Goal: Task Accomplishment & Management: Manage account settings

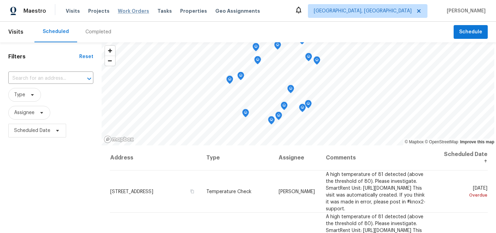
click at [130, 11] on span "Work Orders" at bounding box center [133, 11] width 31 height 7
click at [97, 31] on div "Completed" at bounding box center [98, 32] width 26 height 7
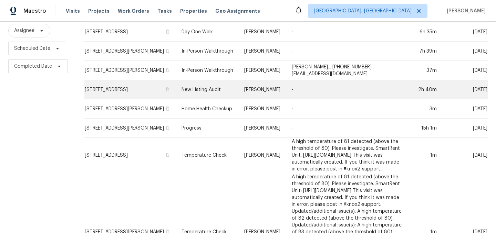
scroll to position [83, 0]
click at [184, 93] on td "New Listing Audit" at bounding box center [207, 89] width 63 height 19
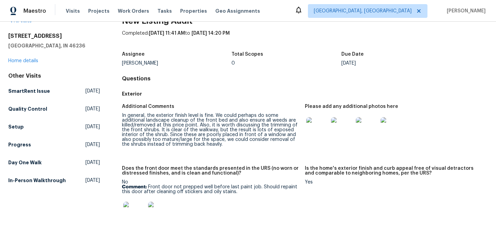
scroll to position [18, 0]
click at [321, 134] on img at bounding box center [317, 128] width 22 height 22
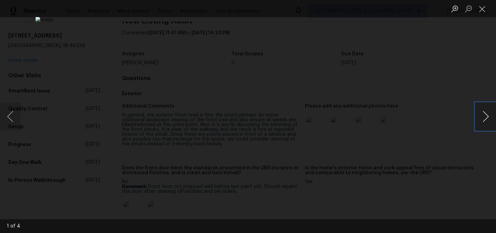
click at [485, 120] on button "Next image" at bounding box center [485, 117] width 21 height 28
click at [482, 12] on button "Close lightbox" at bounding box center [482, 9] width 14 height 12
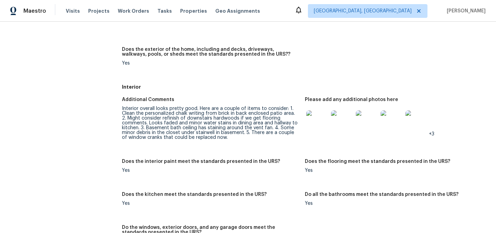
scroll to position [219, 0]
click at [322, 122] on img at bounding box center [317, 121] width 22 height 22
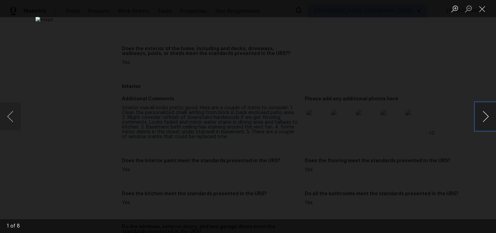
click at [485, 118] on button "Next image" at bounding box center [485, 117] width 21 height 28
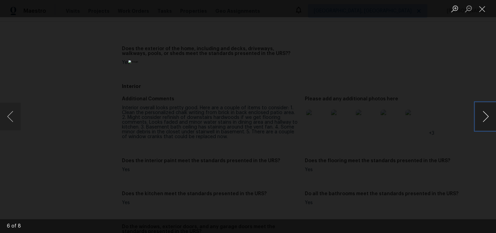
click at [485, 118] on button "Next image" at bounding box center [485, 117] width 21 height 28
click at [484, 11] on button "Close lightbox" at bounding box center [482, 9] width 14 height 12
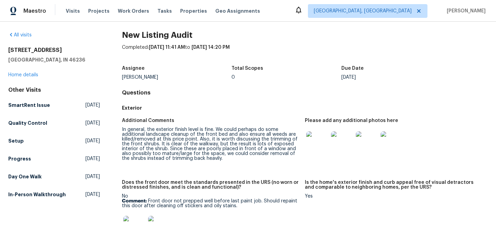
scroll to position [0, 0]
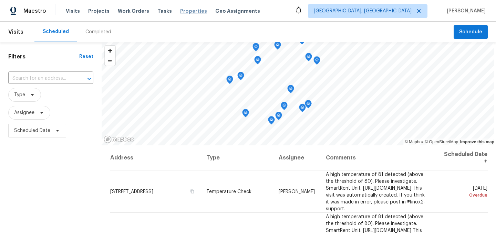
click at [182, 10] on span "Properties" at bounding box center [193, 11] width 27 height 7
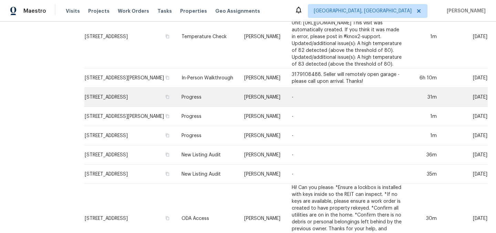
scroll to position [371, 0]
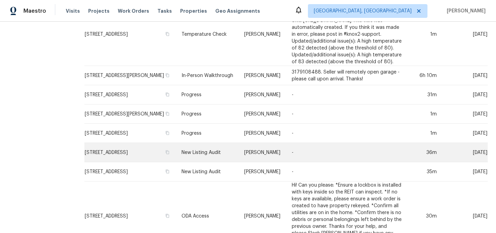
click at [117, 143] on td "[STREET_ADDRESS]" at bounding box center [130, 152] width 92 height 19
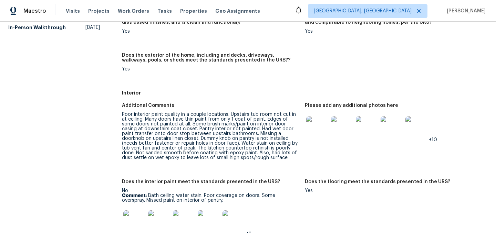
scroll to position [140, 0]
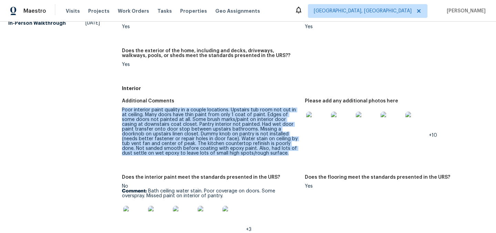
drag, startPoint x: 221, startPoint y: 154, endPoint x: 121, endPoint y: 108, distance: 109.8
copy div "Poor interior paint quality in a couple locations. Upstairs tub room not cut in…"
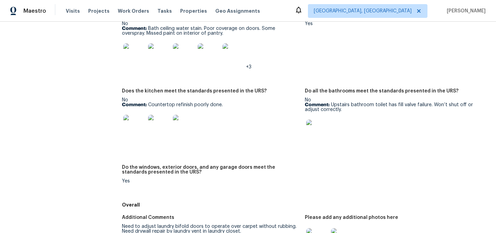
scroll to position [304, 0]
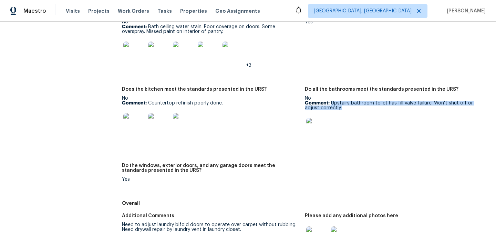
drag, startPoint x: 343, startPoint y: 108, endPoint x: 330, endPoint y: 105, distance: 13.0
click at [330, 105] on p "Comment: Upstairs bathroom toilet has fill valve failure. Won’t shut off or adj…" at bounding box center [393, 106] width 177 height 10
copy p "Upstairs bathroom toilet has fill valve failure. Won’t shut off or adjust corre…"
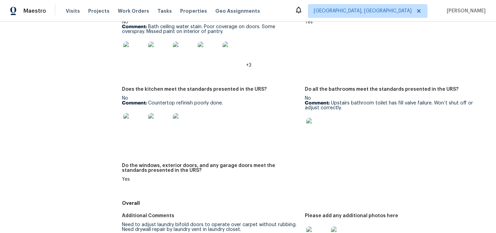
click at [354, 126] on div at bounding box center [393, 129] width 177 height 30
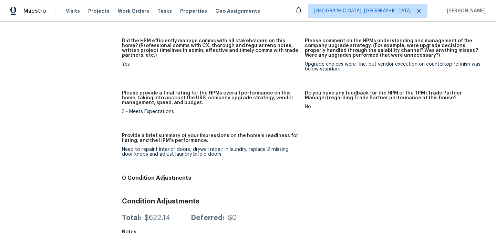
scroll to position [760, 0]
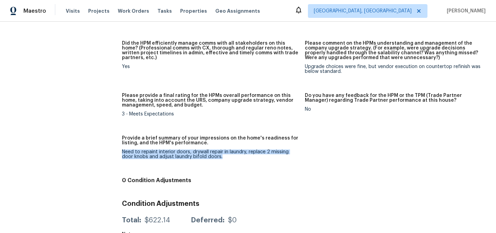
drag, startPoint x: 222, startPoint y: 157, endPoint x: 123, endPoint y: 154, distance: 99.6
click at [123, 154] on div "Need to repaint interior doors, drywall repair in laundry, replace 2 missing do…" at bounding box center [210, 155] width 177 height 10
copy div "Need to repaint interior doors, drywall repair in laundry, replace 2 missing do…"
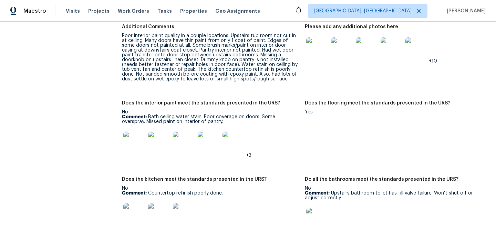
scroll to position [0, 0]
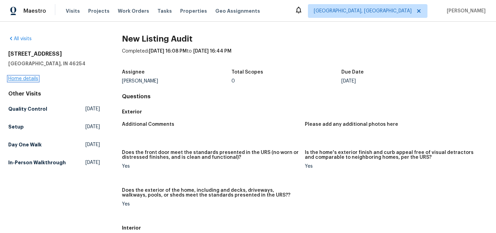
click at [23, 77] on link "Home details" at bounding box center [23, 78] width 30 height 5
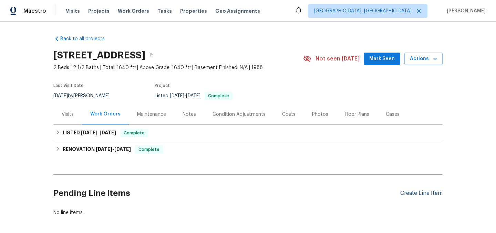
click at [418, 193] on div "Create Line Item" at bounding box center [421, 193] width 42 height 7
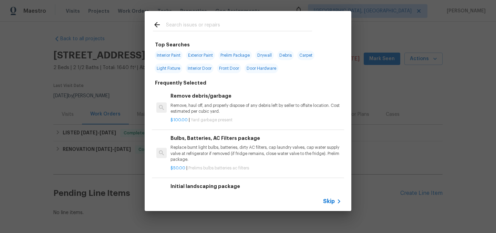
click at [191, 25] on input "text" at bounding box center [239, 26] width 146 height 10
click at [168, 57] on span "Interior Paint" at bounding box center [169, 56] width 28 height 10
type input "Interior Paint"
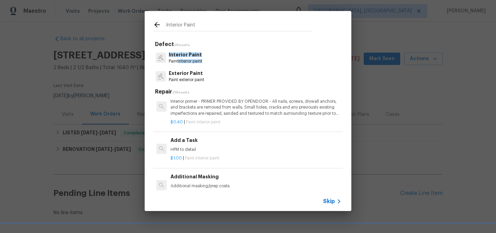
scroll to position [184, 0]
click at [216, 145] on div "Add a Task HPM to detail" at bounding box center [255, 143] width 171 height 17
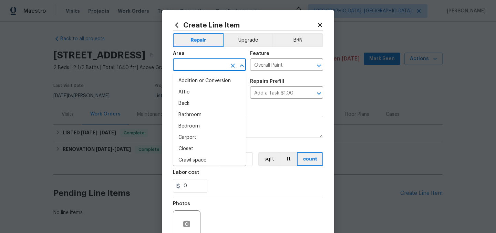
click at [190, 64] on input "text" at bounding box center [200, 65] width 54 height 11
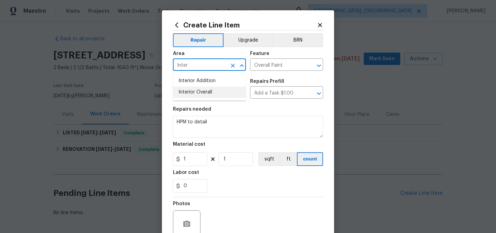
click at [195, 91] on li "Interior Overall" at bounding box center [209, 92] width 73 height 11
type input "Interior Overall"
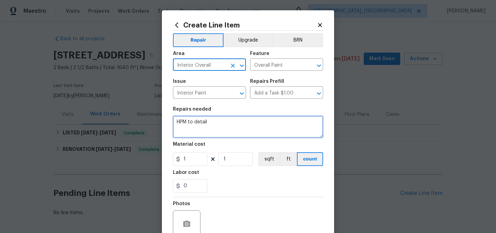
click at [213, 123] on textarea "HPM to detail" at bounding box center [248, 127] width 150 height 22
paste textarea "Poor interior paint quality in a couple locations. Upstairs tub room not cut in…"
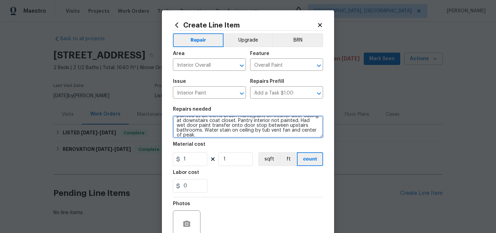
scroll to position [0, 0]
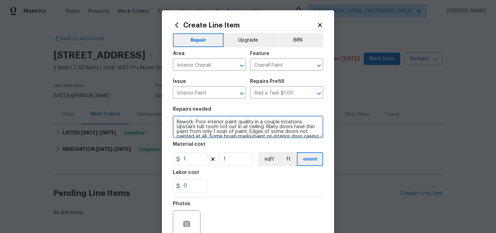
click at [264, 122] on textarea "Rework: Poor interior paint quality in a couple locations. Upstairs tub room no…" at bounding box center [248, 127] width 150 height 22
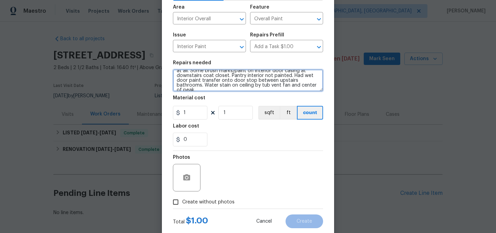
scroll to position [49, 0]
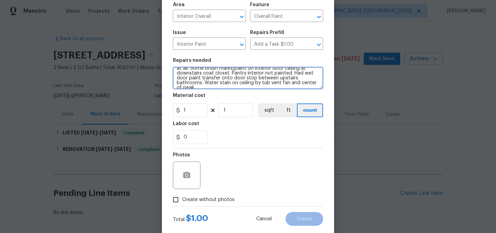
type textarea "Rework: Poor interior paint quality in a few locations. Upstairs tub room not c…"
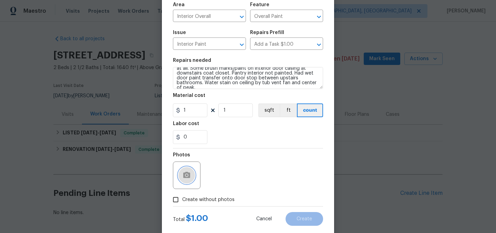
click at [188, 176] on circle "button" at bounding box center [187, 176] width 2 height 2
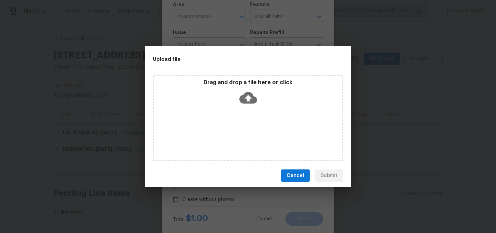
click at [247, 94] on icon at bounding box center [248, 98] width 18 height 12
click at [294, 179] on span "Cancel" at bounding box center [295, 176] width 18 height 9
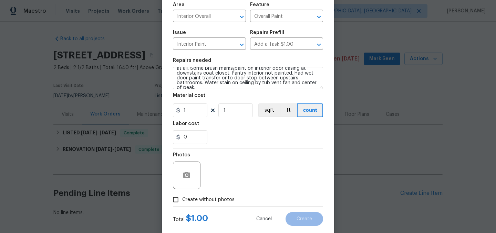
click at [209, 198] on span "Create without photos" at bounding box center [208, 200] width 52 height 7
click at [182, 198] on input "Create without photos" at bounding box center [175, 199] width 13 height 13
checkbox input "true"
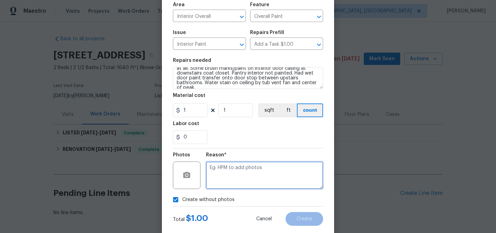
click at [221, 188] on textarea at bounding box center [264, 176] width 117 height 28
type textarea "."
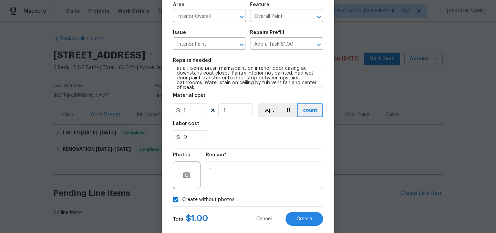
click at [193, 202] on span "Create without photos" at bounding box center [208, 200] width 52 height 7
click at [182, 202] on input "Create without photos" at bounding box center [175, 199] width 13 height 13
checkbox input "false"
click at [302, 222] on button "Create" at bounding box center [304, 219] width 38 height 14
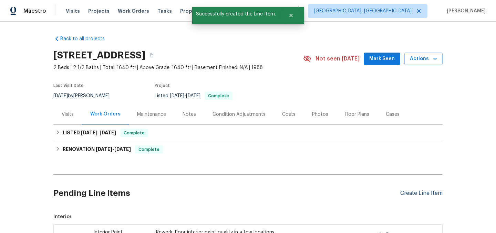
click at [413, 193] on div "Create Line Item" at bounding box center [421, 193] width 42 height 7
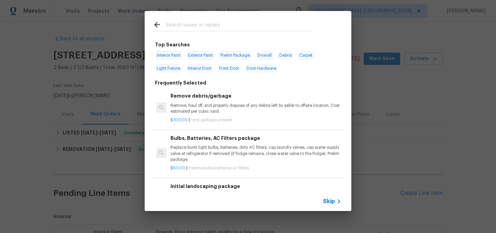
click at [205, 28] on input "text" at bounding box center [239, 26] width 146 height 10
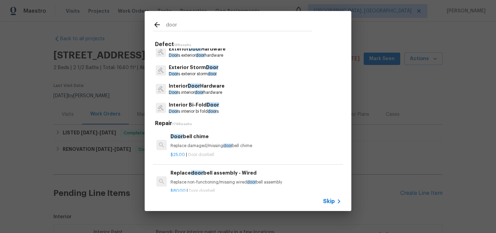
scroll to position [45, 0]
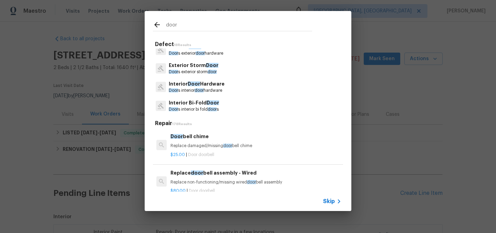
type input "door"
click at [207, 88] on p "Door s interior door hardware" at bounding box center [197, 91] width 56 height 6
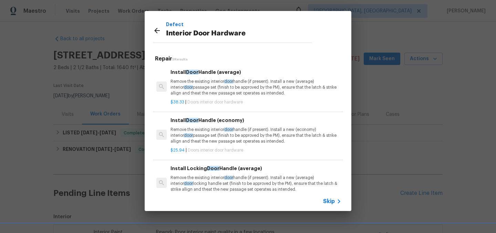
click at [249, 87] on p "Remove the existing interior door handle (if present). Install a new (average) …" at bounding box center [255, 88] width 171 height 18
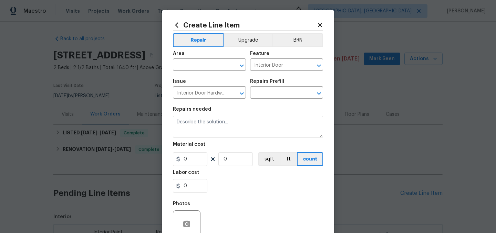
type input "Install Door Handle (average) $38.33"
type textarea "Remove the existing interior door handle (if present). Install a new (average) …"
type input "38.33"
type input "1"
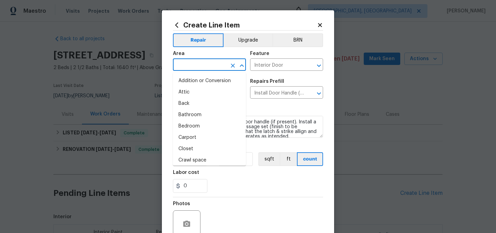
click at [190, 60] on input "text" at bounding box center [200, 65] width 54 height 11
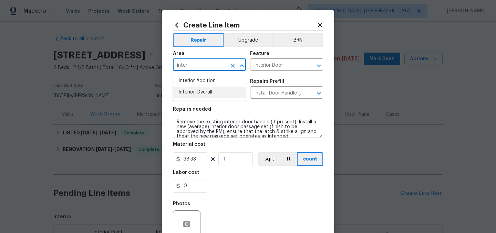
click at [198, 92] on li "Interior Overall" at bounding box center [209, 92] width 73 height 11
type input "Interior Overall"
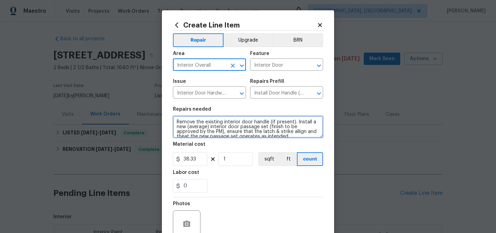
click at [176, 121] on textarea "Remove the existing interior door handle (if present). Install a new (average) …" at bounding box center [248, 127] width 150 height 22
paste textarea "Missing a doorknob on upstairs linen closet. Dummy knob on pantry is not instal…"
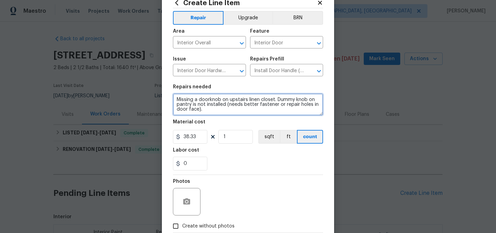
scroll to position [26, 0]
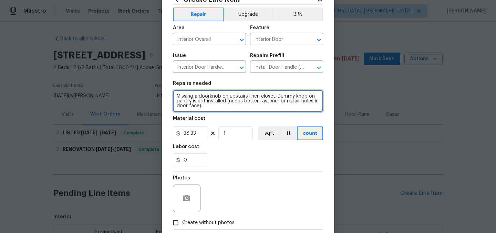
type textarea "Missing a doorknob on upstairs linen closet. Dummy knob on pantry is not instal…"
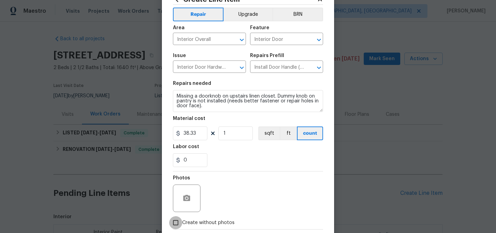
click at [177, 222] on input "Create without photos" at bounding box center [175, 223] width 13 height 13
checkbox input "true"
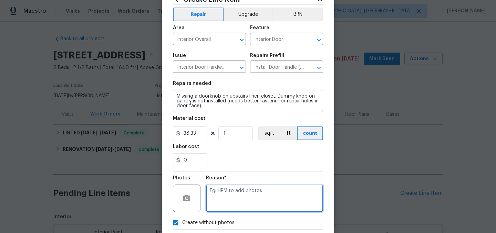
click at [220, 203] on textarea at bounding box center [264, 199] width 117 height 28
type textarea "."
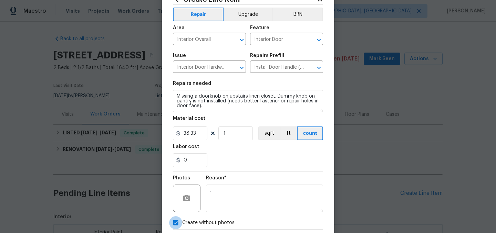
click at [176, 221] on input "Create without photos" at bounding box center [175, 223] width 13 height 13
checkbox input "false"
click at [194, 131] on input "38.33" at bounding box center [190, 134] width 34 height 14
type input "40"
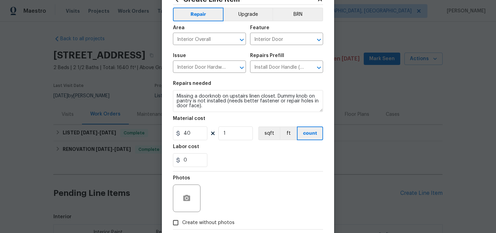
click at [234, 147] on div "Labor cost" at bounding box center [248, 149] width 150 height 9
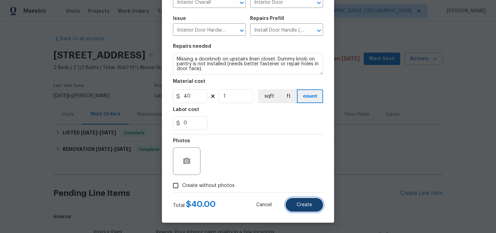
click at [303, 203] on span "Create" at bounding box center [303, 205] width 15 height 5
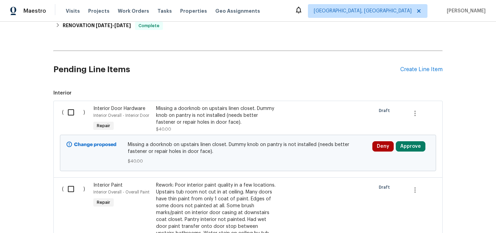
scroll to position [85, 0]
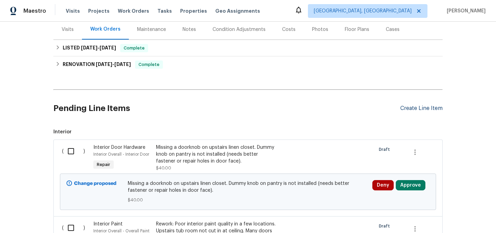
click at [406, 106] on div "Create Line Item" at bounding box center [421, 108] width 42 height 7
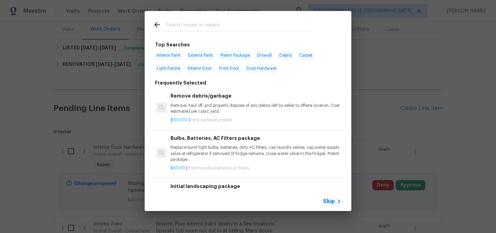
click at [204, 29] on input "text" at bounding box center [239, 26] width 146 height 10
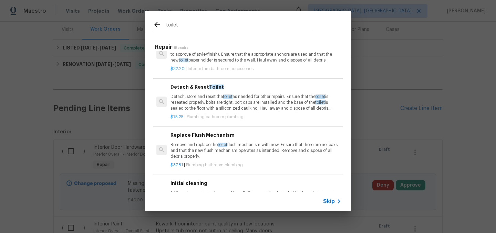
scroll to position [34, 0]
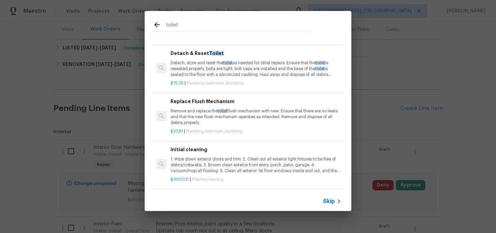
type input "toilet"
click at [198, 113] on p "Remove and replace the toilet flush mechanism with new. Ensure that there are n…" at bounding box center [255, 117] width 171 height 18
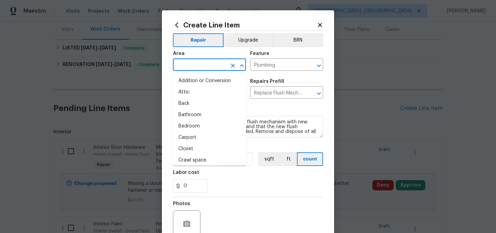
click at [186, 66] on input "text" at bounding box center [200, 65] width 54 height 11
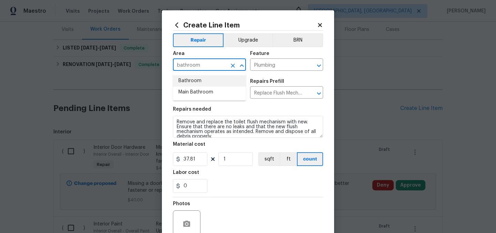
click at [187, 81] on li "Bathroom" at bounding box center [209, 80] width 73 height 11
type input "Bathroom"
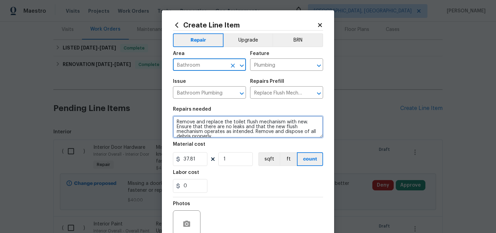
click at [176, 121] on textarea "Remove and replace the toilet flush mechanism with new. Ensure that there are n…" at bounding box center [248, 127] width 150 height 22
paste textarea "Upstairs bathroom toilet has fill valve failure. Won’t shut off or adjust corre…"
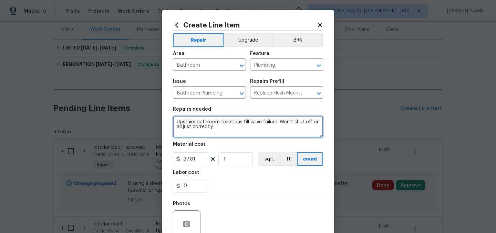
type textarea "Upstairs bathroom toilet has fill valve failure. Won’t shut off or adjust corre…"
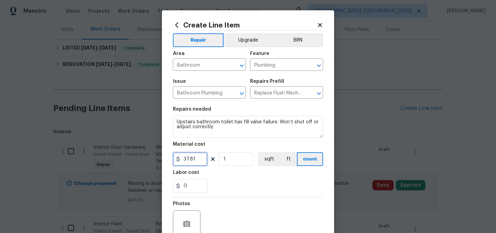
click at [199, 162] on input "37.81" at bounding box center [190, 160] width 34 height 14
type input "50"
click at [236, 190] on div "0" at bounding box center [248, 186] width 150 height 14
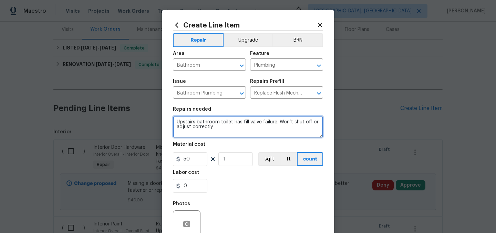
click at [232, 123] on textarea "Upstairs bathroom toilet has fill valve failure. Won’t shut off or adjust corre…" at bounding box center [248, 127] width 150 height 22
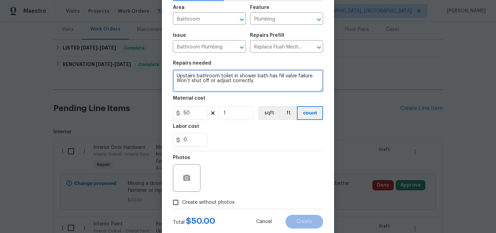
scroll to position [63, 0]
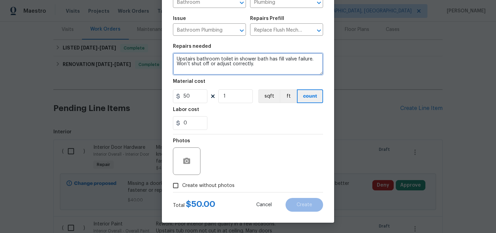
type textarea "Upstairs bathroom toilet in shower bath has fill valve failure. Won’t shut off …"
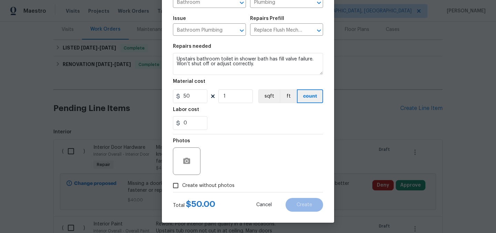
click at [212, 187] on span "Create without photos" at bounding box center [208, 185] width 52 height 7
click at [182, 187] on input "Create without photos" at bounding box center [175, 185] width 13 height 13
checkbox input "true"
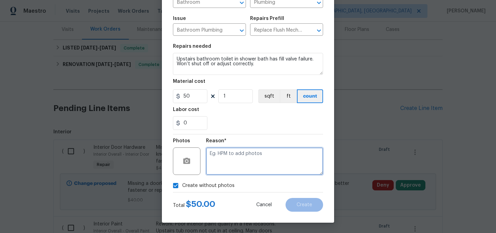
click at [229, 169] on textarea at bounding box center [264, 162] width 117 height 28
type textarea "."
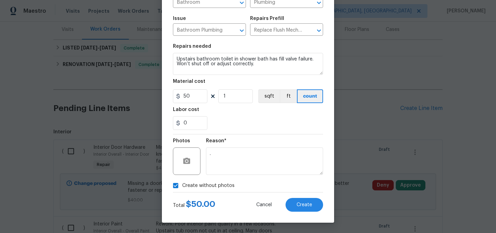
click at [207, 184] on span "Create without photos" at bounding box center [208, 185] width 52 height 7
click at [182, 184] on input "Create without photos" at bounding box center [175, 185] width 13 height 13
checkbox input "false"
click at [312, 208] on button "Create" at bounding box center [304, 205] width 38 height 14
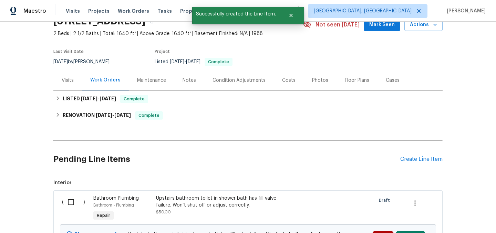
scroll to position [85, 0]
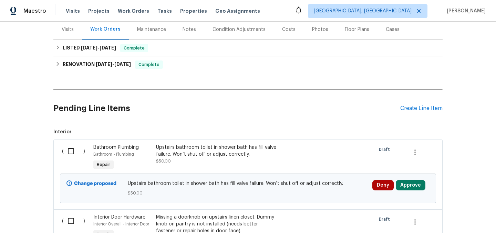
click at [410, 112] on div "Pending Line Items Create Line Item" at bounding box center [247, 109] width 389 height 32
click at [409, 109] on div "Create Line Item" at bounding box center [421, 108] width 42 height 7
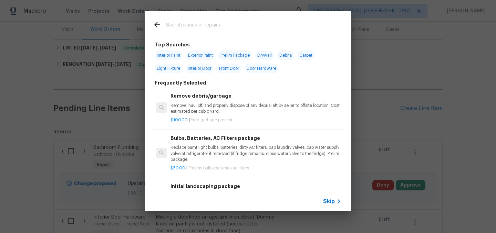
click at [265, 54] on span "Drywall" at bounding box center [264, 56] width 19 height 10
type input "Drywall"
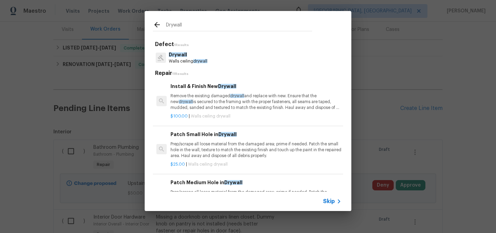
click at [216, 95] on p "Remove the existing damaged drywall and replace with new. Ensure that the new d…" at bounding box center [255, 102] width 171 height 18
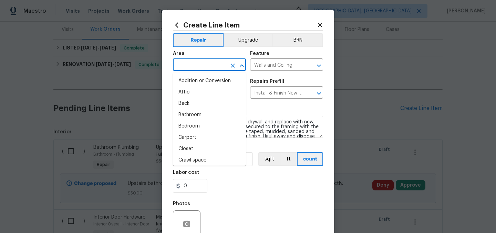
click at [186, 66] on input "text" at bounding box center [200, 65] width 54 height 11
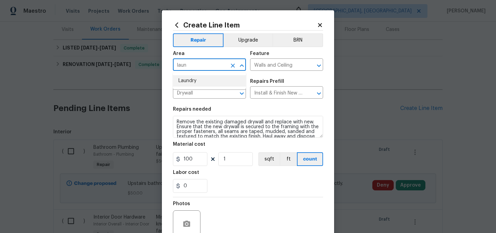
click at [186, 81] on li "Laundry" at bounding box center [209, 80] width 73 height 11
type input "Laundry"
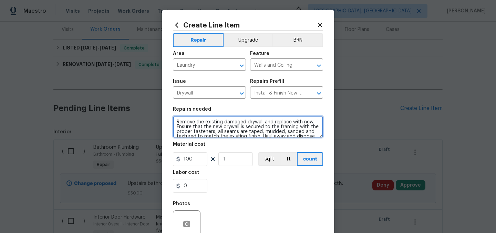
click at [175, 123] on textarea "Remove the existing damaged drywall and replace with new. Ensure that the new d…" at bounding box center [248, 127] width 150 height 22
paste textarea "Drywall repair in laundry and adjust laundry bifold doors"
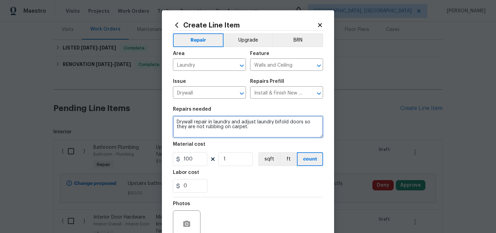
type textarea "Drywall repair in laundry and adjust laundry bifold doors so they are not rubbi…"
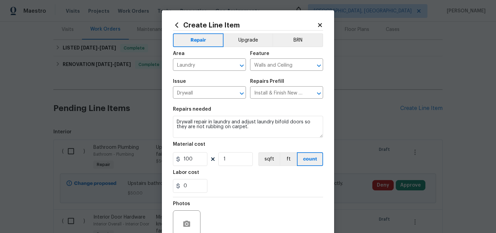
click at [248, 181] on div "0" at bounding box center [248, 186] width 150 height 14
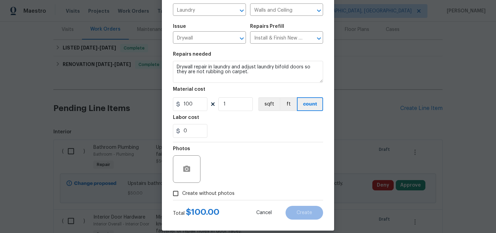
scroll to position [63, 0]
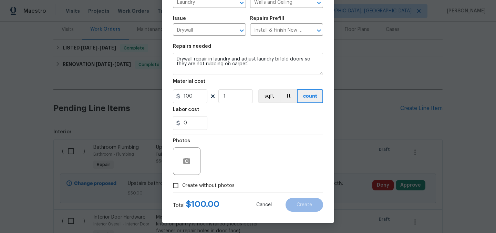
click at [194, 190] on label "Create without photos" at bounding box center [201, 185] width 65 height 13
click at [182, 190] on input "Create without photos" at bounding box center [175, 185] width 13 height 13
checkbox input "true"
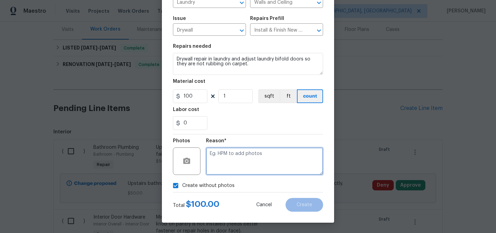
click at [237, 168] on textarea at bounding box center [264, 162] width 117 height 28
type textarea "."
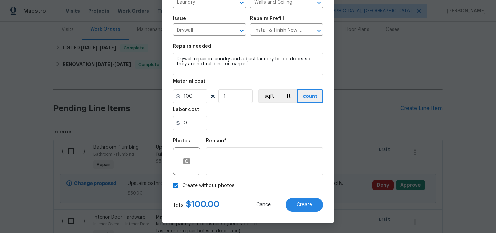
click at [202, 184] on span "Create without photos" at bounding box center [208, 185] width 52 height 7
click at [182, 184] on input "Create without photos" at bounding box center [175, 185] width 13 height 13
checkbox input "false"
click at [314, 203] on button "Create" at bounding box center [304, 205] width 38 height 14
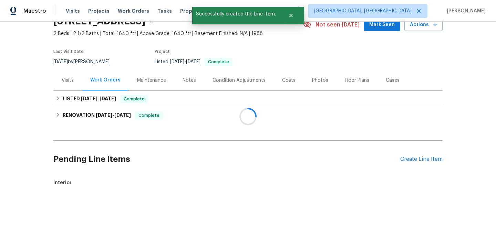
scroll to position [85, 0]
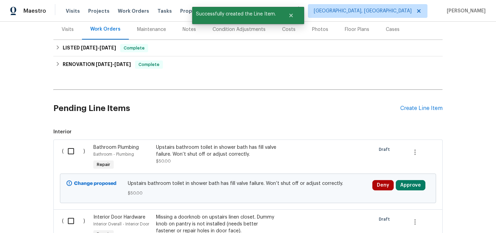
click at [70, 149] on input "checkbox" at bounding box center [74, 151] width 20 height 14
checkbox input "true"
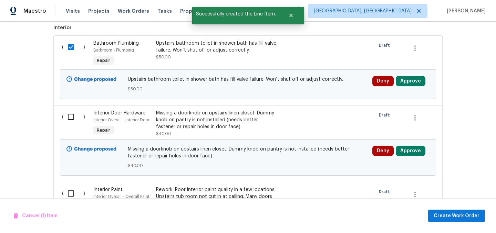
click at [71, 122] on input "checkbox" at bounding box center [74, 117] width 20 height 14
checkbox input "true"
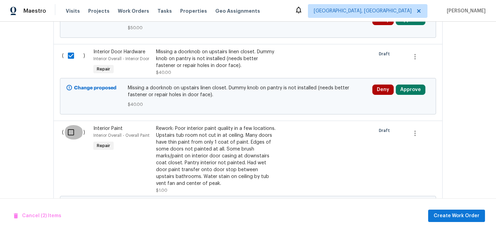
click at [70, 132] on input "checkbox" at bounding box center [74, 132] width 20 height 14
checkbox input "true"
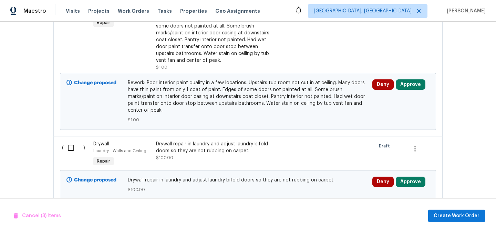
click at [70, 141] on input "checkbox" at bounding box center [74, 148] width 20 height 14
checkbox input "true"
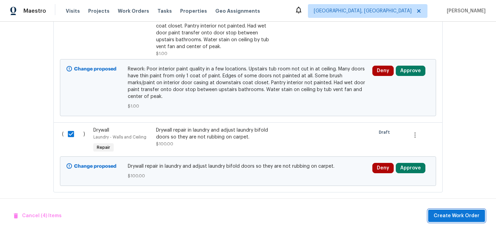
click at [460, 213] on span "Create Work Order" at bounding box center [456, 216] width 46 height 9
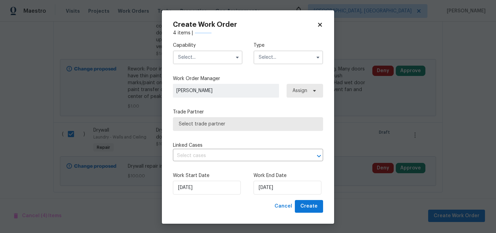
checkbox input "false"
click at [205, 57] on input "text" at bounding box center [208, 58] width 70 height 14
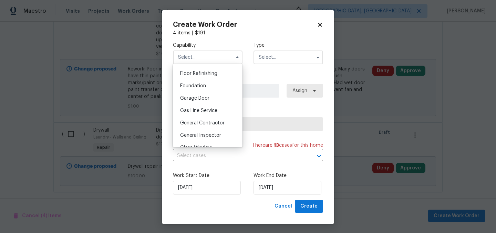
scroll to position [284, 0]
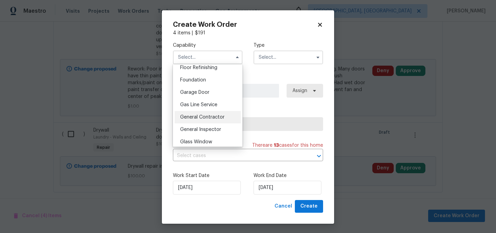
click at [217, 115] on span "General Contractor" at bounding box center [202, 117] width 44 height 5
type input "General Contractor"
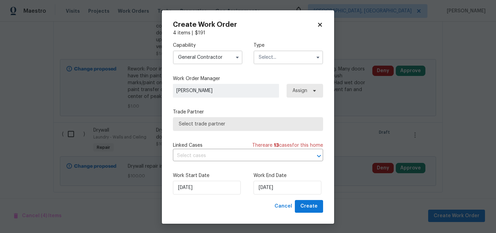
click at [292, 49] on div "Type" at bounding box center [288, 53] width 70 height 22
click at [286, 61] on input "text" at bounding box center [288, 58] width 70 height 14
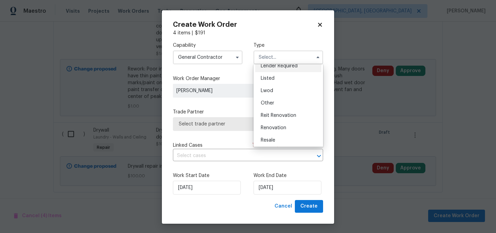
scroll to position [51, 0]
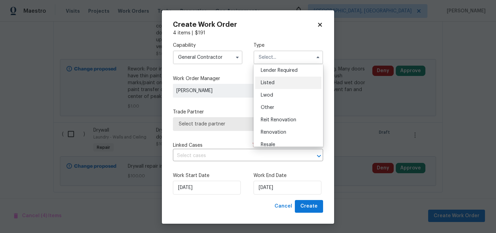
click at [276, 81] on div "Listed" at bounding box center [288, 83] width 66 height 12
type input "Listed"
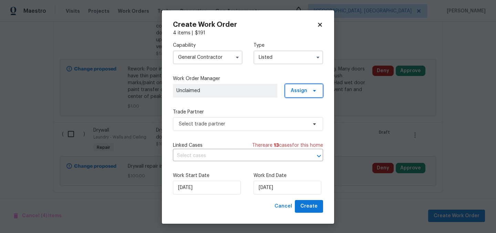
click at [296, 87] on span "Assign" at bounding box center [299, 90] width 17 height 7
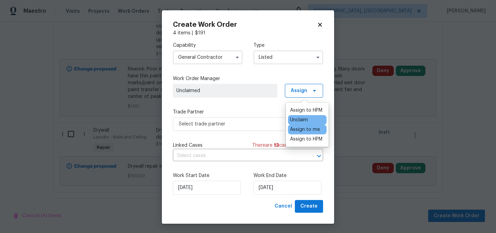
click at [308, 129] on div "Assign to me" at bounding box center [305, 129] width 30 height 7
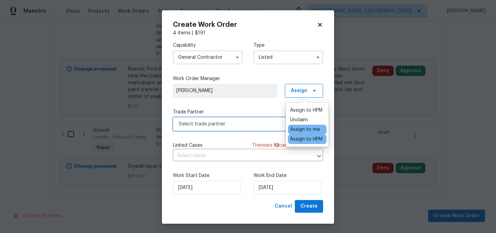
click at [239, 123] on span "Select trade partner" at bounding box center [243, 124] width 128 height 7
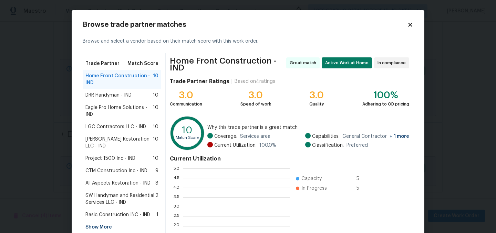
scroll to position [96, 107]
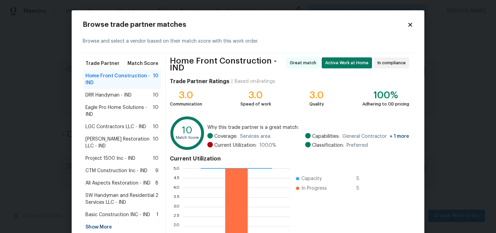
click at [114, 192] on span "SW Handyman and Residential Services LLC - IND" at bounding box center [120, 199] width 70 height 14
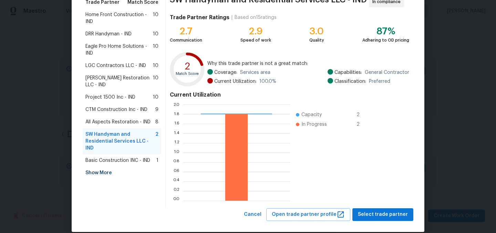
scroll to position [70, 0]
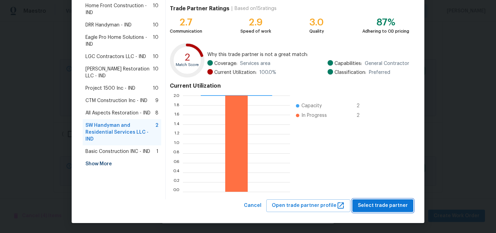
click at [380, 203] on span "Select trade partner" at bounding box center [383, 206] width 50 height 9
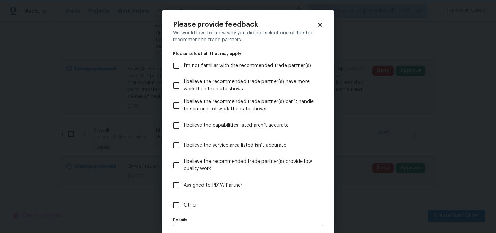
scroll to position [0, 0]
click at [210, 187] on span "Assigned to PD1W Partner" at bounding box center [213, 185] width 59 height 7
click at [184, 187] on input "Assigned to PD1W Partner" at bounding box center [176, 185] width 14 height 14
checkbox input "true"
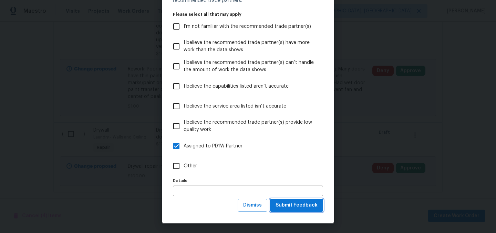
click at [301, 202] on span "Submit Feedback" at bounding box center [296, 205] width 42 height 9
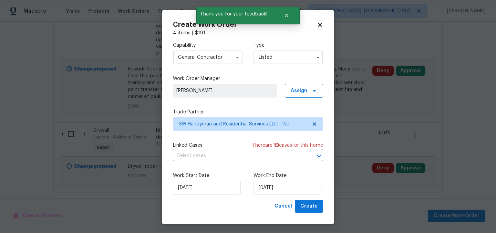
scroll to position [0, 0]
click at [292, 186] on input "9/24/2025" at bounding box center [287, 188] width 68 height 14
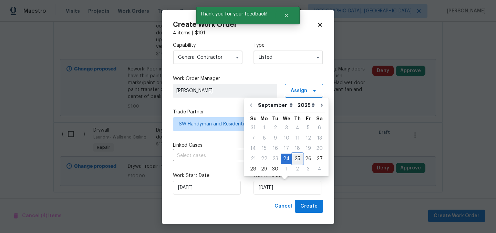
click at [297, 159] on div "25" at bounding box center [297, 159] width 11 height 10
type input "9/25/2025"
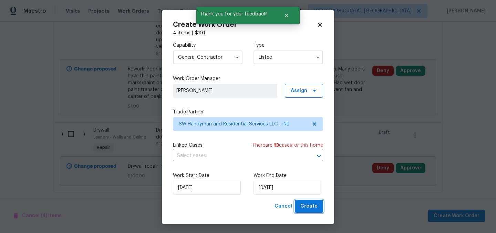
click at [310, 208] on span "Create" at bounding box center [308, 206] width 17 height 9
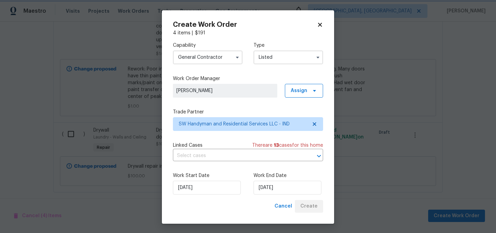
scroll to position [46, 0]
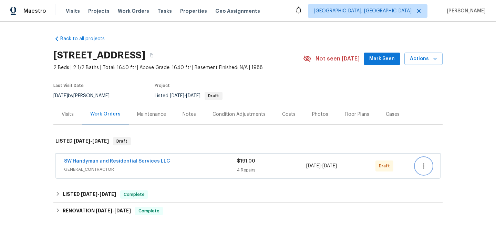
click at [422, 167] on icon "button" at bounding box center [423, 166] width 8 height 8
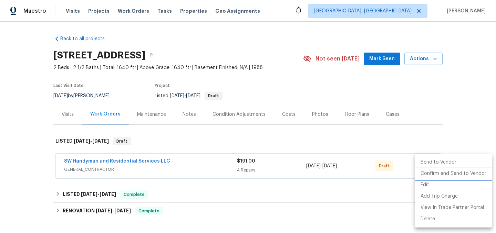
click at [450, 174] on li "Confirm and Send to Vendor" at bounding box center [453, 173] width 77 height 11
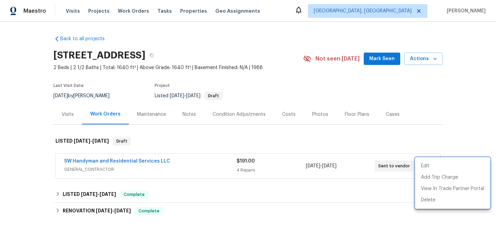
click at [320, 136] on div at bounding box center [248, 116] width 496 height 233
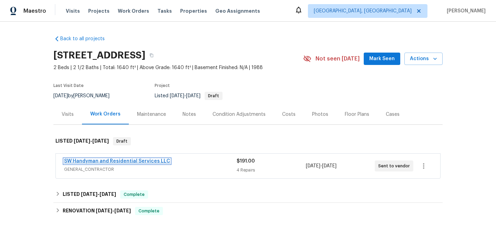
click at [153, 162] on link "SW Handyman and Residential Services LLC" at bounding box center [117, 161] width 106 height 5
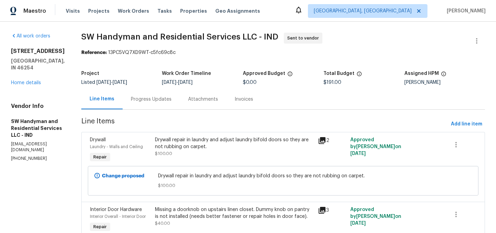
click at [154, 96] on div "Progress Updates" at bounding box center [151, 99] width 41 height 7
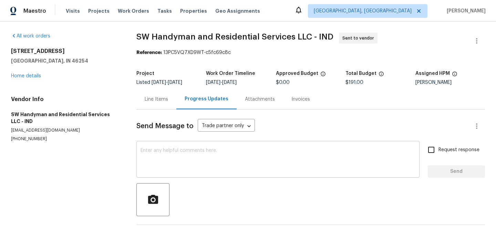
click at [177, 145] on div "x ​" at bounding box center [277, 160] width 283 height 35
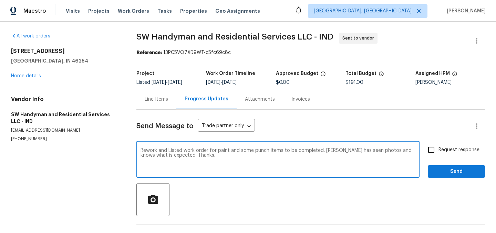
type textarea "Rework and Listed work order for paint and some punch items to be completed. [P…"
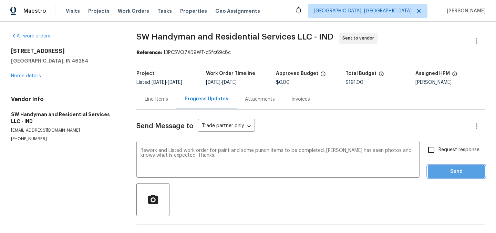
click at [450, 170] on span "Send" at bounding box center [456, 172] width 46 height 9
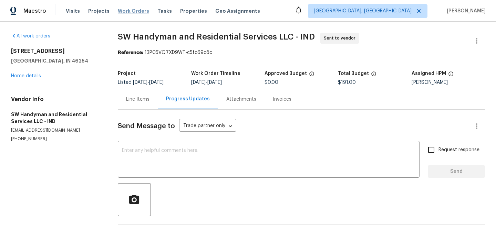
click at [125, 8] on span "Work Orders" at bounding box center [133, 11] width 31 height 7
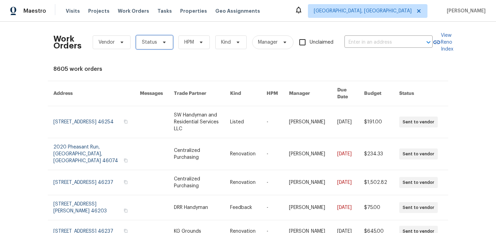
click at [151, 45] on span "Status" at bounding box center [149, 42] width 15 height 7
click at [235, 60] on div "Work Orders Vendor Status HPM Kind Manager Unclaimed ​ View Reno Index 8605 wor…" at bounding box center [247, 215] width 389 height 377
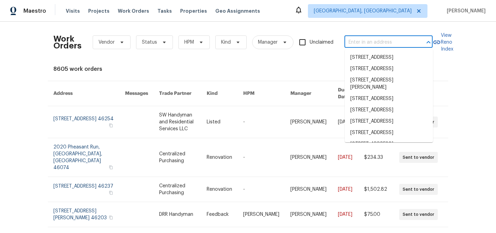
click at [355, 42] on input "text" at bounding box center [378, 42] width 69 height 11
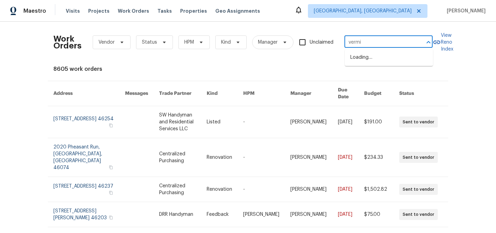
type input "vermil"
click at [375, 61] on li "[STREET_ADDRESS][PERSON_NAME]" at bounding box center [389, 61] width 88 height 19
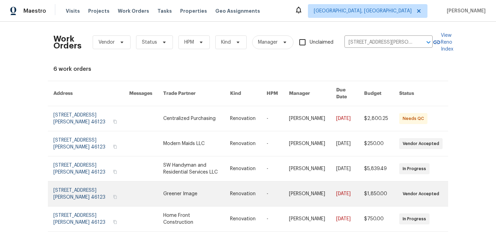
click at [72, 190] on link at bounding box center [91, 194] width 76 height 25
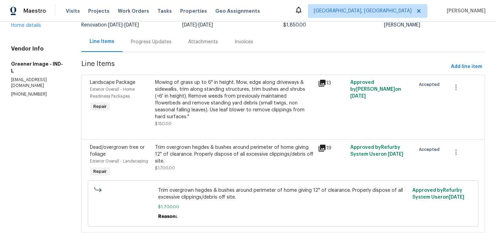
scroll to position [70, 0]
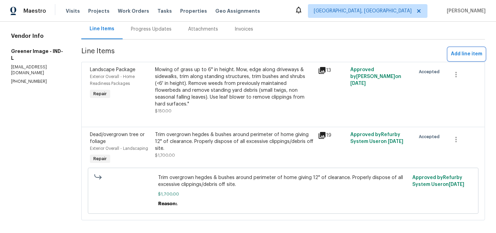
click at [461, 52] on span "Add line item" at bounding box center [466, 54] width 31 height 9
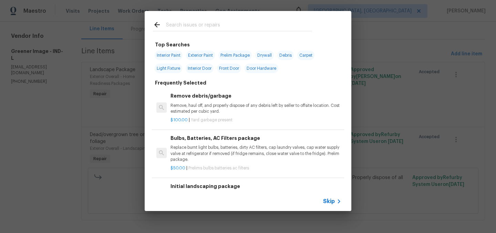
click at [219, 113] on p "Remove, haul off, and properly dispose of any debris left by seller to offsite …" at bounding box center [255, 109] width 171 height 12
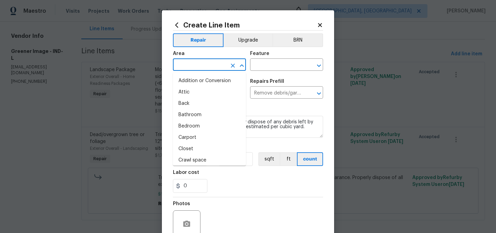
click at [193, 67] on input "text" at bounding box center [200, 65] width 54 height 11
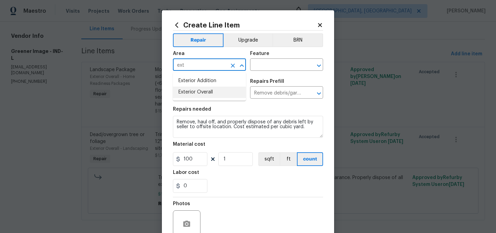
click at [195, 88] on li "Exterior Overall" at bounding box center [209, 92] width 73 height 11
type input "Exterior Overall"
click at [258, 66] on input "text" at bounding box center [277, 65] width 54 height 11
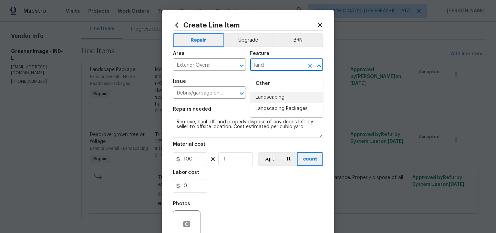
click at [268, 99] on li "Landscaping" at bounding box center [286, 97] width 73 height 11
type input "Landscaping"
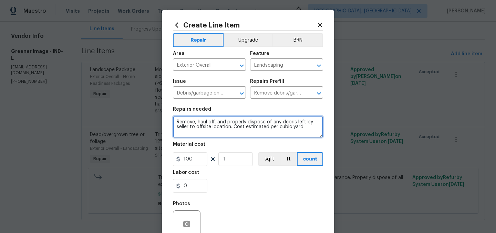
click at [177, 121] on textarea "Remove, haul off, and properly dispose of any debris left by seller to offsite …" at bounding box center [248, 127] width 150 height 22
click at [284, 123] on textarea "Remove, haul off, and properly dispose of any debris left by seller to offsite …" at bounding box center [248, 127] width 150 height 22
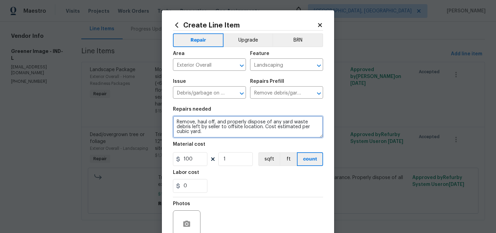
drag, startPoint x: 205, startPoint y: 133, endPoint x: 192, endPoint y: 127, distance: 13.9
click at [192, 127] on textarea "Remove, haul off, and properly dispose of any yard waste debris left by seller …" at bounding box center [248, 127] width 150 height 22
type textarea "Remove, haul off, and properly dispose of any yard waste debris from tree that …"
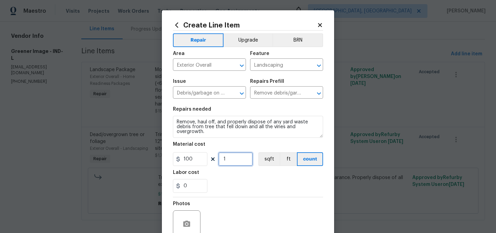
click at [233, 160] on input "1" at bounding box center [235, 160] width 34 height 14
type input "10"
click at [238, 187] on div "0" at bounding box center [248, 186] width 150 height 14
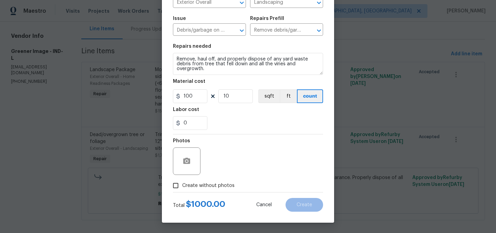
scroll to position [63, 0]
click at [179, 186] on input "Create without photos" at bounding box center [175, 185] width 13 height 13
checkbox input "true"
click at [216, 175] on div "Reason*" at bounding box center [264, 157] width 117 height 45
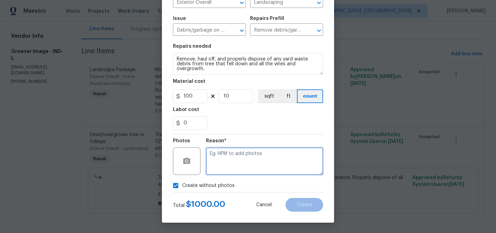
click at [231, 156] on textarea at bounding box center [264, 162] width 117 height 28
type textarea "."
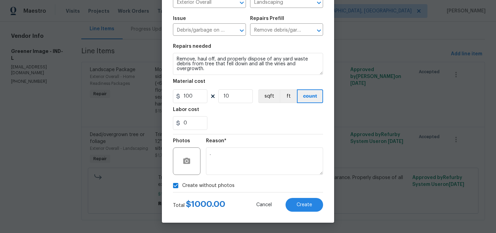
click at [184, 187] on span "Create without photos" at bounding box center [208, 185] width 52 height 7
click at [182, 187] on input "Create without photos" at bounding box center [175, 185] width 13 height 13
checkbox input "false"
click at [189, 161] on icon "button" at bounding box center [186, 161] width 7 height 6
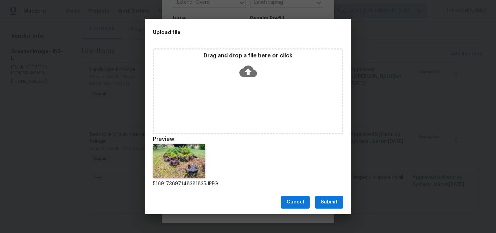
click at [333, 202] on span "Submit" at bounding box center [329, 202] width 17 height 9
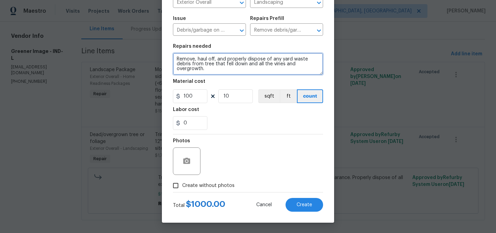
click at [202, 69] on textarea "Remove, haul off, and properly dispose of any yard waste debris from tree that …" at bounding box center [248, 64] width 150 height 22
type textarea "Remove, haul off, and properly dispose of any yard waste debris from tree that …"
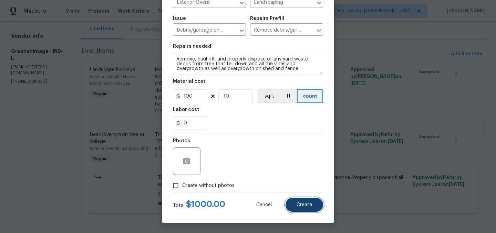
click at [301, 203] on span "Create" at bounding box center [303, 205] width 15 height 5
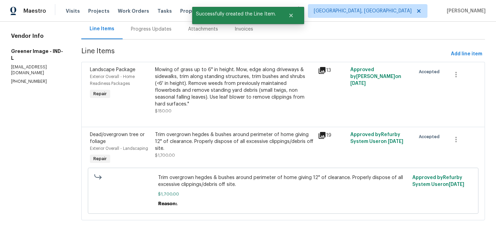
scroll to position [0, 0]
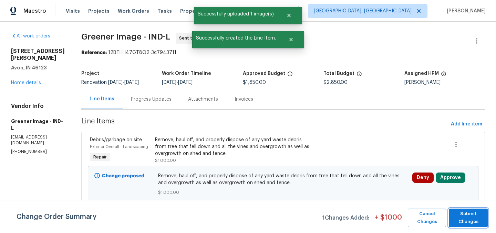
click at [469, 216] on span "Submit Changes" at bounding box center [468, 218] width 32 height 16
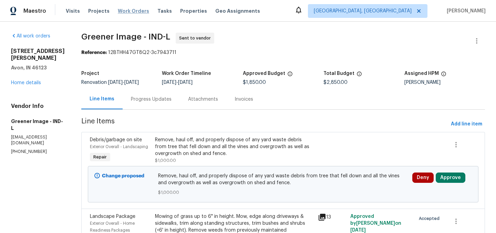
click at [128, 13] on span "Work Orders" at bounding box center [133, 11] width 31 height 7
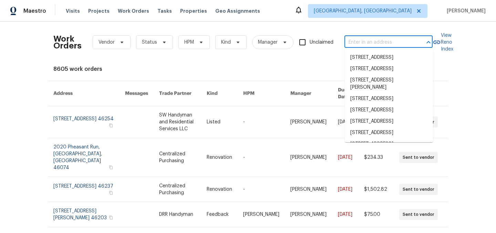
click at [359, 37] on input "text" at bounding box center [378, 42] width 69 height 11
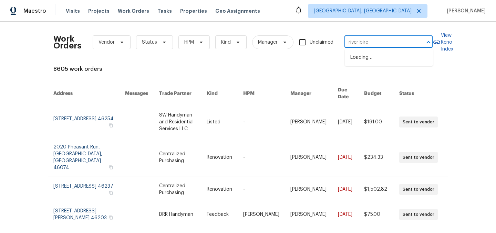
type input "river birch"
click at [389, 76] on li "7228 River Birch Ln, Indianapolis, IN 46236" at bounding box center [389, 76] width 88 height 11
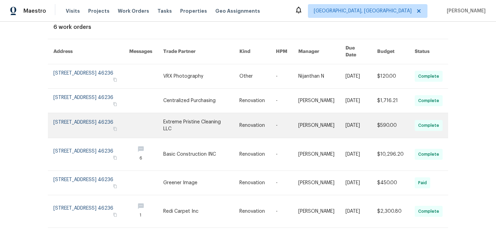
scroll to position [55, 0]
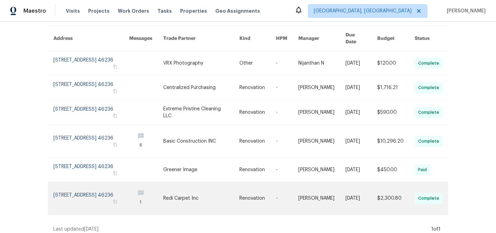
click at [90, 197] on link at bounding box center [91, 198] width 76 height 32
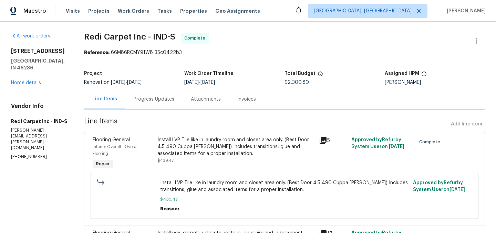
click at [154, 100] on div "Progress Updates" at bounding box center [154, 99] width 41 height 7
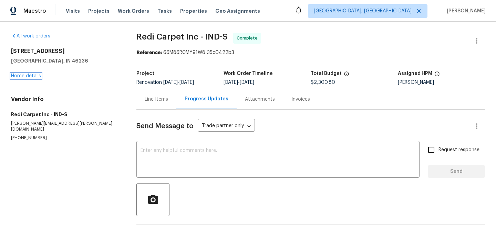
click at [32, 76] on link "Home details" at bounding box center [26, 76] width 30 height 5
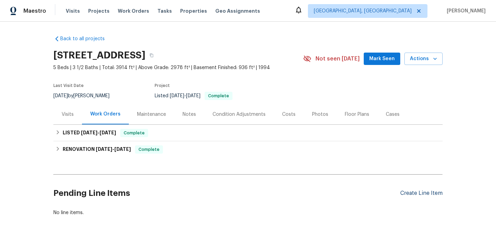
click at [412, 194] on div "Create Line Item" at bounding box center [421, 193] width 42 height 7
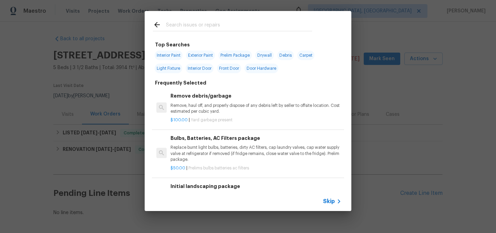
click at [187, 26] on input "text" at bounding box center [239, 26] width 146 height 10
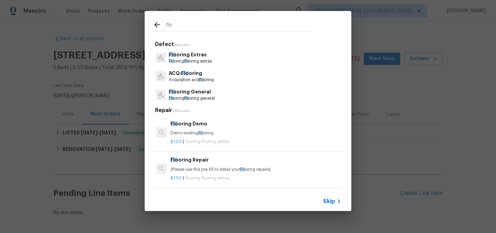
type input "flo"
click at [204, 93] on p "Flo oring General" at bounding box center [192, 91] width 46 height 7
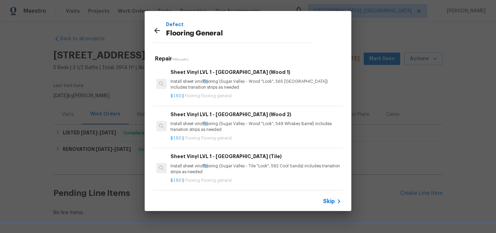
click at [332, 200] on span "Skip" at bounding box center [329, 201] width 12 height 7
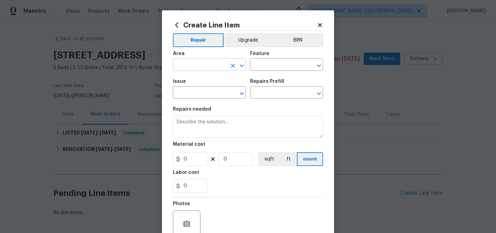
click at [200, 64] on input "text" at bounding box center [200, 65] width 54 height 11
click at [208, 91] on li "Interior Overall" at bounding box center [209, 92] width 73 height 11
type input "Interior Overall"
click at [276, 57] on div "Feature" at bounding box center [286, 55] width 73 height 9
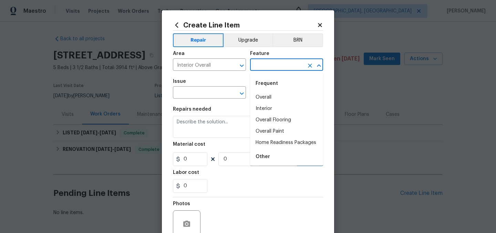
click at [274, 64] on input "text" at bounding box center [277, 65] width 54 height 11
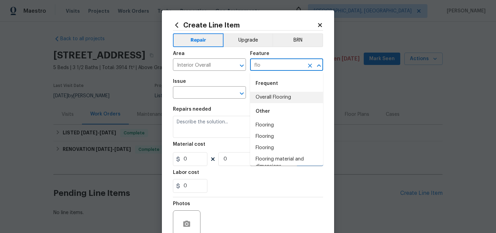
click at [281, 96] on li "Overall Flooring" at bounding box center [286, 97] width 73 height 11
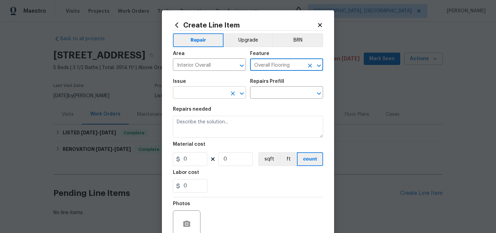
type input "Overall Flooring"
click at [195, 92] on input "text" at bounding box center [200, 93] width 54 height 11
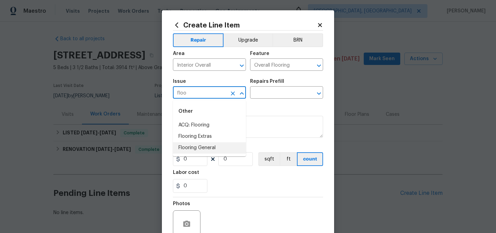
click at [205, 148] on li "Flooring General" at bounding box center [209, 148] width 73 height 11
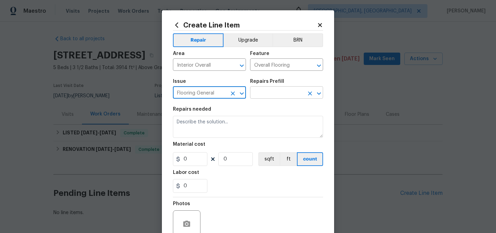
type input "Flooring General"
click at [273, 92] on input "text" at bounding box center [277, 93] width 54 height 11
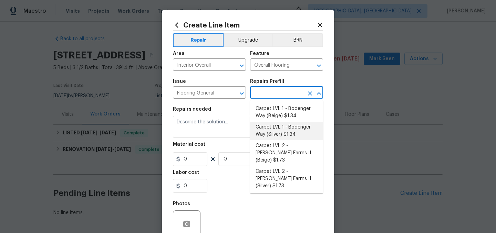
click at [278, 132] on li "Carpet LVL 1 - Bodenger Way (Silver) $1.34" at bounding box center [286, 131] width 73 height 19
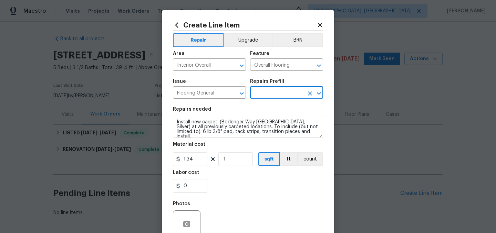
type input "Carpet LVL 1 - Bodenger Way (Silver) $1.34"
type textarea "Install new carpet. (Bodenger Way 945 Winter Ash, Silver) at all previously car…"
type input "1.34"
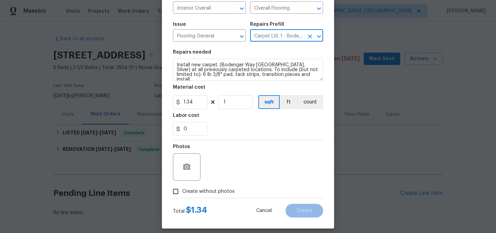
scroll to position [63, 0]
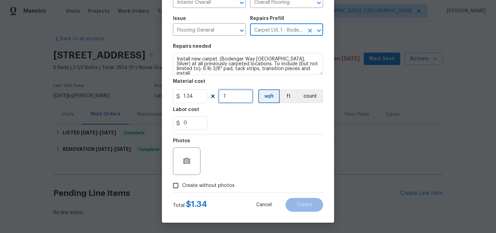
click at [233, 96] on input "1" at bounding box center [235, 97] width 34 height 14
type input "178"
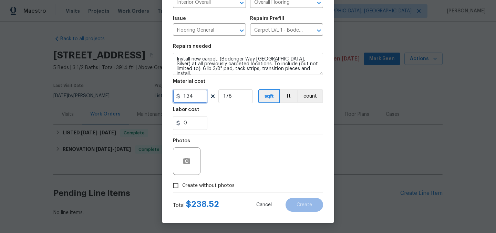
click at [202, 97] on input "1.34" at bounding box center [190, 97] width 34 height 14
type input "1.35"
click at [228, 121] on div "0" at bounding box center [248, 123] width 150 height 14
click at [230, 97] on input "178" at bounding box center [235, 97] width 34 height 14
type input "177"
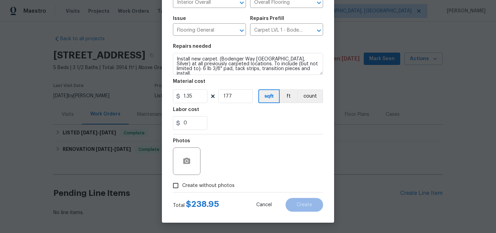
click at [258, 120] on div "0" at bounding box center [248, 123] width 150 height 14
click at [195, 96] on input "1.35" at bounding box center [190, 97] width 34 height 14
type input "1.33"
click at [235, 97] on input "177" at bounding box center [235, 97] width 34 height 14
type input "180"
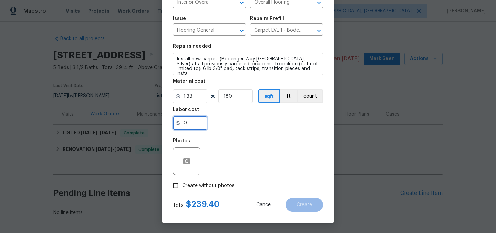
click at [188, 124] on input "0" at bounding box center [190, 123] width 34 height 14
click at [230, 127] on div "0.33" at bounding box center [248, 123] width 150 height 14
click at [200, 123] on input "0.33" at bounding box center [190, 123] width 34 height 14
type input "0.37"
click at [237, 122] on div "0.37" at bounding box center [248, 123] width 150 height 14
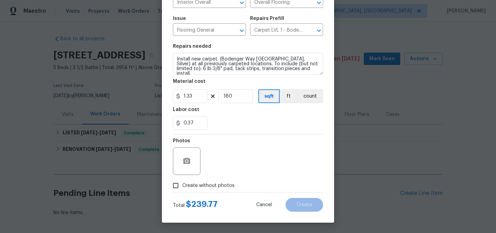
click at [203, 185] on span "Create without photos" at bounding box center [208, 185] width 52 height 7
click at [182, 185] on input "Create without photos" at bounding box center [175, 185] width 13 height 13
checkbox input "true"
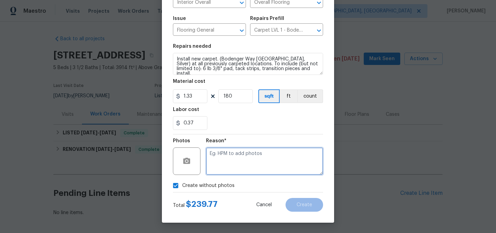
click at [227, 170] on textarea at bounding box center [264, 162] width 117 height 28
type textarea "."
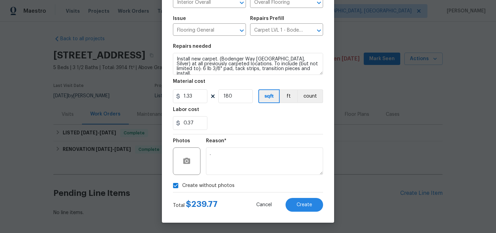
click at [205, 187] on span "Create without photos" at bounding box center [208, 185] width 52 height 7
click at [182, 187] on input "Create without photos" at bounding box center [175, 185] width 13 height 13
checkbox input "false"
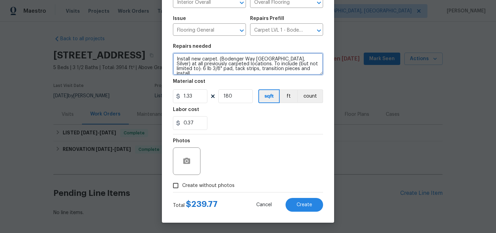
click at [209, 66] on textarea "Install new carpet. (Bodenger Way 945 Winter Ash, Silver) at all previously car…" at bounding box center [248, 64] width 150 height 22
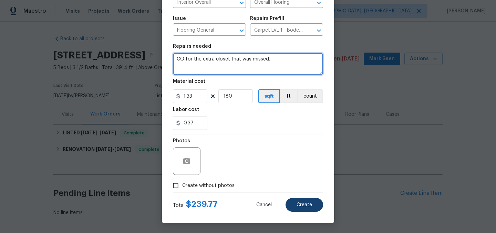
type textarea "CO for the extra closet that was missed."
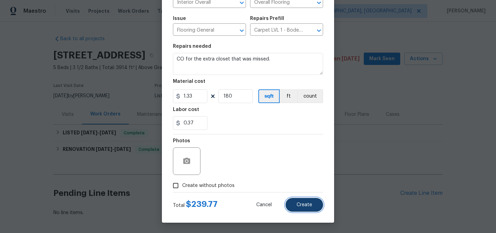
click at [308, 203] on span "Create" at bounding box center [303, 205] width 15 height 5
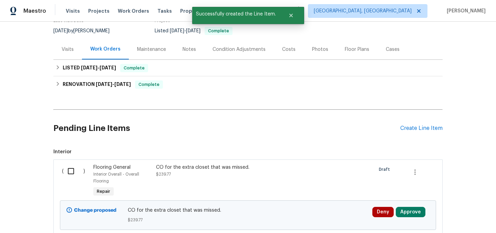
scroll to position [116, 0]
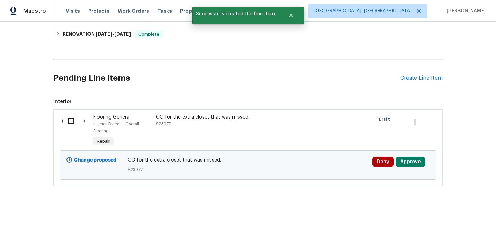
click at [73, 119] on input "checkbox" at bounding box center [74, 121] width 20 height 14
checkbox input "true"
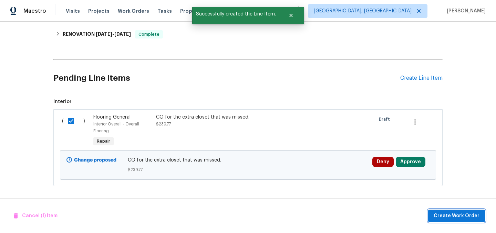
click at [456, 214] on span "Create Work Order" at bounding box center [456, 216] width 46 height 9
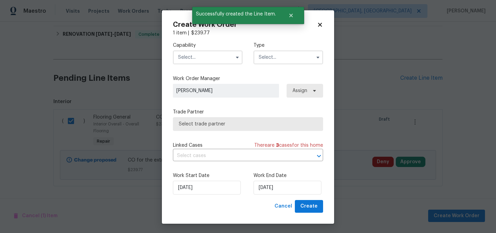
click at [191, 56] on input "text" at bounding box center [208, 58] width 70 height 14
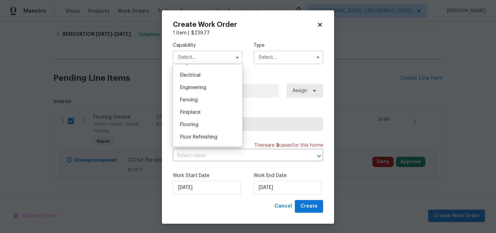
scroll to position [214, 0]
click at [211, 123] on div "Flooring" at bounding box center [208, 125] width 66 height 12
type input "Flooring"
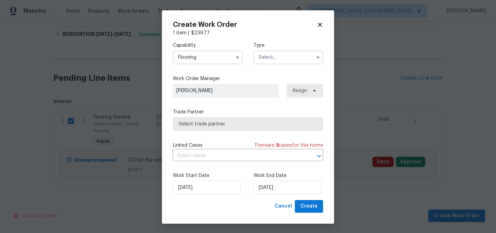
click at [285, 57] on input "text" at bounding box center [288, 58] width 70 height 14
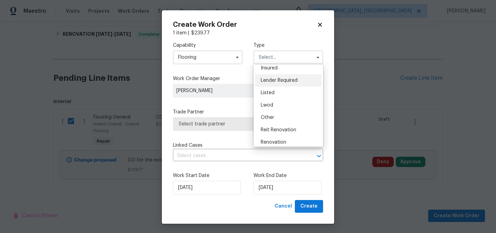
scroll to position [52, 0]
click at [282, 81] on div "Listed" at bounding box center [288, 82] width 66 height 12
type input "Listed"
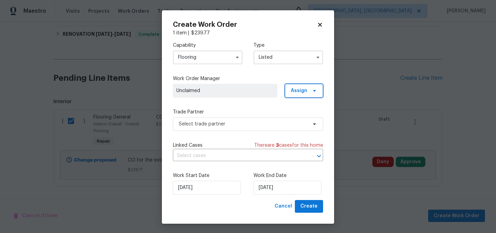
click at [302, 89] on span "Assign" at bounding box center [299, 90] width 17 height 7
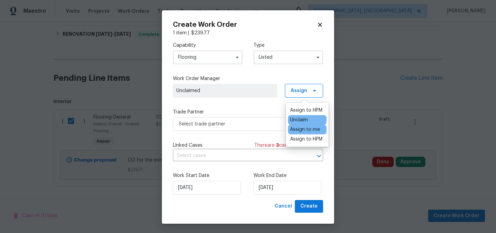
click at [308, 130] on div "Assign to me" at bounding box center [305, 129] width 30 height 7
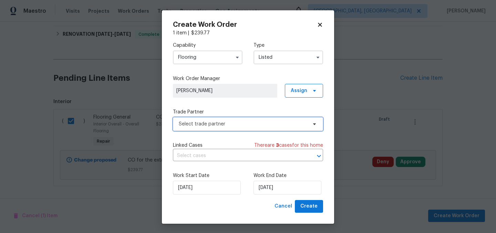
click at [245, 124] on span "Select trade partner" at bounding box center [243, 124] width 128 height 7
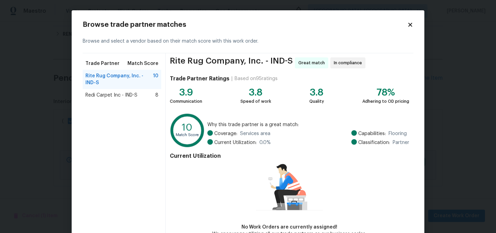
click at [130, 93] on span "Redi Carpet Inc - IND-S" at bounding box center [111, 95] width 52 height 7
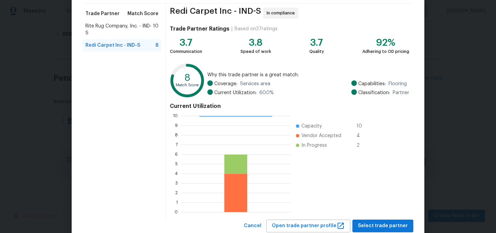
scroll to position [70, 0]
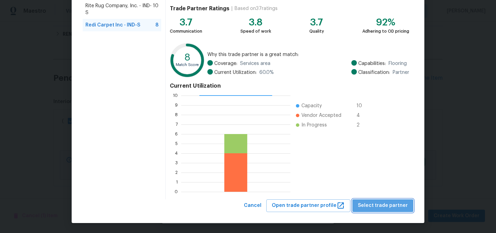
click at [390, 211] on button "Select trade partner" at bounding box center [382, 206] width 61 height 13
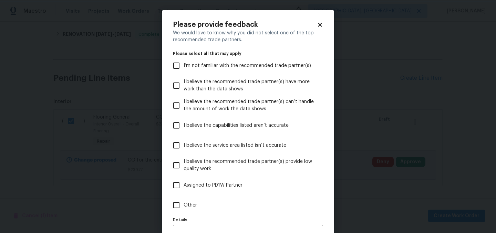
scroll to position [0, 0]
click at [220, 187] on span "Assigned to PD1W Partner" at bounding box center [213, 185] width 59 height 7
click at [184, 187] on input "Assigned to PD1W Partner" at bounding box center [176, 185] width 14 height 14
checkbox input "true"
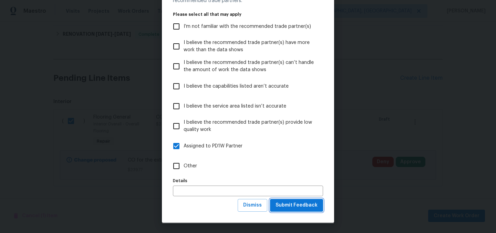
click at [294, 207] on span "Submit Feedback" at bounding box center [296, 205] width 42 height 9
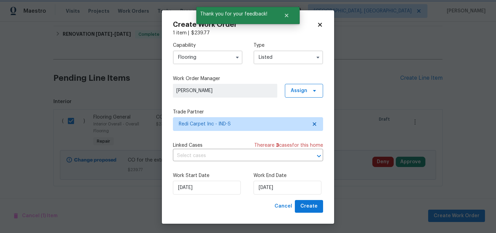
scroll to position [0, 0]
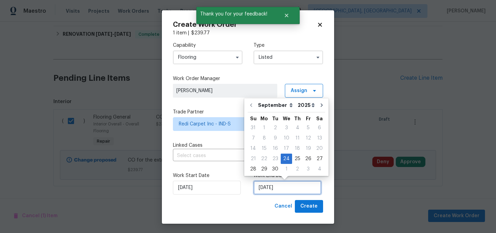
click at [284, 188] on input "9/24/2025" at bounding box center [287, 188] width 68 height 14
click at [295, 161] on div "25" at bounding box center [297, 159] width 11 height 10
type input "9/25/2025"
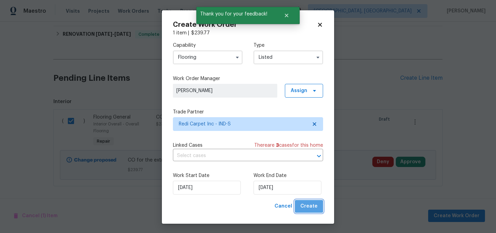
click at [316, 208] on span "Create" at bounding box center [308, 206] width 17 height 9
checkbox input "false"
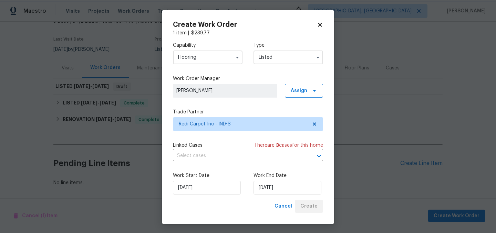
scroll to position [46, 0]
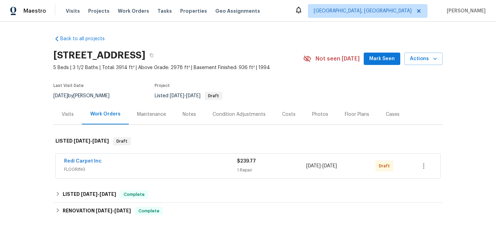
scroll to position [92, 0]
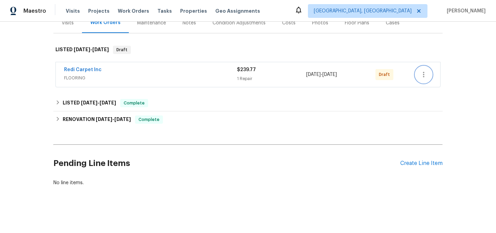
click at [429, 77] on button "button" at bounding box center [423, 74] width 17 height 17
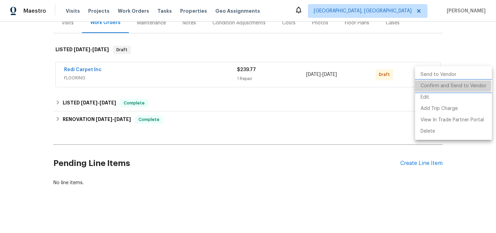
click at [440, 85] on li "Confirm and Send to Vendor" at bounding box center [453, 86] width 77 height 11
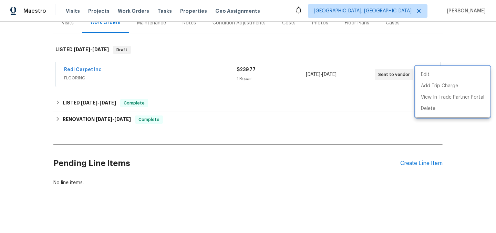
click at [252, 113] on div at bounding box center [248, 116] width 496 height 233
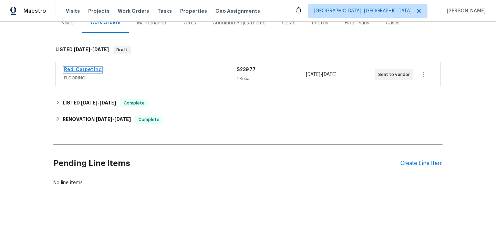
click at [82, 70] on link "Redi Carpet Inc" at bounding box center [83, 69] width 38 height 5
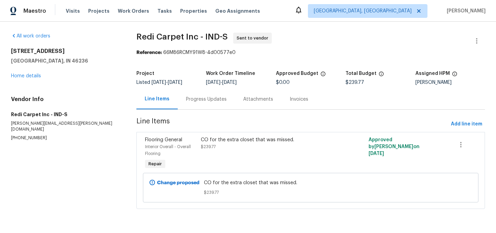
click at [191, 99] on div "Progress Updates" at bounding box center [206, 99] width 41 height 7
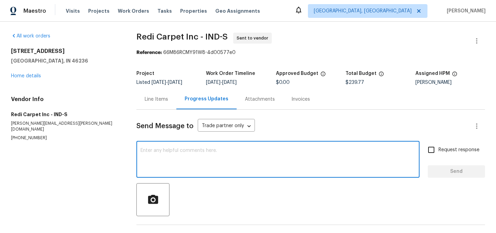
click at [188, 163] on textarea at bounding box center [277, 160] width 275 height 24
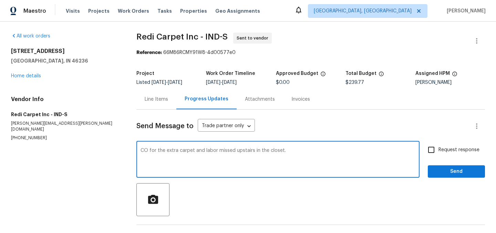
type textarea "CO for the extra carpet and labor missed upstairs in the closet."
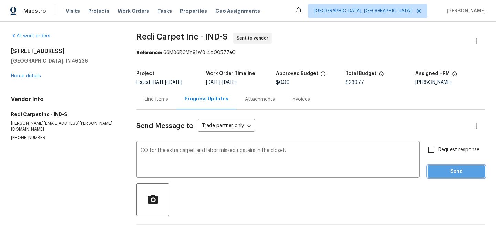
click at [464, 175] on span "Send" at bounding box center [456, 172] width 46 height 9
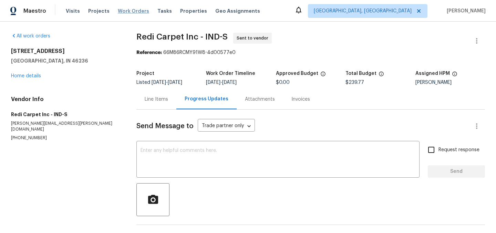
click at [127, 12] on span "Work Orders" at bounding box center [133, 11] width 31 height 7
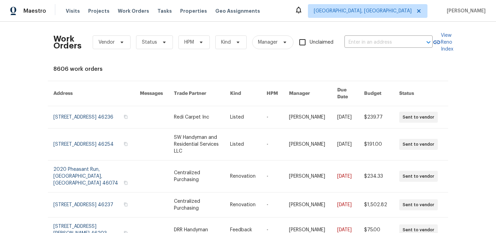
click at [301, 13] on icon at bounding box center [299, 10] width 6 height 7
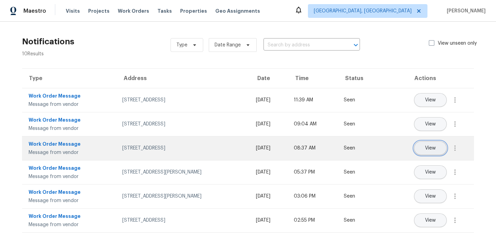
click at [430, 147] on span "View" at bounding box center [430, 148] width 11 height 5
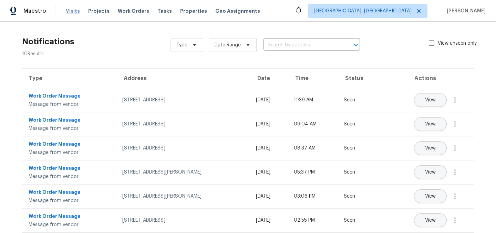
click at [73, 11] on span "Visits" at bounding box center [73, 11] width 14 height 7
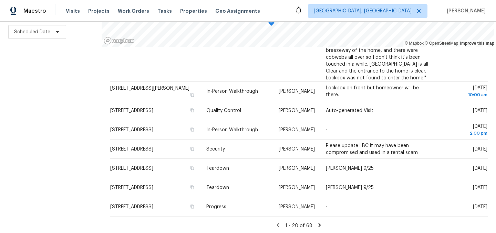
scroll to position [401, 0]
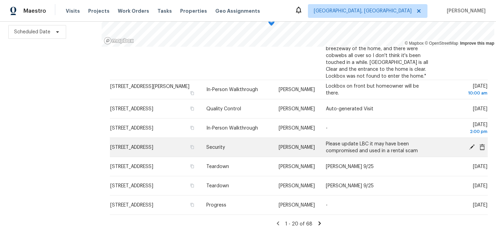
click at [470, 146] on icon at bounding box center [472, 147] width 6 height 6
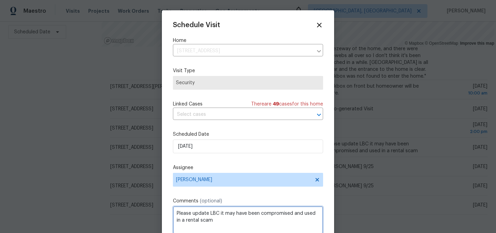
click at [219, 219] on textarea "Please update LBC it may have been compromised and used in a rental scam" at bounding box center [248, 221] width 150 height 28
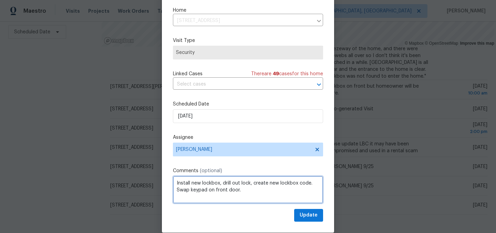
scroll to position [28, 0]
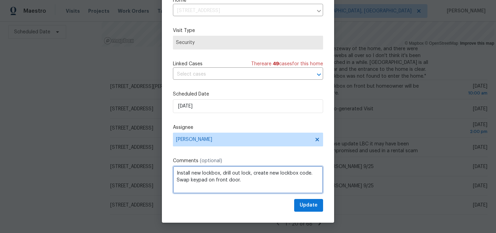
type textarea "Install new lockbox, drill out lock, create new lockbox code. Swap keypad on fr…"
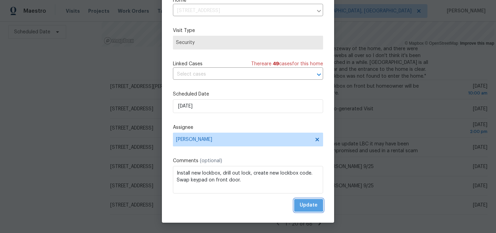
click at [307, 205] on span "Update" at bounding box center [309, 205] width 18 height 9
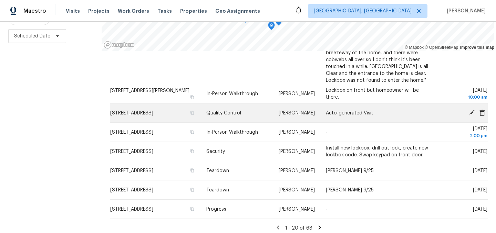
scroll to position [99, 0]
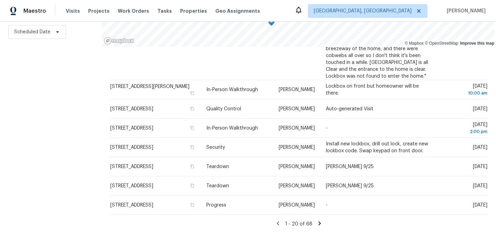
click at [316, 222] on icon at bounding box center [319, 224] width 6 height 6
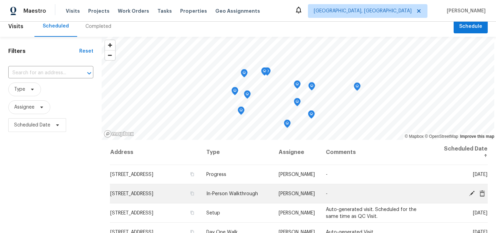
scroll to position [8, 0]
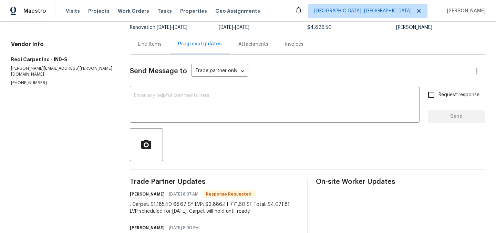
scroll to position [50, 0]
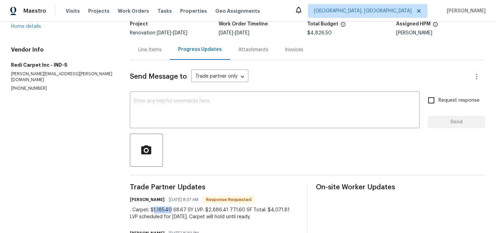
drag, startPoint x: 168, startPoint y: 210, endPoint x: 150, endPoint y: 211, distance: 18.3
click at [150, 211] on div ". Carpet: $1,185.40 68.67 SY LVP: $2,886.41 771.60 SF Total: $4,071.81 LVP sche…" at bounding box center [214, 214] width 169 height 14
copy div "1,185.40"
click at [144, 51] on div "Line Items" at bounding box center [149, 49] width 23 height 7
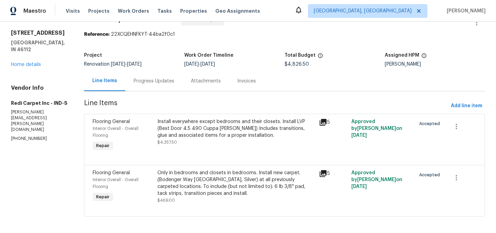
scroll to position [22, 0]
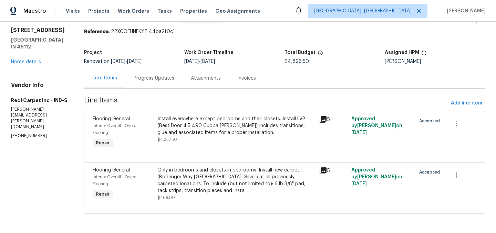
click at [229, 182] on div "Only in bedrooms and closets in bedrooms. Install new carpet. (Bodenger Way 945…" at bounding box center [235, 181] width 157 height 28
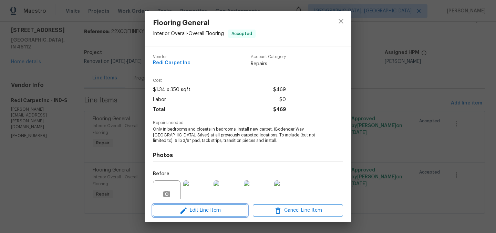
click at [204, 210] on span "Edit Line Item" at bounding box center [200, 211] width 90 height 9
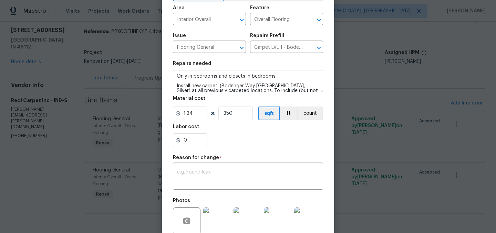
scroll to position [65, 0]
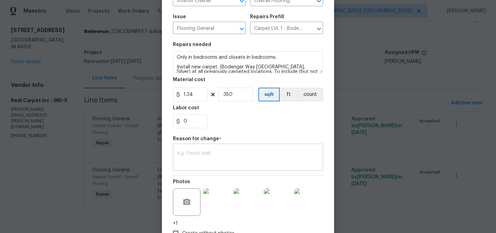
click at [203, 165] on textarea at bounding box center [248, 158] width 142 height 14
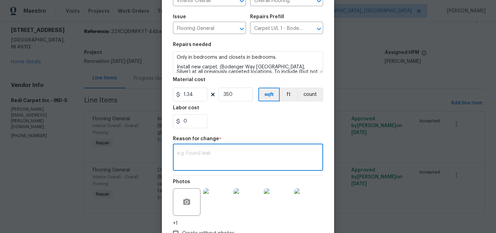
paste textarea "1,185.40"
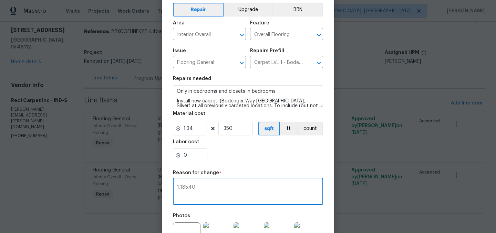
scroll to position [30, 0]
type textarea "1,185.40"
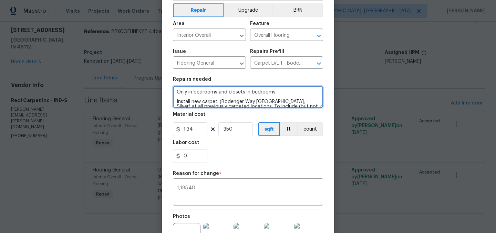
click at [194, 93] on textarea "Only in bedrooms and closets in bedrooms. Install new carpet. (Bodenger Way 945…" at bounding box center [248, 97] width 150 height 22
click at [195, 91] on textarea "Only in hallway, bedrooms and closets in bedrooms. Install new carpet. (Bodenge…" at bounding box center [248, 97] width 150 height 22
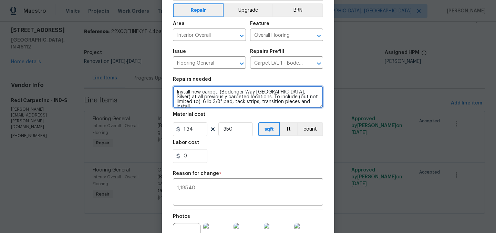
type textarea "Only on stairs, hallway, bedrooms and closets in bedrooms. Install new carpet. …"
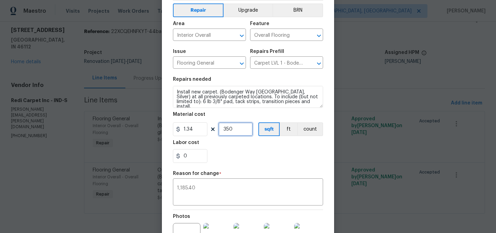
click at [238, 134] on input "350" at bounding box center [235, 130] width 34 height 14
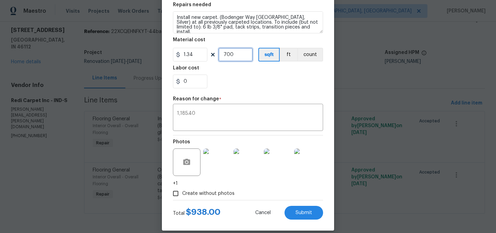
scroll to position [113, 0]
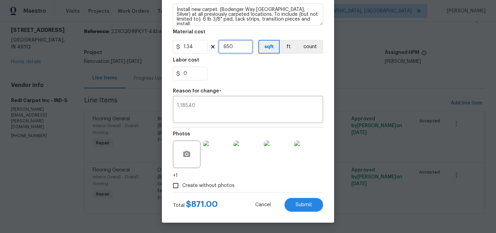
type input "650"
click at [200, 48] on input "1.34" at bounding box center [190, 47] width 34 height 14
click at [234, 72] on div "0" at bounding box center [248, 74] width 150 height 14
click at [196, 45] on input "1.45" at bounding box center [190, 47] width 34 height 14
click at [248, 78] on div "0" at bounding box center [248, 74] width 150 height 14
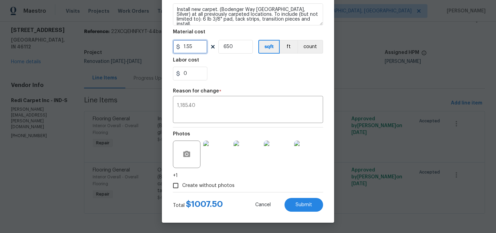
click at [200, 46] on input "1.55" at bounding box center [190, 47] width 34 height 14
click at [232, 71] on div "0" at bounding box center [248, 74] width 150 height 14
click at [196, 45] on input "1.63" at bounding box center [190, 47] width 34 height 14
type input "1.75"
click at [223, 69] on div "0" at bounding box center [248, 74] width 150 height 14
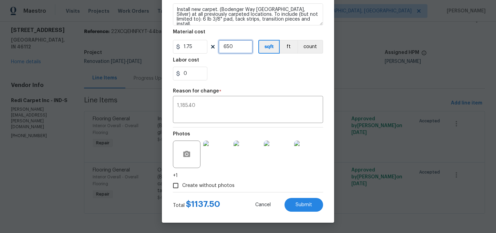
click at [237, 46] on input "650" at bounding box center [235, 47] width 34 height 14
type input "677"
click at [195, 73] on input "0" at bounding box center [190, 74] width 34 height 14
type input "0.65"
click at [239, 82] on section "Repairs needed Only on stairs, hallway, bedrooms and closets in bedrooms. Insta…" at bounding box center [248, 37] width 150 height 94
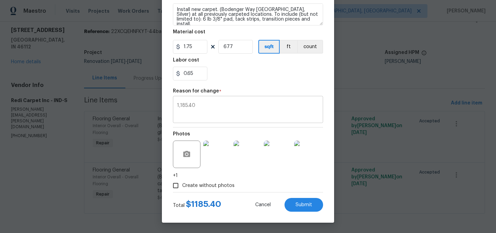
click at [208, 107] on textarea "1,185.40" at bounding box center [248, 110] width 142 height 14
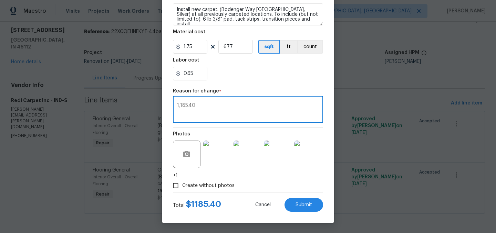
click at [208, 107] on textarea "1,185.40" at bounding box center [248, 110] width 142 height 14
type textarea "."
click at [238, 74] on div "0.65" at bounding box center [248, 74] width 150 height 14
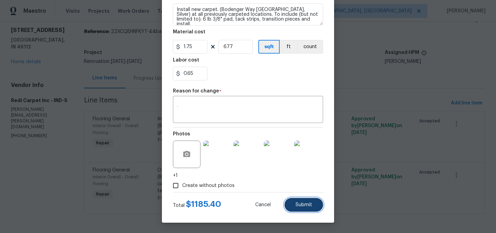
click at [306, 206] on span "Submit" at bounding box center [303, 205] width 17 height 5
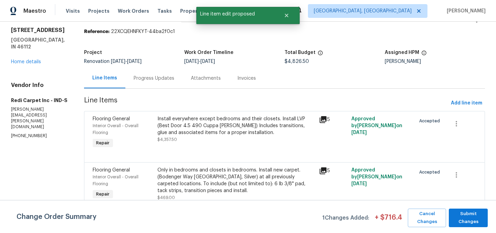
scroll to position [0, 0]
click at [154, 75] on div "Progress Updates" at bounding box center [154, 78] width 41 height 7
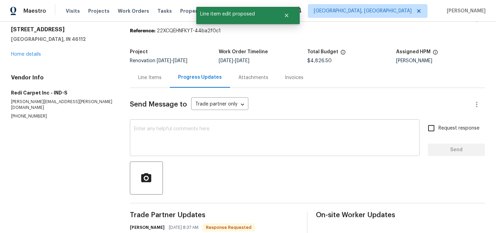
scroll to position [90, 0]
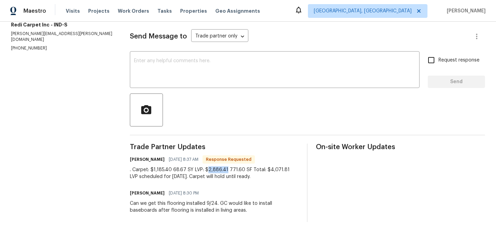
drag, startPoint x: 204, startPoint y: 169, endPoint x: 222, endPoint y: 169, distance: 17.9
click at [222, 169] on div ". Carpet: $1,185.40 68.67 SY LVP: $2,886.41 771.60 SF Total: $4,071.81 LVP sche…" at bounding box center [214, 174] width 169 height 14
copy div "2,886.41"
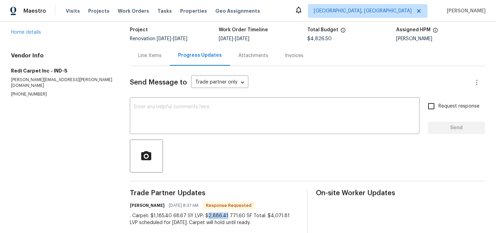
scroll to position [0, 0]
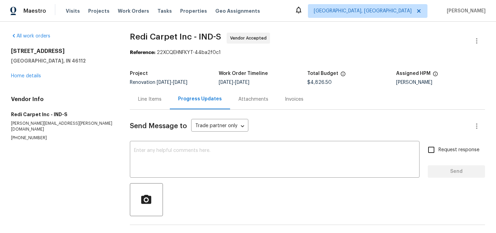
click at [153, 97] on div "Line Items" at bounding box center [149, 99] width 23 height 7
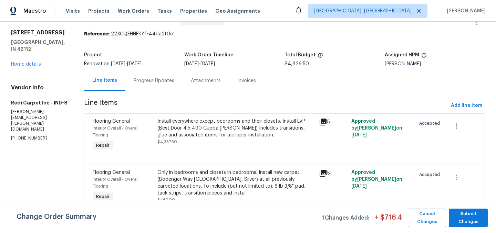
scroll to position [22, 0]
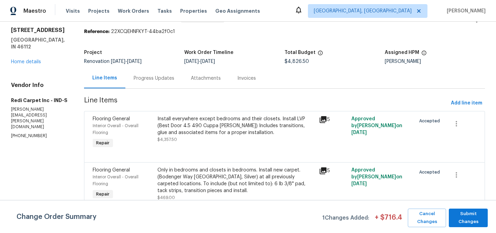
click at [228, 124] on div "Install everywhere except bedrooms and their closets. Install LVP (Best Door 4.…" at bounding box center [235, 126] width 157 height 21
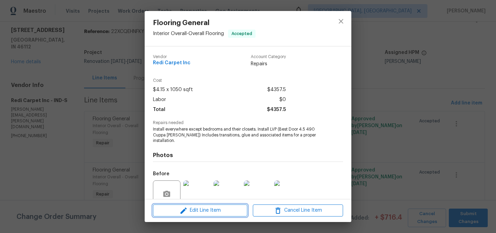
click at [205, 208] on span "Edit Line Item" at bounding box center [200, 211] width 90 height 9
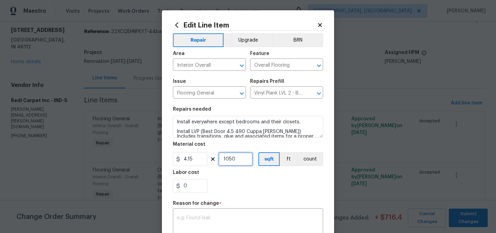
click at [240, 158] on input "1050" at bounding box center [235, 160] width 34 height 14
type input "772"
click at [244, 187] on div "0" at bounding box center [248, 186] width 150 height 14
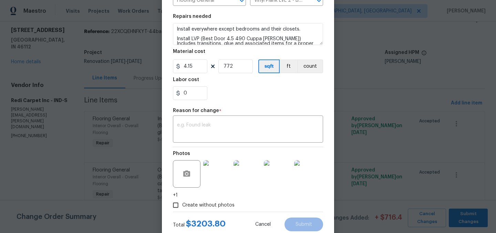
scroll to position [113, 0]
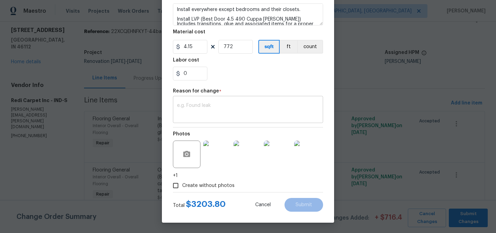
click at [195, 108] on textarea at bounding box center [248, 110] width 142 height 14
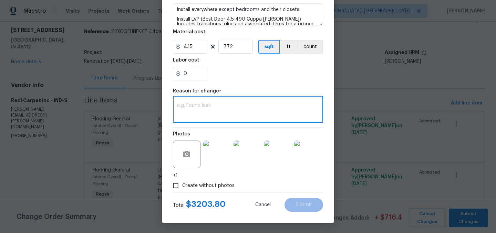
paste textarea "2,886.41"
type textarea "2,886.41"
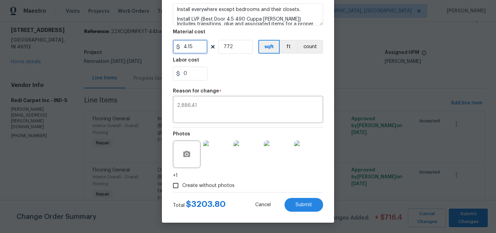
click at [199, 46] on input "4.15" at bounding box center [190, 47] width 34 height 14
click at [228, 79] on div "0" at bounding box center [248, 74] width 150 height 14
click at [193, 48] on input "4" at bounding box center [190, 47] width 34 height 14
click at [234, 75] on div "0" at bounding box center [248, 74] width 150 height 14
click at [200, 46] on input "3.95" at bounding box center [190, 47] width 34 height 14
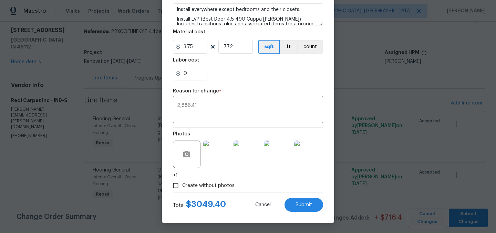
click at [242, 66] on div "Labor cost" at bounding box center [248, 62] width 150 height 9
click at [202, 47] on input "3.75" at bounding box center [190, 47] width 34 height 14
click at [228, 71] on div "0" at bounding box center [248, 74] width 150 height 14
click at [199, 47] on input "3.7" at bounding box center [190, 47] width 34 height 14
click at [227, 68] on div "0" at bounding box center [248, 74] width 150 height 14
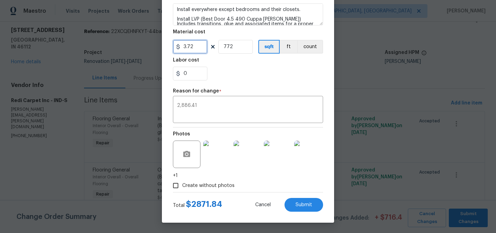
click at [197, 46] on input "3.72" at bounding box center [190, 47] width 34 height 14
click at [235, 72] on div "0" at bounding box center [248, 74] width 150 height 14
click at [193, 44] on input "3.73" at bounding box center [190, 47] width 34 height 14
click at [243, 72] on div "0" at bounding box center [248, 74] width 150 height 14
click at [201, 46] on input "3.74" at bounding box center [190, 47] width 34 height 14
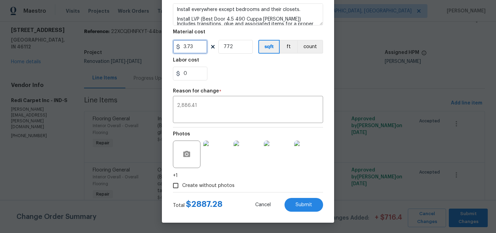
type input "3.73"
click at [231, 71] on div "0" at bounding box center [248, 74] width 150 height 14
click at [198, 51] on input "3.73" at bounding box center [190, 47] width 34 height 14
click at [233, 50] on input "772" at bounding box center [235, 47] width 34 height 14
type input "774"
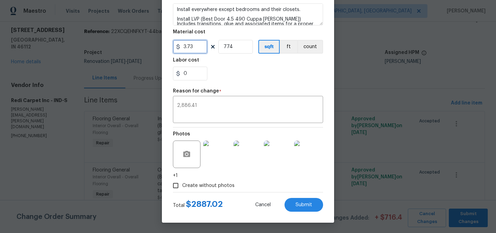
click at [199, 48] on input "3.73" at bounding box center [190, 47] width 34 height 14
type input "3.72"
click at [226, 72] on div "0" at bounding box center [248, 74] width 150 height 14
click at [234, 48] on input "774" at bounding box center [235, 47] width 34 height 14
type input "775"
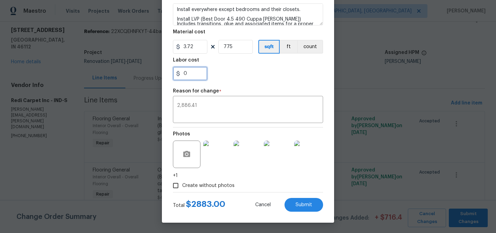
click at [199, 70] on input "0" at bounding box center [190, 74] width 34 height 14
type input "3.41"
click at [223, 71] on div "3.41" at bounding box center [248, 74] width 150 height 14
click at [211, 113] on textarea "2,886.41" at bounding box center [248, 110] width 142 height 14
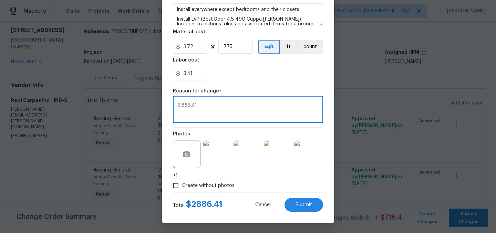
click at [211, 113] on textarea "2,886.41" at bounding box center [248, 110] width 142 height 14
type textarea "."
click at [302, 204] on span "Submit" at bounding box center [303, 205] width 17 height 5
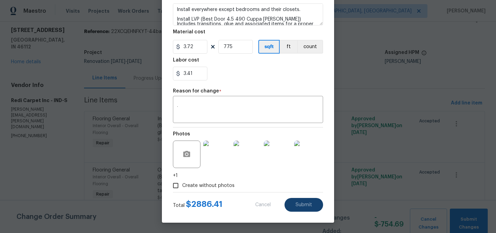
type input "4.15"
type input "1050"
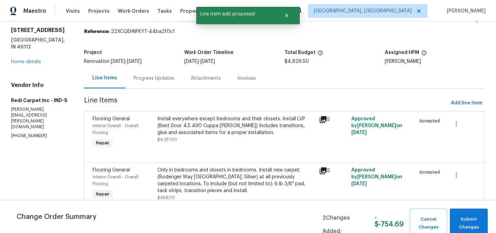
scroll to position [0, 0]
click at [468, 218] on span "Submit Changes" at bounding box center [468, 224] width 31 height 16
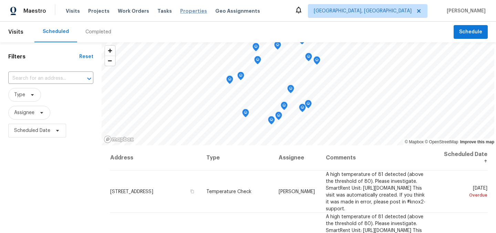
click at [180, 12] on span "Properties" at bounding box center [193, 11] width 27 height 7
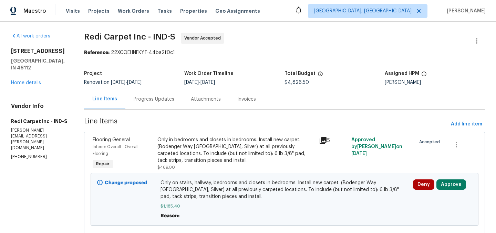
click at [157, 97] on div "Progress Updates" at bounding box center [154, 99] width 41 height 7
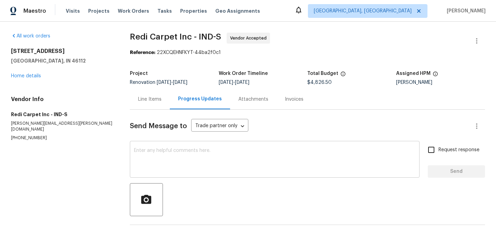
click at [203, 152] on textarea at bounding box center [274, 160] width 281 height 24
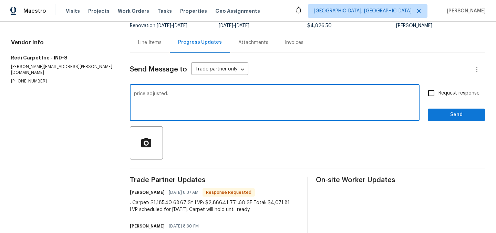
scroll to position [56, 0]
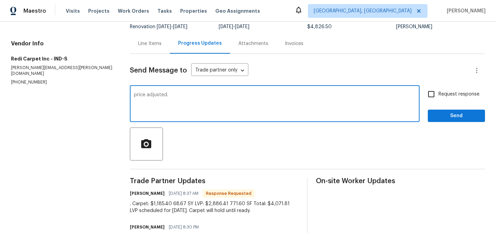
click at [134, 93] on textarea "price adjusted." at bounding box center [274, 105] width 281 height 24
type textarea "Price adjusted. Ready for LVP install [DATE] so we can install baseboards."
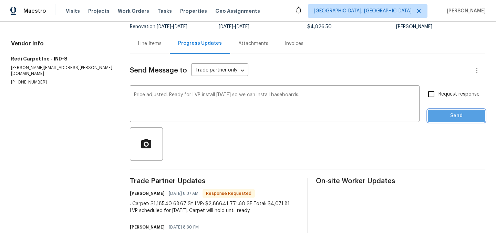
click at [447, 115] on span "Send" at bounding box center [456, 116] width 46 height 9
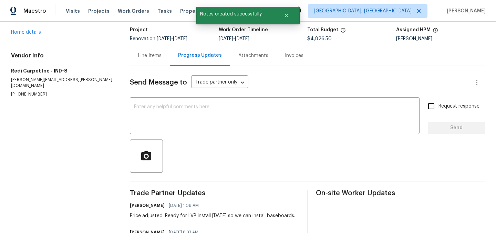
scroll to position [0, 0]
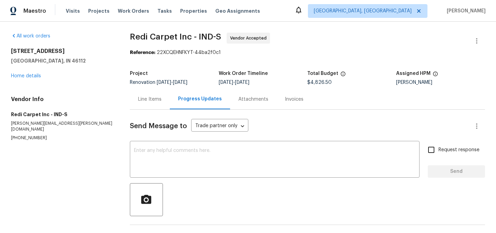
click at [301, 12] on icon at bounding box center [299, 10] width 6 height 7
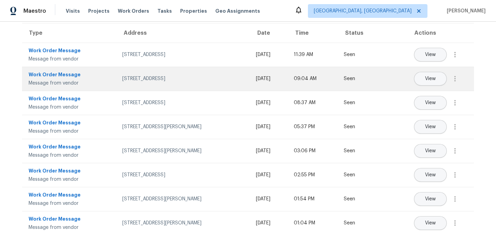
scroll to position [101, 0]
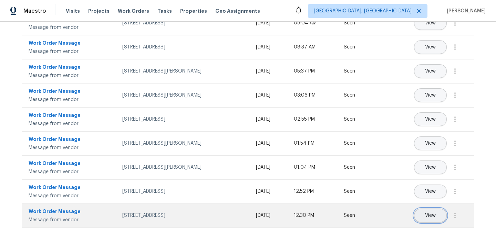
click at [437, 218] on button "View" at bounding box center [430, 216] width 33 height 14
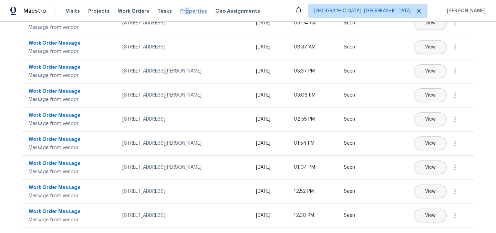
click at [180, 10] on span "Properties" at bounding box center [193, 11] width 27 height 7
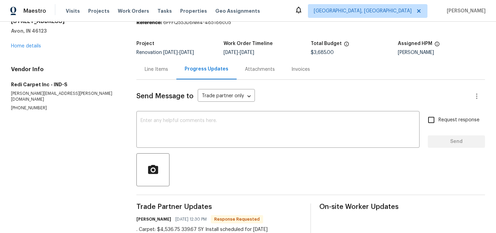
scroll to position [76, 0]
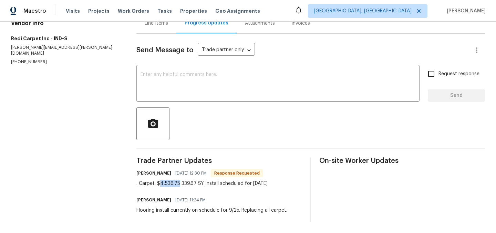
drag, startPoint x: 180, startPoint y: 183, endPoint x: 160, endPoint y: 182, distance: 19.6
click at [160, 182] on div ". Carpet: $4,536.75 339.67 SY Install scheduled for [DATE]" at bounding box center [201, 183] width 131 height 7
copy div "4,536.75"
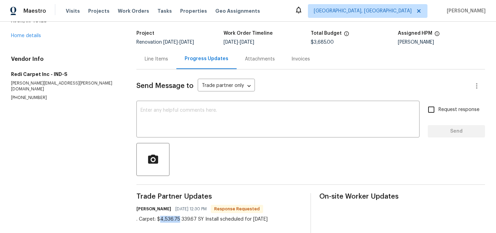
scroll to position [0, 0]
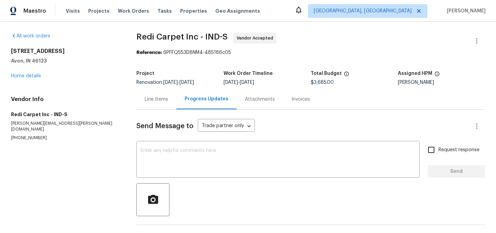
click at [156, 96] on div "Line Items" at bounding box center [156, 99] width 23 height 7
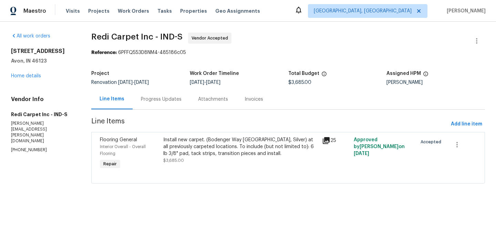
click at [200, 145] on div "Install new carpet. (Bodenger Way [GEOGRAPHIC_DATA], Silver) at all previously …" at bounding box center [240, 147] width 154 height 21
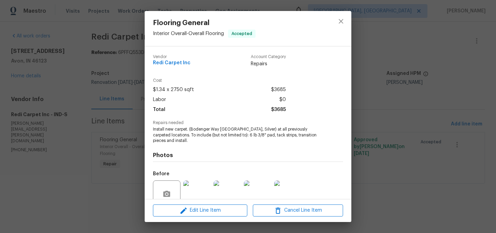
scroll to position [61, 0]
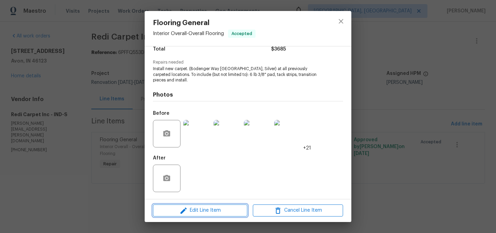
click at [200, 208] on span "Edit Line Item" at bounding box center [200, 211] width 90 height 9
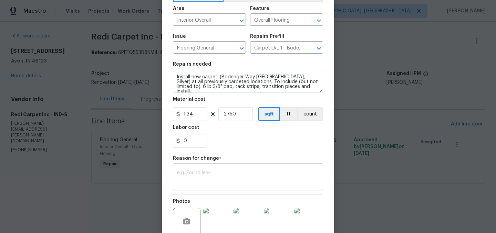
scroll to position [46, 0]
click at [201, 178] on textarea at bounding box center [248, 177] width 142 height 14
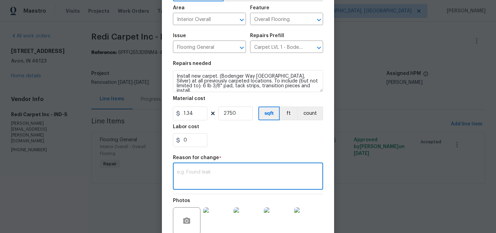
paste textarea "4,536.75"
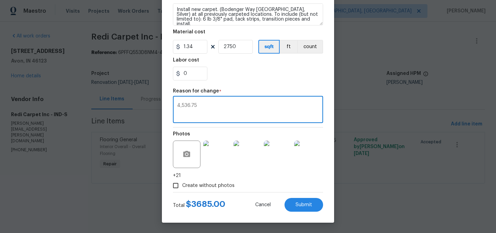
scroll to position [93, 0]
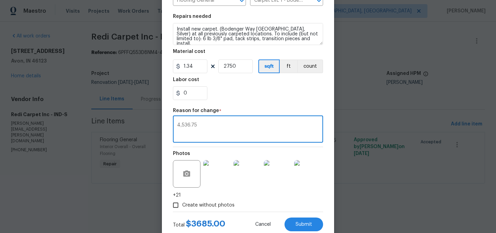
type textarea "4,536.75"
click at [199, 69] on input "1.34" at bounding box center [190, 67] width 34 height 14
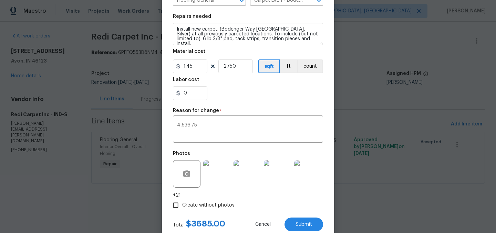
click at [236, 86] on div "Labor cost" at bounding box center [248, 81] width 150 height 9
click at [202, 69] on input "1.45" at bounding box center [190, 67] width 34 height 14
type input "1.65"
click at [242, 84] on div "Labor cost" at bounding box center [248, 81] width 150 height 9
click at [237, 67] on input "2750" at bounding box center [235, 67] width 34 height 14
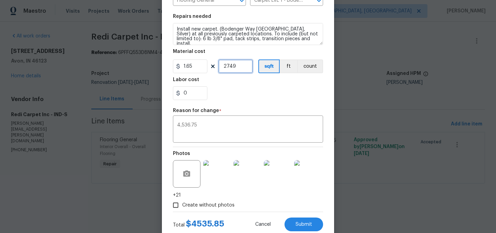
type input "2749"
click at [196, 94] on input "0" at bounding box center [190, 93] width 34 height 14
type input "0.9"
click at [232, 96] on div "0.9" at bounding box center [248, 93] width 150 height 14
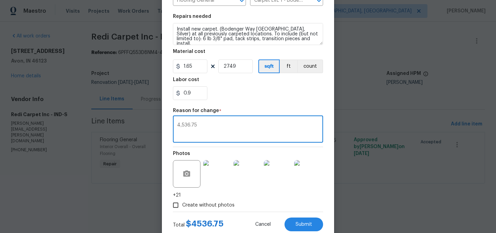
click at [208, 126] on textarea "4,536.75" at bounding box center [248, 130] width 142 height 14
type textarea "."
click at [231, 94] on div "0.9" at bounding box center [248, 93] width 150 height 14
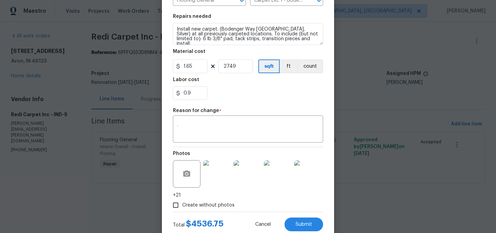
scroll to position [113, 0]
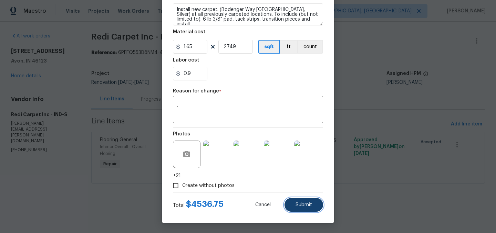
click at [310, 208] on button "Submit" at bounding box center [303, 205] width 39 height 14
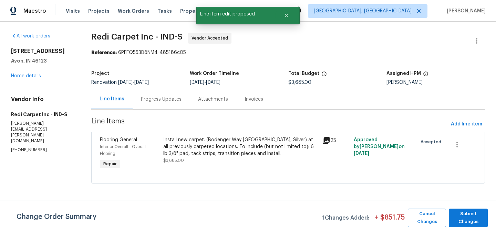
scroll to position [0, 0]
click at [472, 220] on span "Submit Changes" at bounding box center [468, 218] width 32 height 16
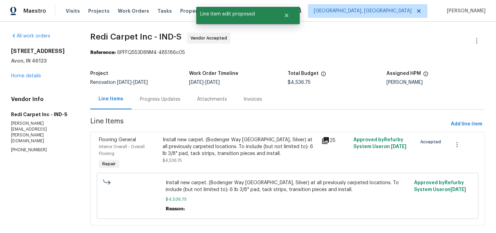
click at [160, 102] on div "Progress Updates" at bounding box center [160, 99] width 41 height 7
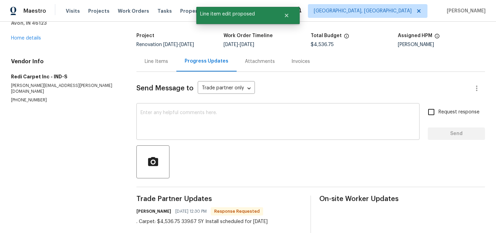
scroll to position [39, 0]
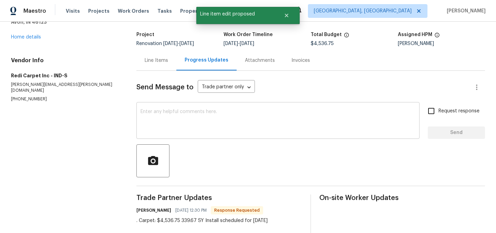
click at [181, 117] on textarea at bounding box center [277, 121] width 275 height 24
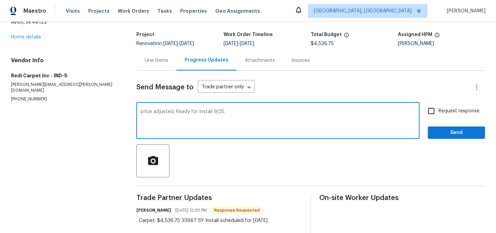
click at [142, 112] on textarea "price adjusted. Ready for install 9/25." at bounding box center [277, 121] width 275 height 24
click at [225, 112] on textarea "Price adjusted. Ready for install 9/25." at bounding box center [277, 121] width 275 height 24
type textarea "Price adjusted. Will confirm install of 9/25 tomorrow."
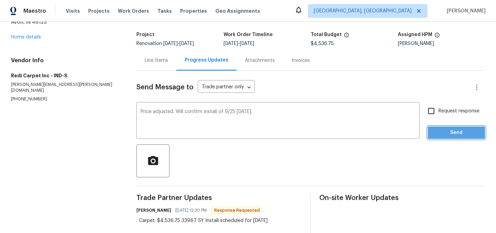
click at [433, 128] on button "Send" at bounding box center [456, 133] width 57 height 13
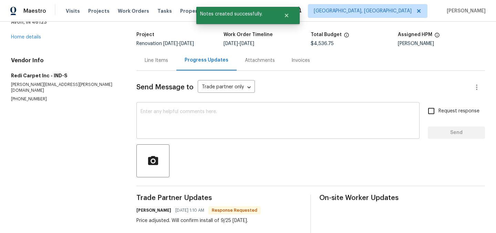
scroll to position [0, 0]
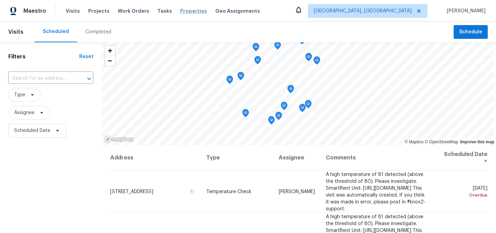
click at [188, 14] on span "Properties" at bounding box center [193, 11] width 27 height 7
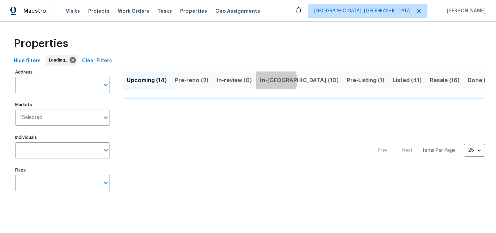
click at [269, 81] on span "In-[GEOGRAPHIC_DATA] (10)" at bounding box center [299, 81] width 79 height 10
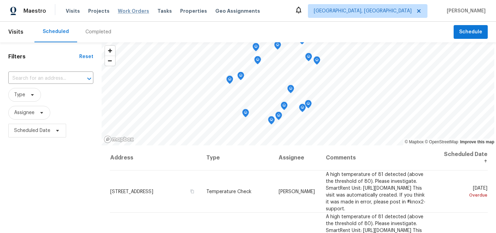
click at [126, 9] on span "Work Orders" at bounding box center [133, 11] width 31 height 7
click at [180, 11] on span "Properties" at bounding box center [193, 11] width 27 height 7
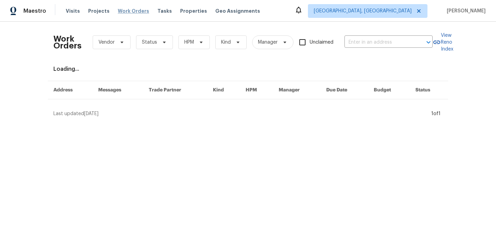
click at [131, 11] on span "Work Orders" at bounding box center [133, 11] width 31 height 7
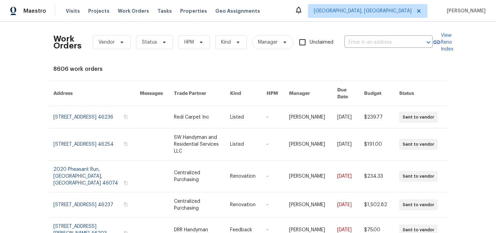
click at [383, 49] on div "Work Orders Vendor Status HPM Kind Manager Unclaimed ​" at bounding box center [242, 42] width 379 height 30
click at [376, 43] on input "text" at bounding box center [378, 42] width 69 height 11
click at [386, 43] on input "pheasant" at bounding box center [378, 42] width 69 height 11
type input "pheasant"
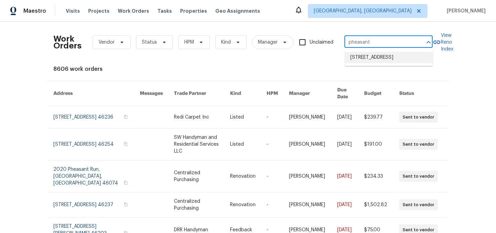
click at [381, 56] on li "[STREET_ADDRESS]" at bounding box center [389, 57] width 88 height 11
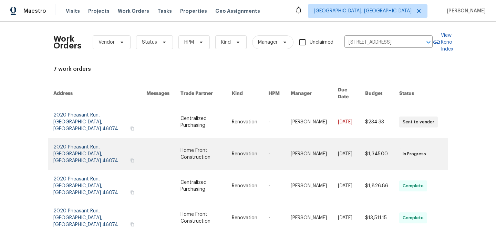
click at [91, 138] on link at bounding box center [99, 154] width 93 height 32
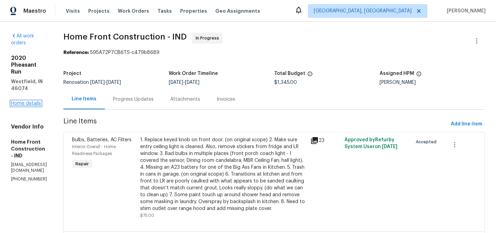
click at [26, 101] on link "Home details" at bounding box center [26, 103] width 30 height 5
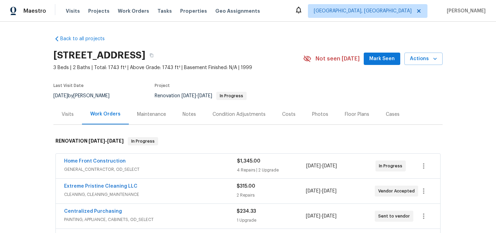
click at [194, 116] on div "Notes" at bounding box center [189, 114] width 30 height 20
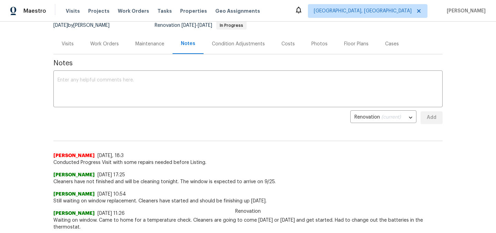
scroll to position [72, 0]
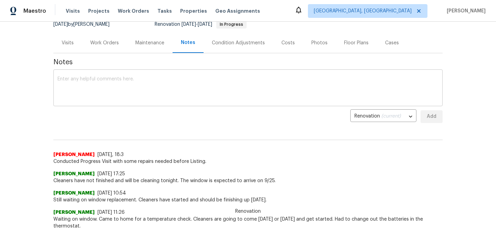
click at [140, 87] on textarea at bounding box center [247, 89] width 381 height 24
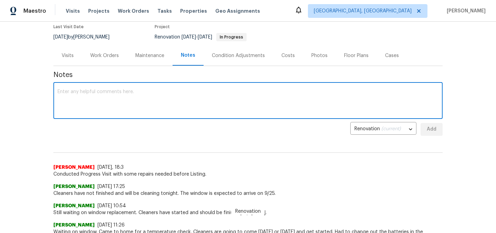
scroll to position [54, 0]
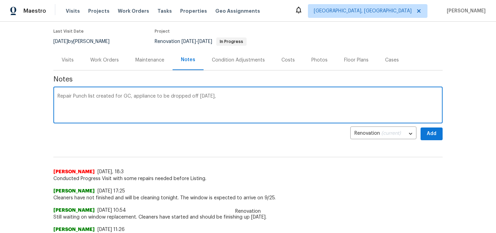
click at [154, 94] on textarea "Repair Punch list created for GC, appliance to be dropped off tomorrow," at bounding box center [247, 106] width 381 height 24
click at [230, 93] on div "Repair Punch list created for GC, microwave to be dropped off tomorrow, x ​" at bounding box center [247, 105] width 389 height 35
click at [229, 94] on textarea "Repair Punch list created for GC, microwave to be dropped off tomorrow," at bounding box center [247, 106] width 381 height 24
type textarea "Repair Punch list created for GC, microwave to be dropped off tomorrow, window …"
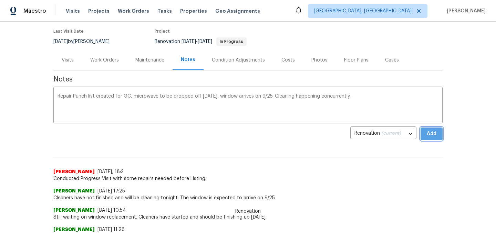
click at [431, 133] on span "Add" at bounding box center [431, 134] width 11 height 9
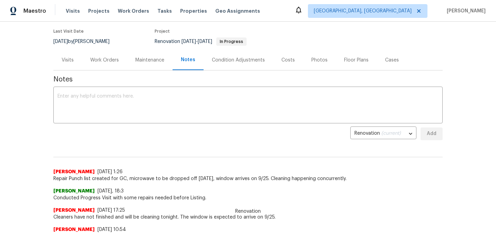
scroll to position [0, 0]
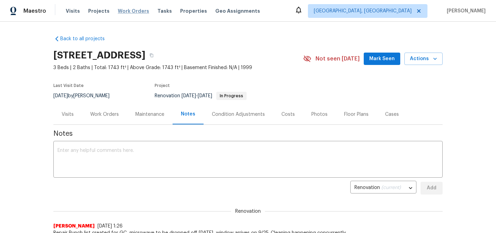
click at [126, 10] on span "Work Orders" at bounding box center [133, 11] width 31 height 7
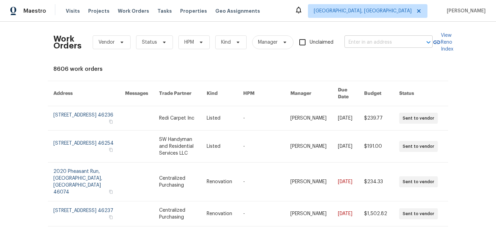
click at [378, 39] on input "text" at bounding box center [378, 42] width 69 height 11
type input "flame way"
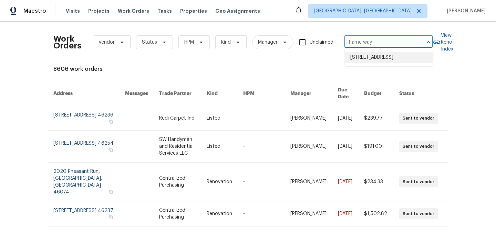
click at [380, 59] on li "4905 Flame Way, Indianapolis, IN 46254" at bounding box center [389, 57] width 88 height 11
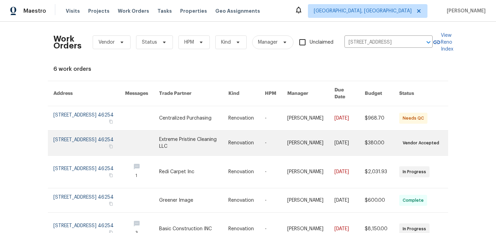
click at [79, 136] on link at bounding box center [89, 143] width 72 height 25
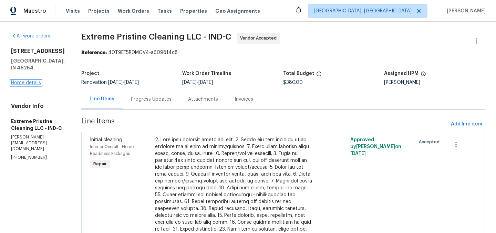
click at [28, 81] on link "Home details" at bounding box center [26, 83] width 30 height 5
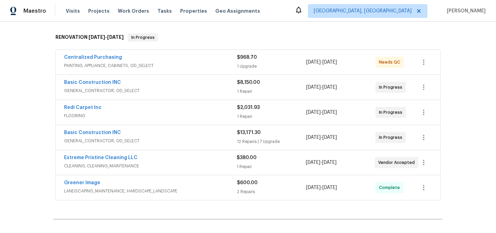
scroll to position [107, 0]
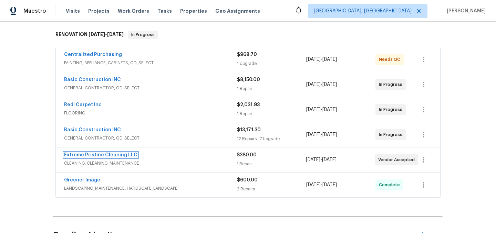
click at [101, 154] on link "Extreme Pristine Cleaning LLC" at bounding box center [100, 155] width 73 height 5
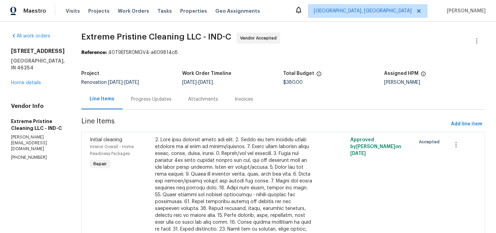
click at [165, 99] on div "Progress Updates" at bounding box center [151, 99] width 41 height 7
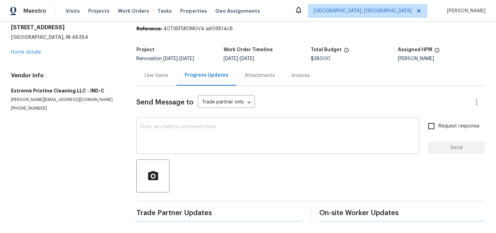
scroll to position [22, 0]
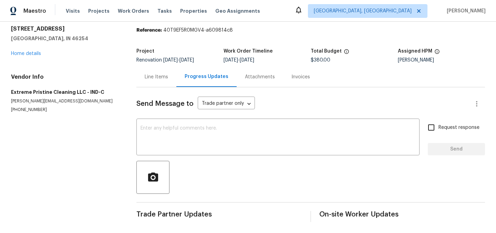
click at [158, 76] on div "Line Items" at bounding box center [156, 77] width 23 height 7
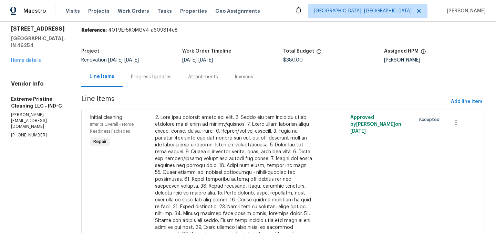
scroll to position [24, 0]
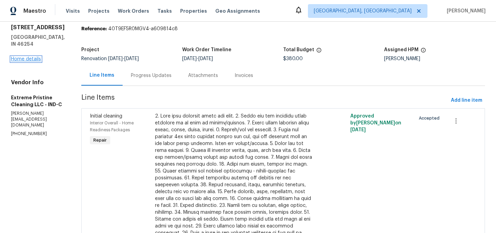
click at [27, 57] on link "Home details" at bounding box center [26, 59] width 30 height 5
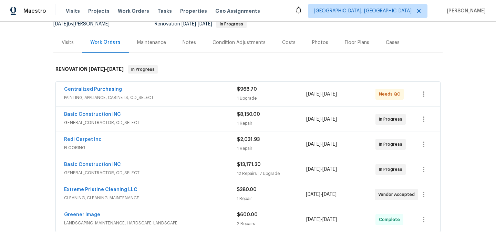
scroll to position [86, 0]
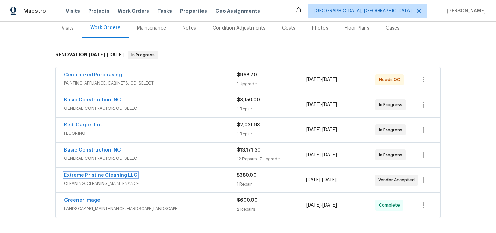
click at [111, 176] on link "Extreme Pristine Cleaning LLC" at bounding box center [100, 175] width 73 height 5
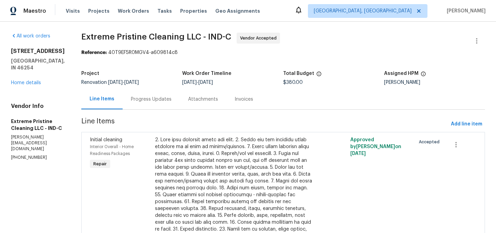
click at [167, 100] on div "Progress Updates" at bounding box center [151, 99] width 41 height 7
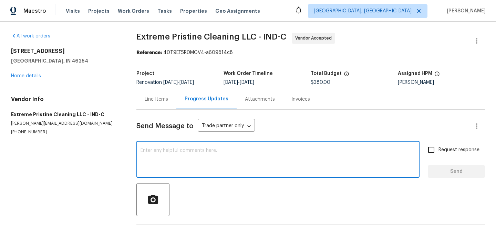
click at [182, 149] on textarea at bounding box center [277, 160] width 275 height 24
type textarea "Home will be ready to clean 9/25."
click at [459, 175] on span "Send" at bounding box center [456, 172] width 46 height 9
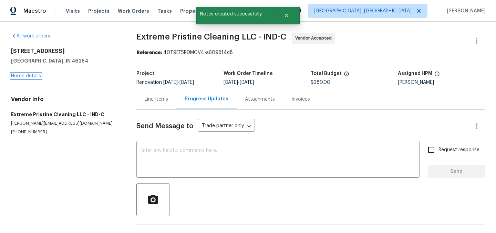
click at [27, 77] on link "Home details" at bounding box center [26, 76] width 30 height 5
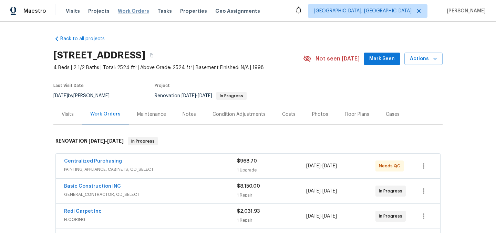
click at [125, 11] on span "Work Orders" at bounding box center [133, 11] width 31 height 7
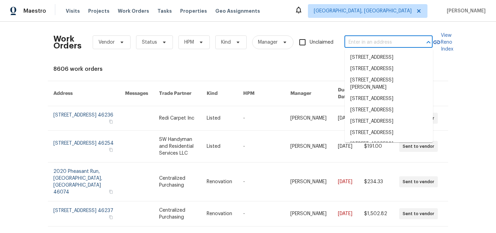
click at [368, 42] on input "text" at bounding box center [378, 42] width 69 height 11
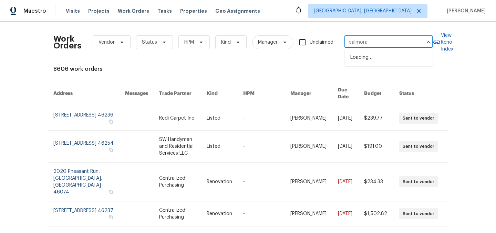
type input "balmoral"
click at [387, 61] on li "[STREET_ADDRESS]" at bounding box center [389, 57] width 88 height 11
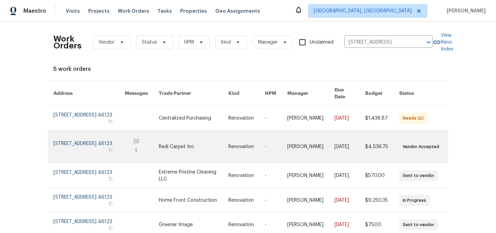
click at [85, 143] on link at bounding box center [88, 147] width 71 height 32
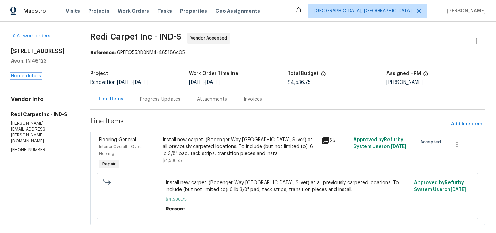
click at [27, 78] on link "Home details" at bounding box center [26, 76] width 30 height 5
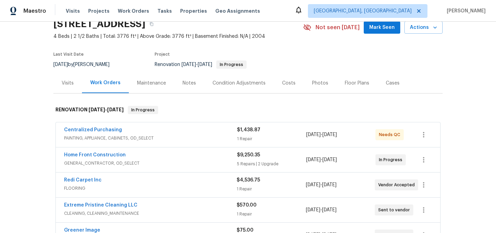
scroll to position [24, 0]
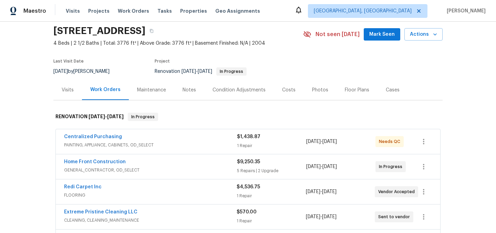
click at [187, 92] on div "Notes" at bounding box center [188, 90] width 13 height 7
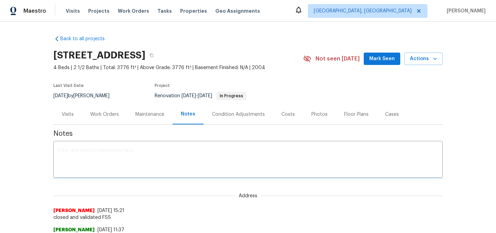
click at [188, 153] on textarea at bounding box center [247, 160] width 381 height 24
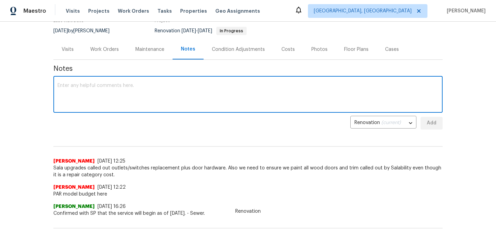
scroll to position [59, 0]
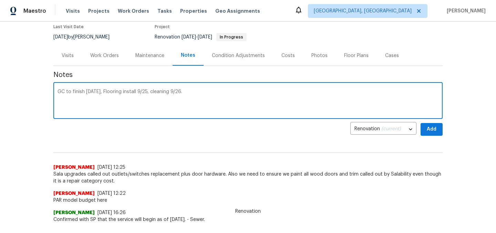
type textarea "GC to finish tomorrow, 9/24, Flooring install 9/25, cleaning 9/26."
click at [431, 130] on span "Add" at bounding box center [431, 129] width 11 height 9
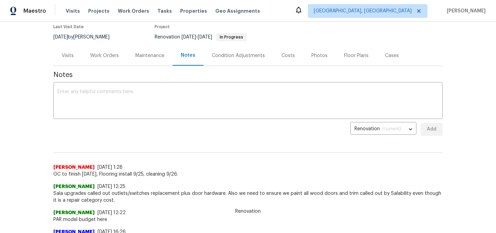
click at [104, 59] on div "Work Orders" at bounding box center [104, 55] width 29 height 7
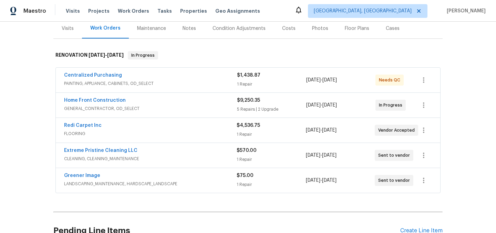
scroll to position [87, 0]
click at [119, 149] on link "Extreme Pristine Cleaning LLC" at bounding box center [100, 150] width 73 height 5
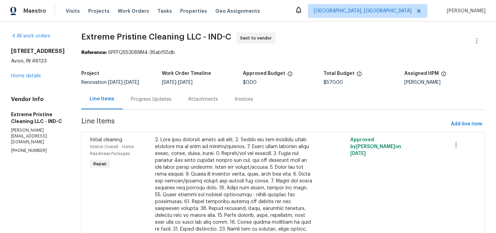
click at [165, 100] on div "Progress Updates" at bounding box center [151, 99] width 41 height 7
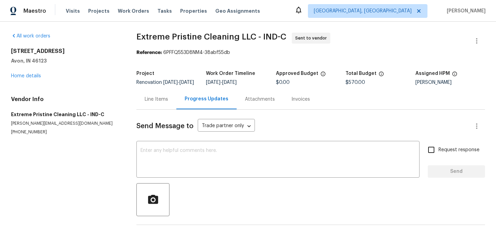
scroll to position [27, 0]
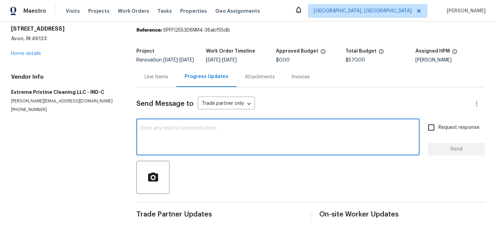
click at [189, 129] on textarea at bounding box center [277, 138] width 275 height 24
click at [193, 127] on textarea "Home should be ready 9/26." at bounding box center [277, 138] width 275 height 24
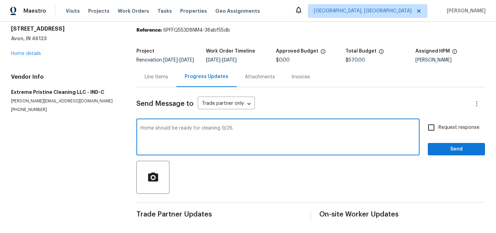
type textarea "Home should be ready for cleaning 9/26."
click at [467, 144] on button "Send" at bounding box center [456, 149] width 57 height 13
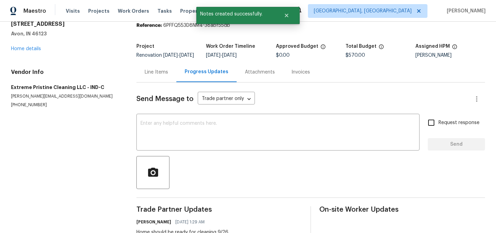
scroll to position [0, 0]
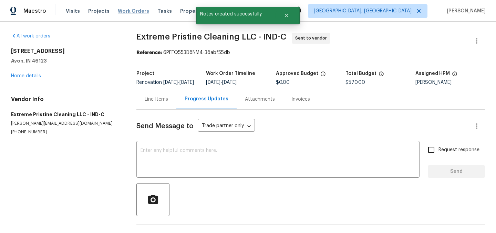
click at [129, 10] on span "Work Orders" at bounding box center [133, 11] width 31 height 7
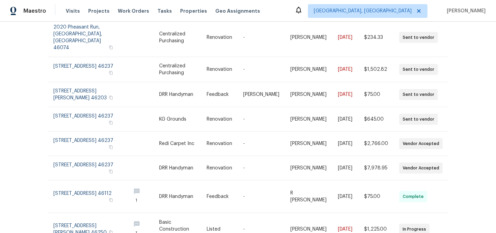
scroll to position [156, 0]
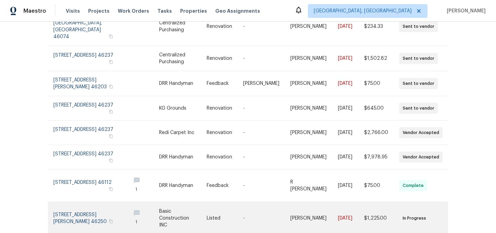
click at [72, 202] on link at bounding box center [89, 218] width 72 height 32
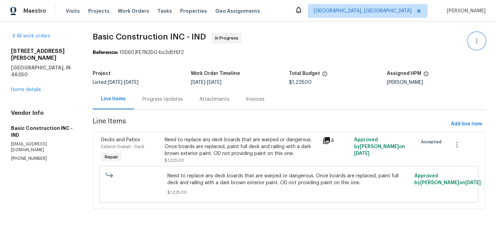
click at [476, 42] on icon "button" at bounding box center [476, 41] width 1 height 6
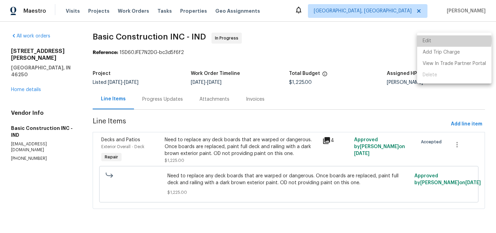
click at [445, 40] on li "Edit" at bounding box center [454, 40] width 74 height 11
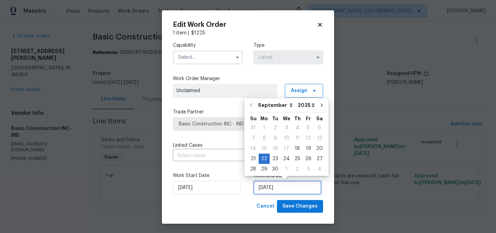
click at [284, 193] on input "9/22/2025" at bounding box center [287, 188] width 68 height 14
click at [314, 157] on div "27" at bounding box center [319, 159] width 11 height 10
type input "9/27/2025"
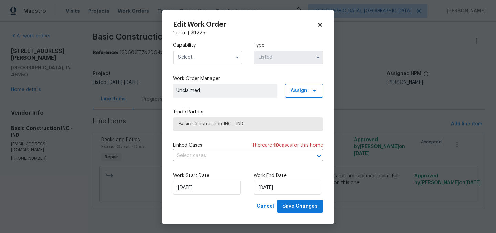
click at [205, 56] on input "text" at bounding box center [208, 58] width 70 height 14
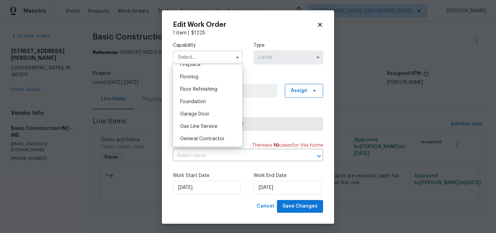
scroll to position [263, 0]
click at [207, 135] on div "General Contractor" at bounding box center [208, 139] width 66 height 12
type input "General Contractor"
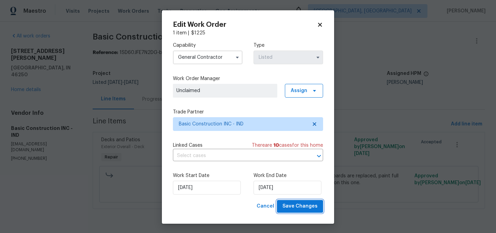
click at [313, 208] on span "Save Changes" at bounding box center [299, 206] width 35 height 9
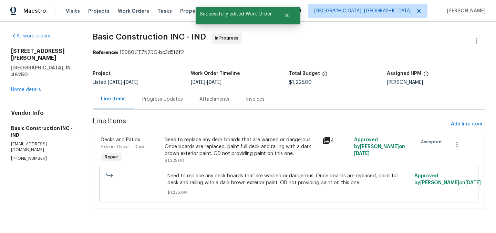
click at [152, 101] on div "Progress Updates" at bounding box center [162, 99] width 41 height 7
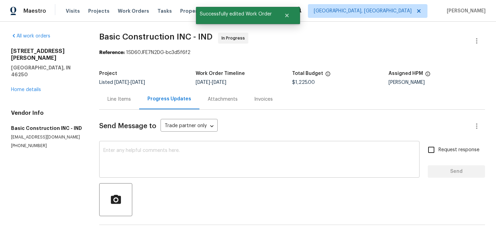
click at [180, 147] on div "x ​" at bounding box center [259, 160] width 320 height 35
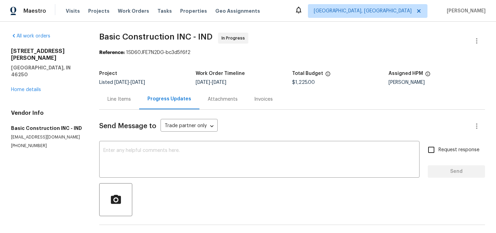
click at [31, 79] on div "9177 Budd Run Dr Indianapolis, IN 46250 Home details" at bounding box center [47, 70] width 72 height 45
click at [30, 87] on link "Home details" at bounding box center [26, 89] width 30 height 5
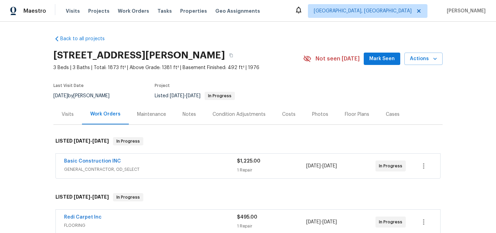
click at [190, 115] on div "Notes" at bounding box center [188, 114] width 13 height 7
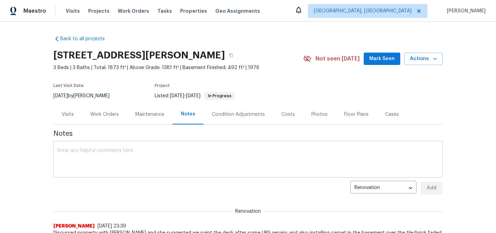
click at [156, 158] on textarea at bounding box center [247, 160] width 381 height 24
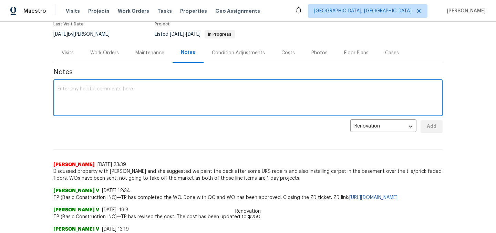
scroll to position [56, 0]
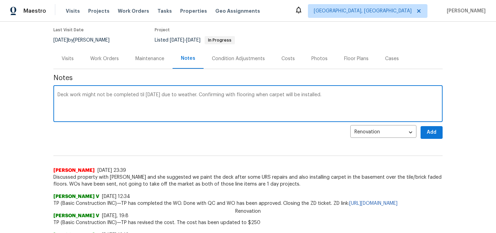
type textarea "Deck work might not be completed til saturday due to weather. Confirming with f…"
click at [435, 134] on span "Add" at bounding box center [431, 132] width 11 height 9
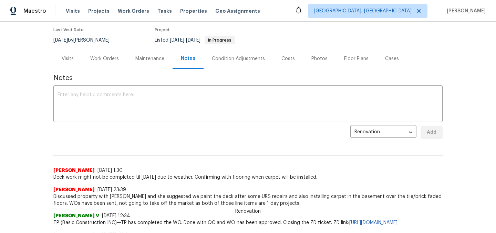
click at [102, 55] on div "Work Orders" at bounding box center [104, 59] width 45 height 20
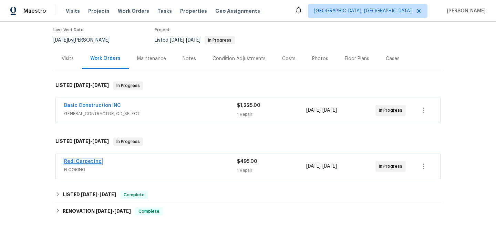
click at [89, 163] on link "Redi Carpet Inc" at bounding box center [83, 161] width 38 height 5
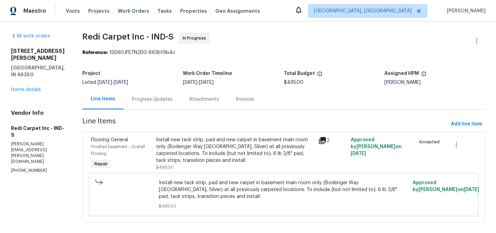
click at [154, 99] on div "Progress Updates" at bounding box center [152, 99] width 41 height 7
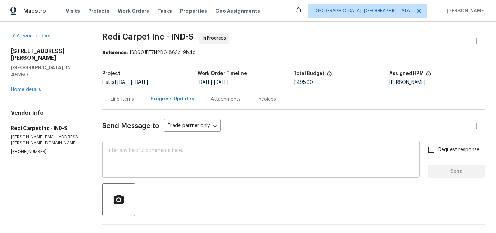
scroll to position [90, 0]
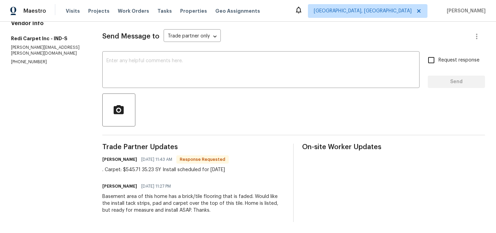
click at [128, 170] on div ". Carpet: $545.71 35.23 SY Install scheduled for tomorrow, 9/23" at bounding box center [165, 170] width 126 height 7
click at [129, 170] on div ". Carpet: $545.71 35.23 SY Install scheduled for tomorrow, 9/23" at bounding box center [165, 170] width 126 height 7
copy div "545.71"
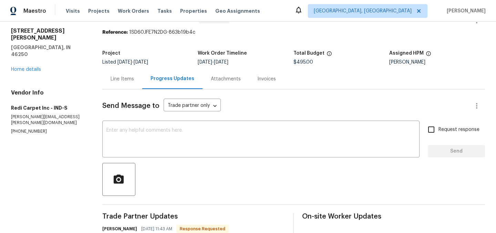
scroll to position [0, 0]
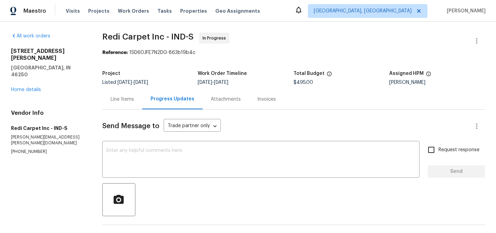
click at [127, 101] on div "Line Items" at bounding box center [122, 99] width 23 height 7
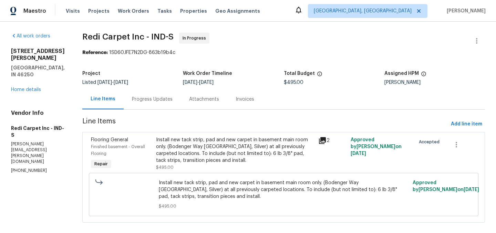
click at [202, 144] on div "Install new tack strip, pad and new carpet in basement main room only. (Bodenge…" at bounding box center [235, 151] width 158 height 28
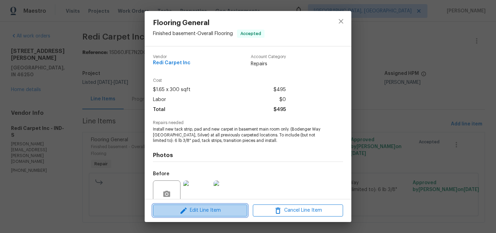
click at [202, 210] on span "Edit Line Item" at bounding box center [200, 211] width 90 height 9
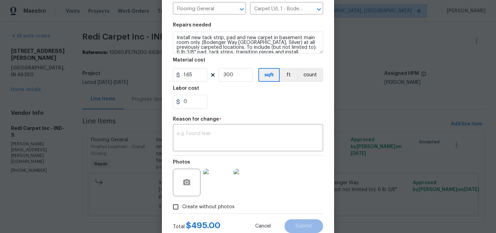
scroll to position [106, 0]
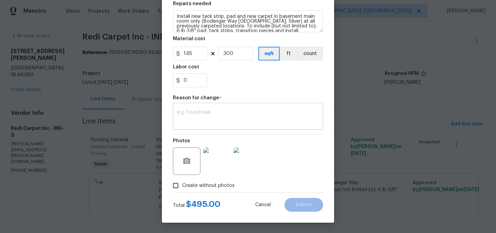
click at [190, 111] on textarea at bounding box center [248, 117] width 142 height 14
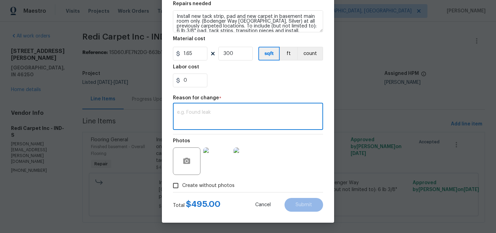
paste textarea "545.71"
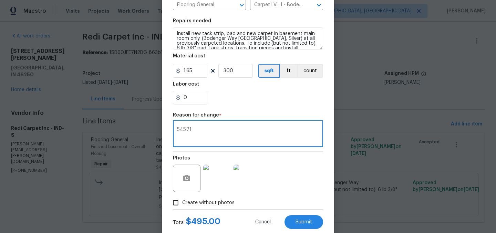
scroll to position [84, 0]
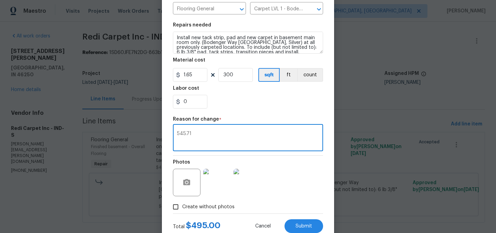
type textarea "545.71"
click at [239, 72] on input "300" at bounding box center [235, 75] width 34 height 14
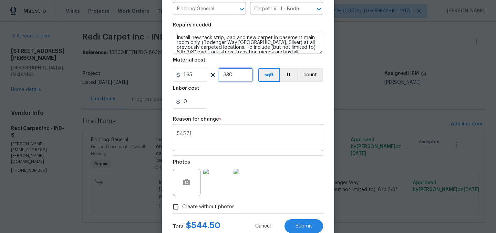
type input "330"
click at [197, 102] on input "0" at bounding box center [190, 102] width 34 height 14
type input "1.21"
click at [231, 104] on div "1.21" at bounding box center [248, 102] width 150 height 14
click at [207, 136] on textarea "545.71" at bounding box center [248, 139] width 142 height 14
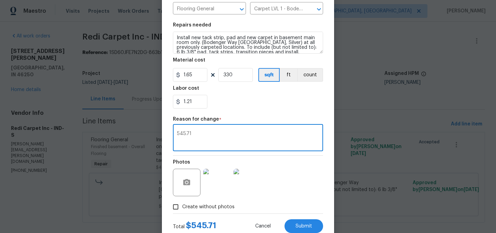
click at [207, 136] on textarea "545.71" at bounding box center [248, 139] width 142 height 14
type textarea "."
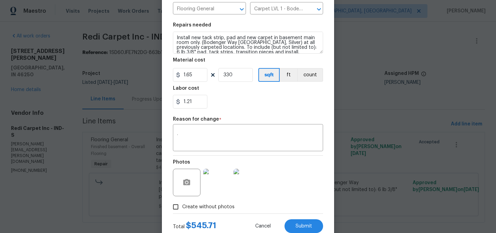
click at [234, 104] on div "1.21" at bounding box center [248, 102] width 150 height 14
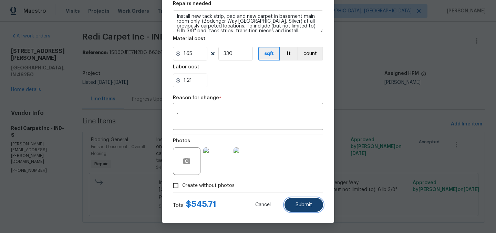
click at [309, 207] on span "Submit" at bounding box center [303, 205] width 17 height 5
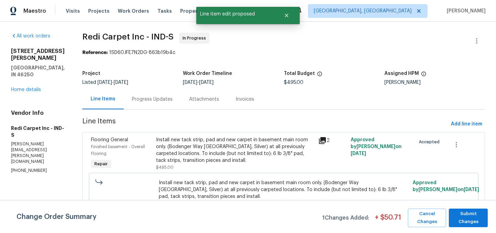
scroll to position [0, 0]
click at [477, 217] on span "Submit Changes" at bounding box center [468, 218] width 32 height 16
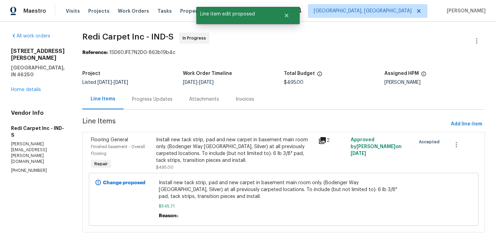
click at [146, 102] on div "Progress Updates" at bounding box center [152, 99] width 41 height 7
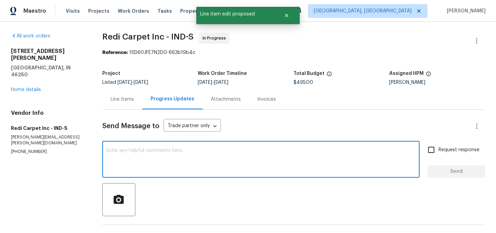
click at [179, 152] on textarea at bounding box center [260, 160] width 309 height 24
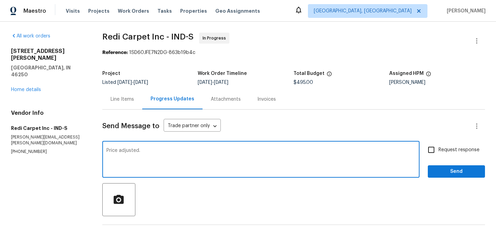
type textarea "Price adjusted."
click at [442, 172] on span "Send" at bounding box center [456, 172] width 46 height 9
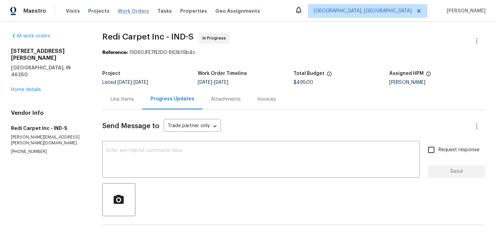
click at [135, 12] on span "Work Orders" at bounding box center [133, 11] width 31 height 7
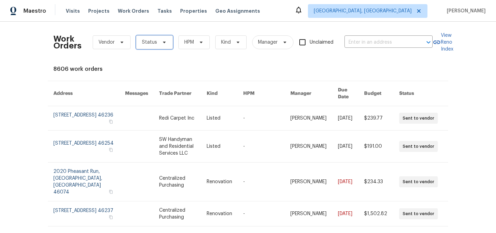
click at [153, 41] on span "Status" at bounding box center [149, 42] width 15 height 7
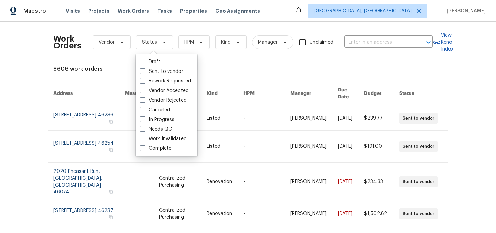
click at [217, 66] on div "8606 work orders" at bounding box center [247, 69] width 389 height 7
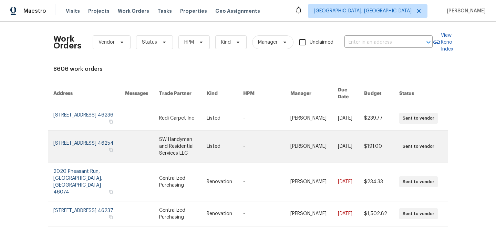
scroll to position [156, 0]
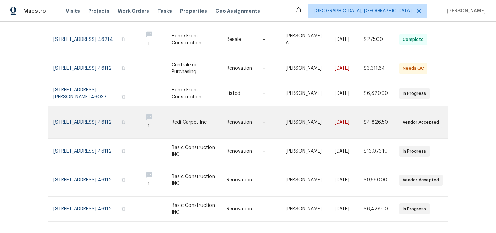
scroll to position [178, 0]
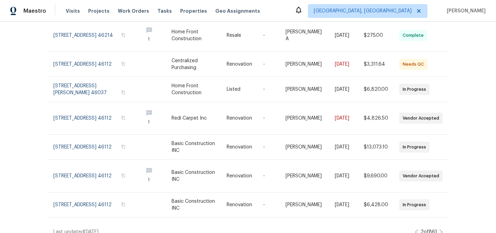
click at [440, 230] on icon at bounding box center [440, 233] width 3 height 6
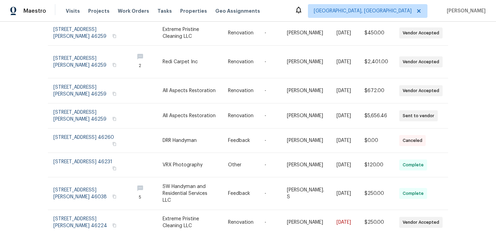
scroll to position [163, 0]
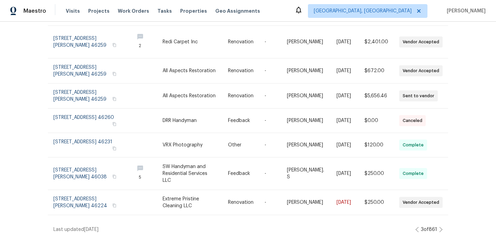
click at [440, 227] on icon at bounding box center [440, 230] width 3 height 6
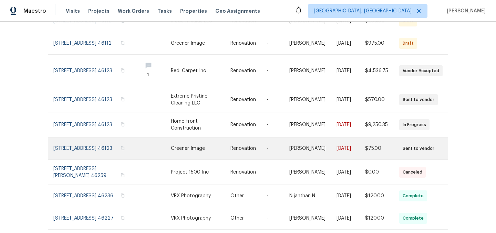
scroll to position [148, 0]
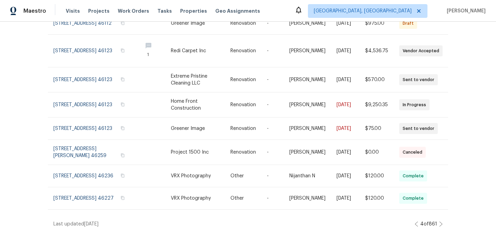
click at [441, 223] on icon at bounding box center [440, 225] width 3 height 6
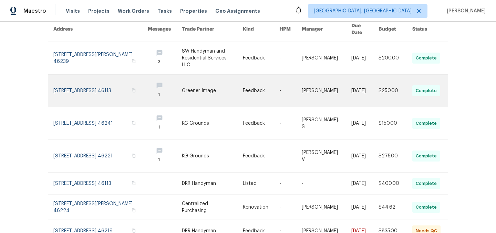
scroll to position [0, 0]
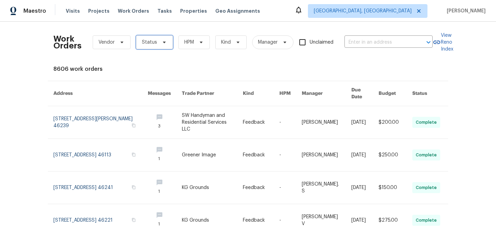
click at [154, 43] on span "Status" at bounding box center [149, 42] width 15 height 7
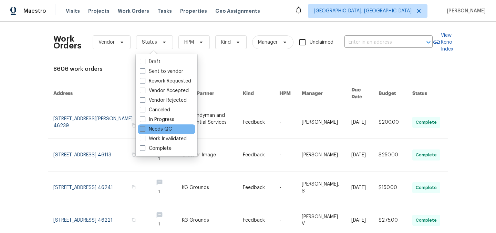
click at [164, 130] on label "Needs QC" at bounding box center [156, 129] width 32 height 7
click at [144, 130] on input "Needs QC" at bounding box center [142, 128] width 4 height 4
checkbox input "true"
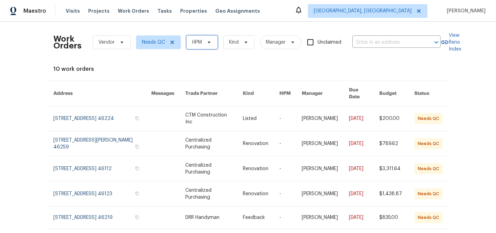
click at [206, 42] on icon at bounding box center [209, 43] width 6 height 6
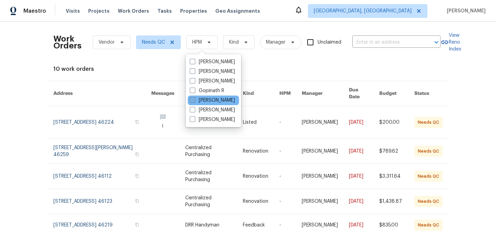
click at [210, 100] on label "[PERSON_NAME]" at bounding box center [212, 100] width 45 height 7
click at [194, 100] on input "[PERSON_NAME]" at bounding box center [192, 99] width 4 height 4
checkbox input "true"
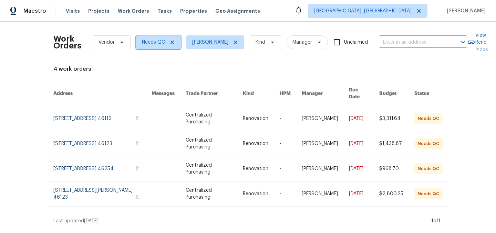
click at [172, 43] on icon at bounding box center [171, 42] width 3 height 3
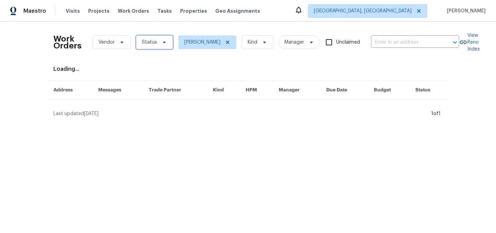
click at [143, 43] on span "Status" at bounding box center [149, 42] width 15 height 7
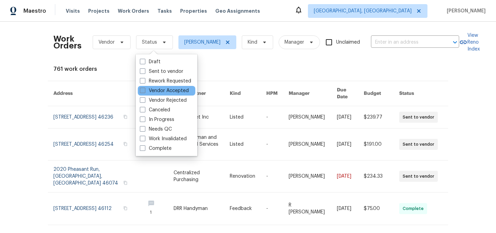
click at [161, 92] on label "Vendor Accepted" at bounding box center [164, 90] width 49 height 7
click at [144, 92] on input "Vendor Accepted" at bounding box center [142, 89] width 4 height 4
checkbox input "true"
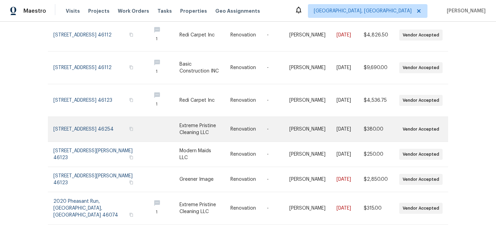
scroll to position [95, 0]
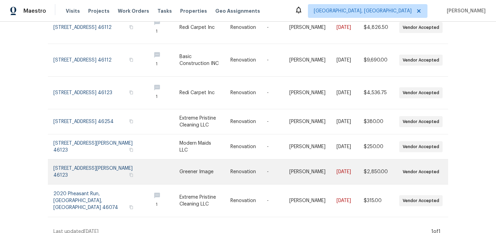
click at [90, 163] on link at bounding box center [99, 172] width 92 height 25
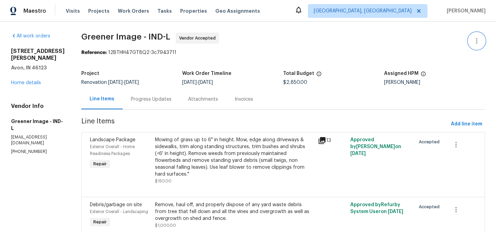
click at [478, 38] on icon "button" at bounding box center [476, 41] width 8 height 8
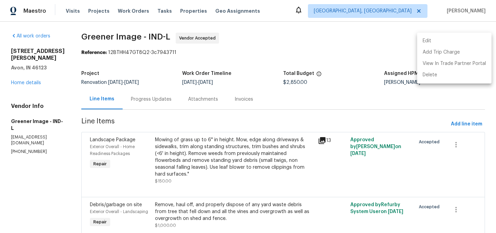
click at [454, 37] on li "Edit" at bounding box center [454, 40] width 74 height 11
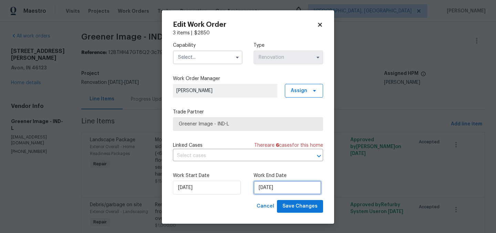
click at [301, 186] on input "9/19/2025" at bounding box center [287, 188] width 68 height 14
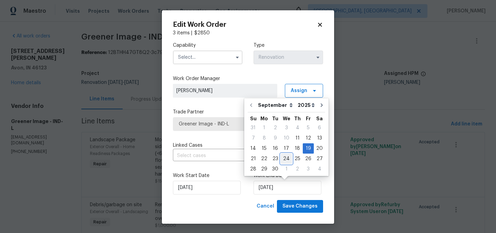
click at [286, 158] on div "24" at bounding box center [286, 159] width 11 height 10
type input "9/24/2025"
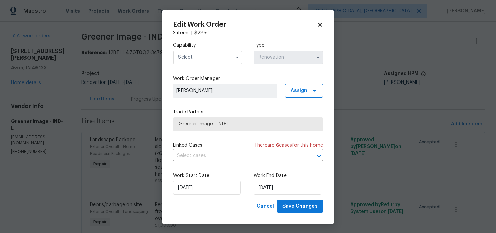
click at [210, 54] on input "text" at bounding box center [208, 58] width 70 height 14
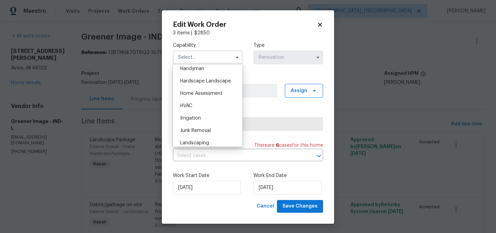
scroll to position [381, 0]
click at [202, 81] on span "Hardscape Landscape" at bounding box center [205, 82] width 51 height 5
type input "Hardscape Landscape"
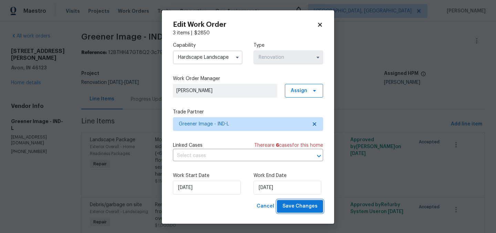
click at [296, 207] on span "Save Changes" at bounding box center [299, 206] width 35 height 9
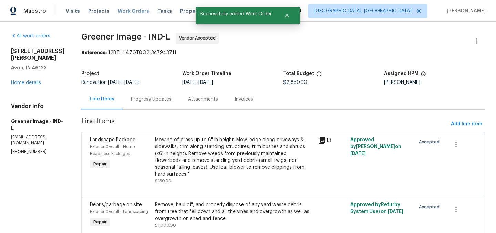
click at [127, 10] on span "Work Orders" at bounding box center [133, 11] width 31 height 7
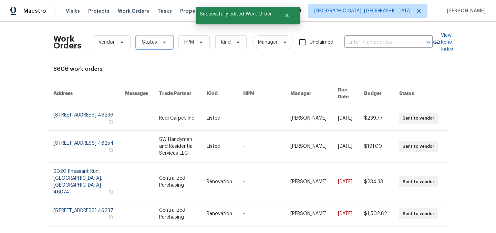
click at [159, 44] on span at bounding box center [163, 43] width 8 height 6
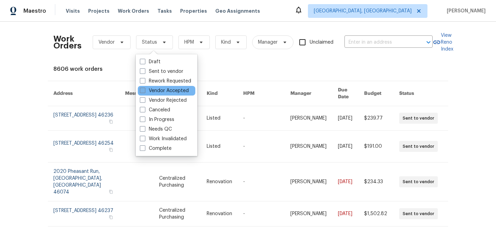
click at [160, 91] on label "Vendor Accepted" at bounding box center [164, 90] width 49 height 7
click at [144, 91] on input "Vendor Accepted" at bounding box center [142, 89] width 4 height 4
checkbox input "true"
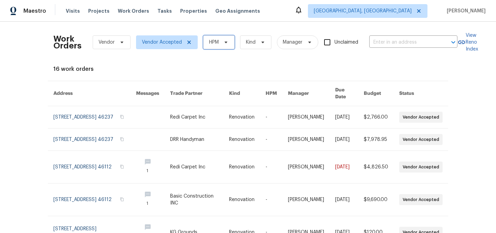
click at [209, 44] on span "HPM" at bounding box center [214, 42] width 10 height 7
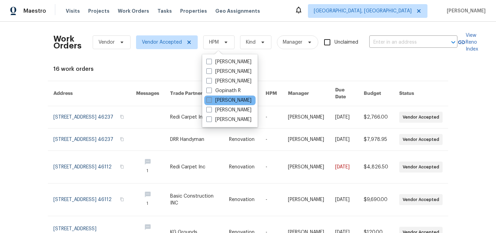
click at [227, 100] on label "[PERSON_NAME]" at bounding box center [228, 100] width 45 height 7
click at [211, 100] on input "[PERSON_NAME]" at bounding box center [208, 99] width 4 height 4
checkbox input "true"
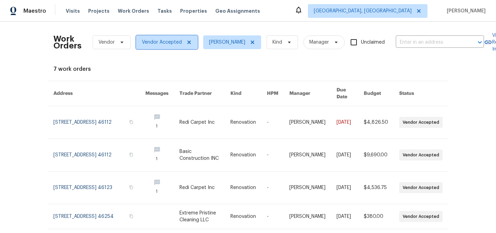
click at [189, 42] on icon at bounding box center [189, 43] width 6 height 6
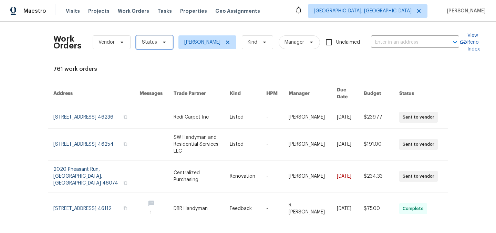
click at [158, 46] on span "Status" at bounding box center [154, 42] width 37 height 14
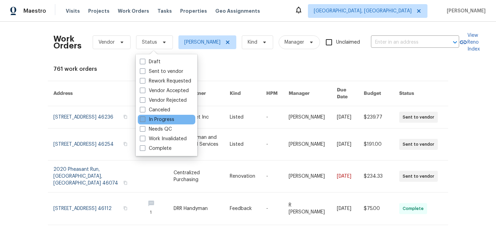
click at [167, 121] on label "In Progress" at bounding box center [157, 119] width 34 height 7
click at [144, 121] on input "In Progress" at bounding box center [142, 118] width 4 height 4
checkbox input "true"
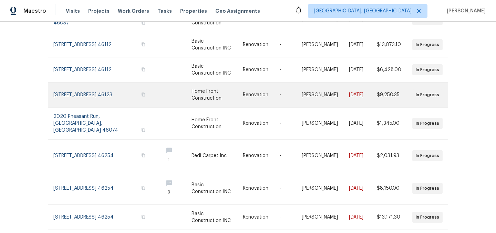
scroll to position [170, 0]
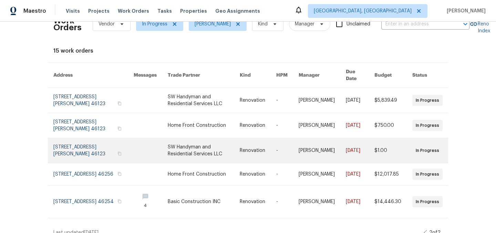
scroll to position [22, 0]
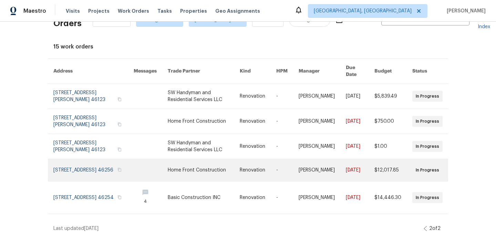
click at [195, 166] on link at bounding box center [204, 170] width 72 height 22
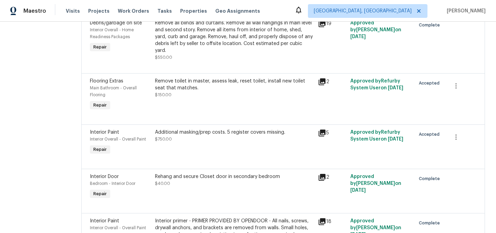
scroll to position [666, 0]
click at [231, 143] on div "Additional masking/prep costs. 5 register covers missing. $750.00" at bounding box center [234, 136] width 159 height 14
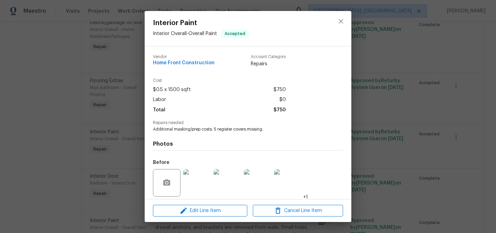
scroll to position [49, 0]
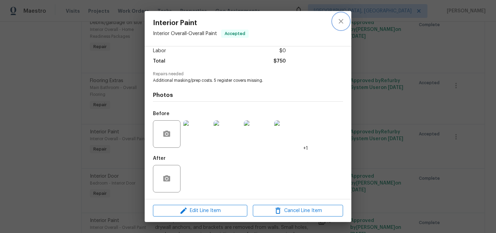
click at [344, 17] on icon "close" at bounding box center [341, 21] width 8 height 8
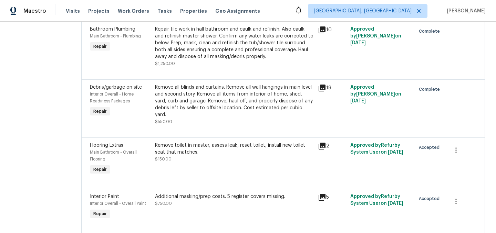
scroll to position [601, 0]
click at [249, 162] on div "Remove toilet in master, assess leak, reset toilet, install new toilet seat tha…" at bounding box center [234, 152] width 159 height 21
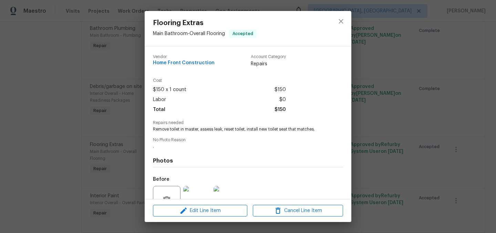
scroll to position [66, 0]
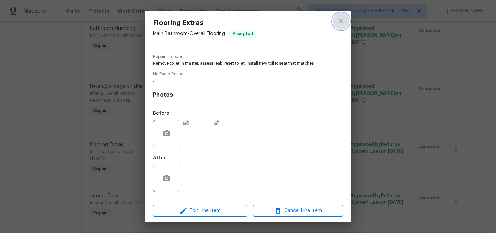
click at [343, 23] on icon "close" at bounding box center [340, 21] width 4 height 4
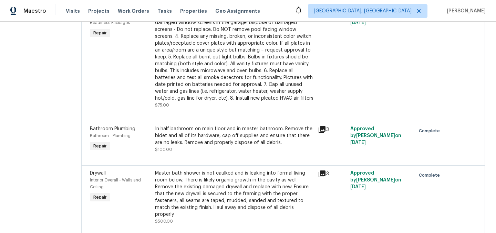
scroll to position [0, 0]
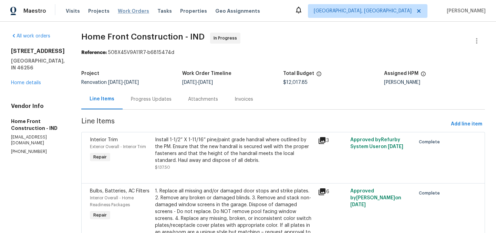
click at [126, 10] on span "Work Orders" at bounding box center [133, 11] width 31 height 7
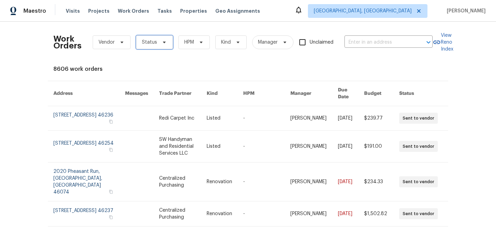
click at [147, 42] on span "Status" at bounding box center [149, 42] width 15 height 7
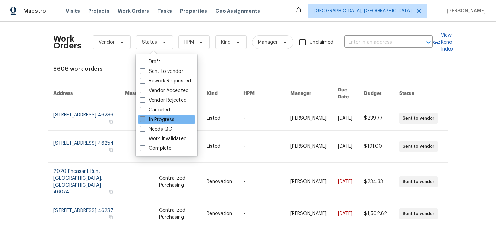
click at [167, 119] on label "In Progress" at bounding box center [157, 119] width 34 height 7
click at [144, 119] on input "In Progress" at bounding box center [142, 118] width 4 height 4
checkbox input "true"
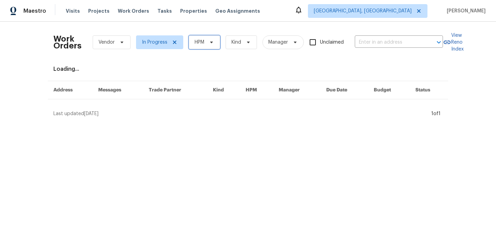
click at [205, 37] on span "HPM" at bounding box center [204, 42] width 31 height 14
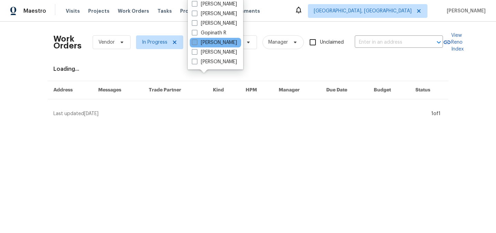
click at [210, 41] on label "[PERSON_NAME]" at bounding box center [214, 42] width 45 height 7
click at [196, 41] on input "[PERSON_NAME]" at bounding box center [194, 41] width 4 height 4
checkbox input "true"
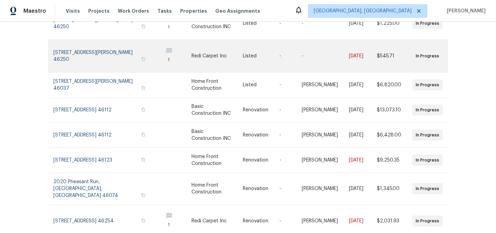
scroll to position [170, 0]
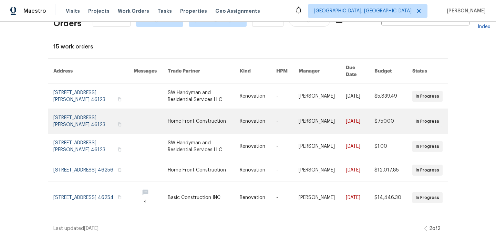
scroll to position [0, 0]
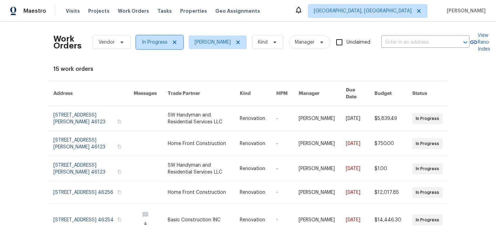
click at [174, 44] on icon at bounding box center [175, 43] width 6 height 6
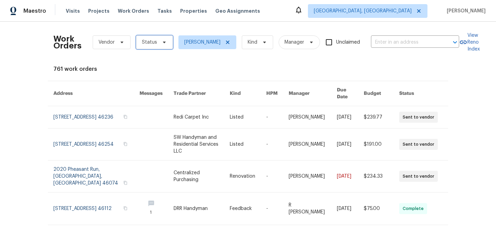
click at [139, 43] on span "Status" at bounding box center [154, 42] width 37 height 14
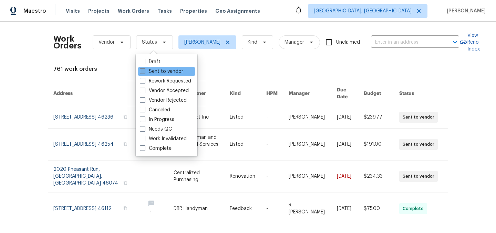
click at [163, 71] on label "Sent to vendor" at bounding box center [161, 71] width 43 height 7
click at [144, 71] on input "Sent to vendor" at bounding box center [142, 70] width 4 height 4
checkbox input "true"
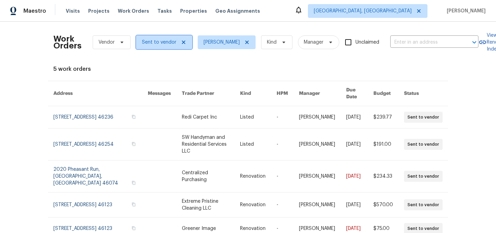
click at [182, 41] on icon at bounding box center [184, 43] width 6 height 6
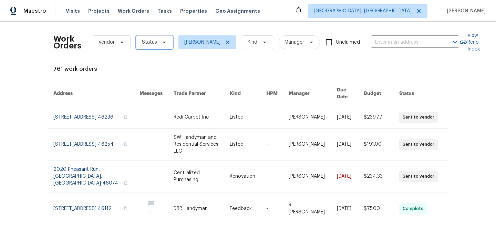
click at [157, 41] on span "Status" at bounding box center [154, 42] width 37 height 14
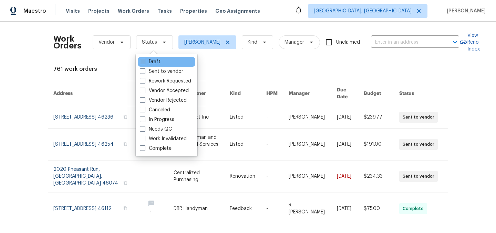
click at [149, 63] on label "Draft" at bounding box center [150, 62] width 21 height 7
click at [144, 63] on input "Draft" at bounding box center [142, 61] width 4 height 4
checkbox input "true"
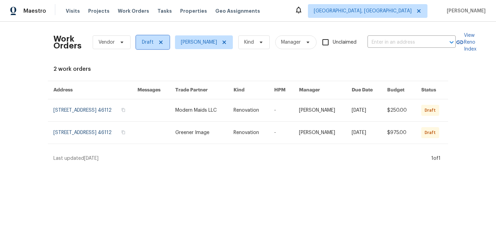
click at [159, 43] on icon at bounding box center [161, 43] width 6 height 6
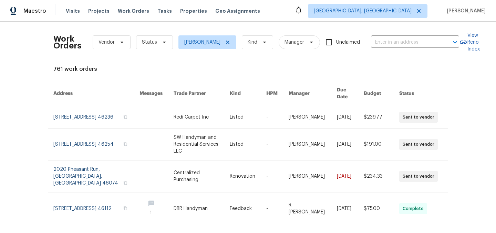
click at [157, 69] on div "761 work orders" at bounding box center [247, 69] width 389 height 7
click at [132, 9] on span "Work Orders" at bounding box center [133, 11] width 31 height 7
click at [226, 43] on icon at bounding box center [227, 42] width 3 height 3
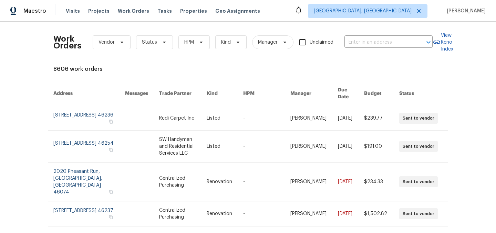
click at [187, 61] on div "Work Orders Vendor Status HPM Kind Manager Unclaimed ​ View Reno Index 8606 wor…" at bounding box center [247, 217] width 389 height 381
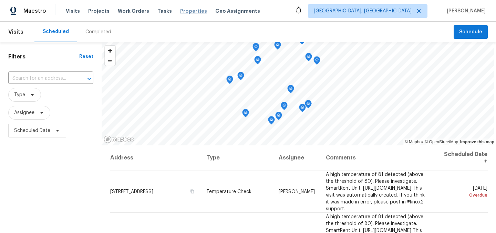
click at [180, 10] on span "Properties" at bounding box center [193, 11] width 27 height 7
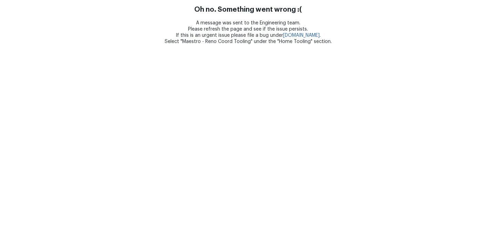
click at [91, 45] on html "Oh no. Something went wrong :( A message was sent to the Engineering team. Plea…" at bounding box center [248, 22] width 496 height 45
